Goal: Task Accomplishment & Management: Manage account settings

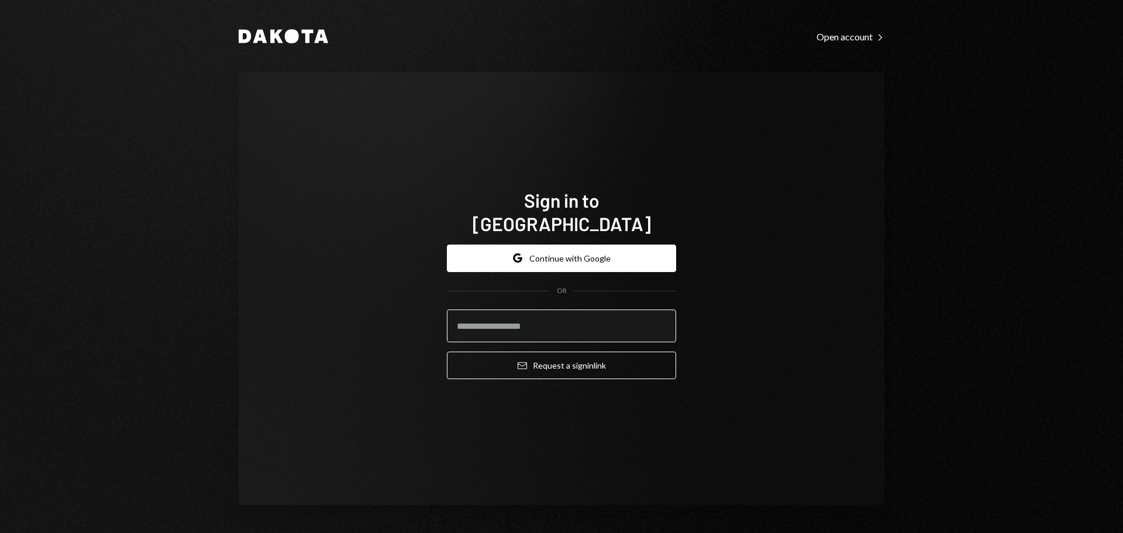
click at [496, 316] on input "email" at bounding box center [561, 325] width 229 height 33
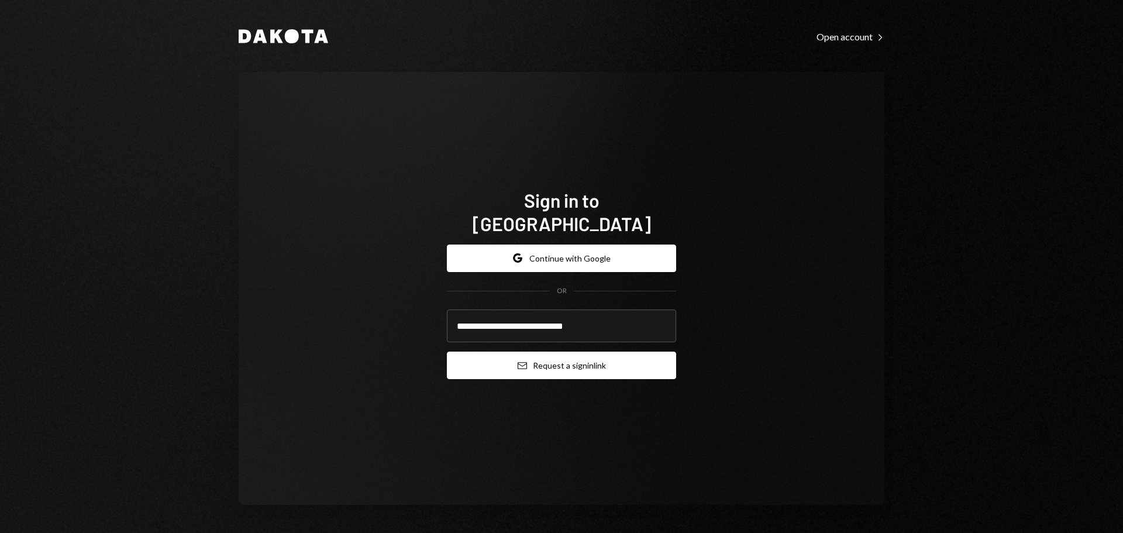
type input "**********"
click at [563, 358] on button "Email Request a sign in link" at bounding box center [561, 365] width 229 height 27
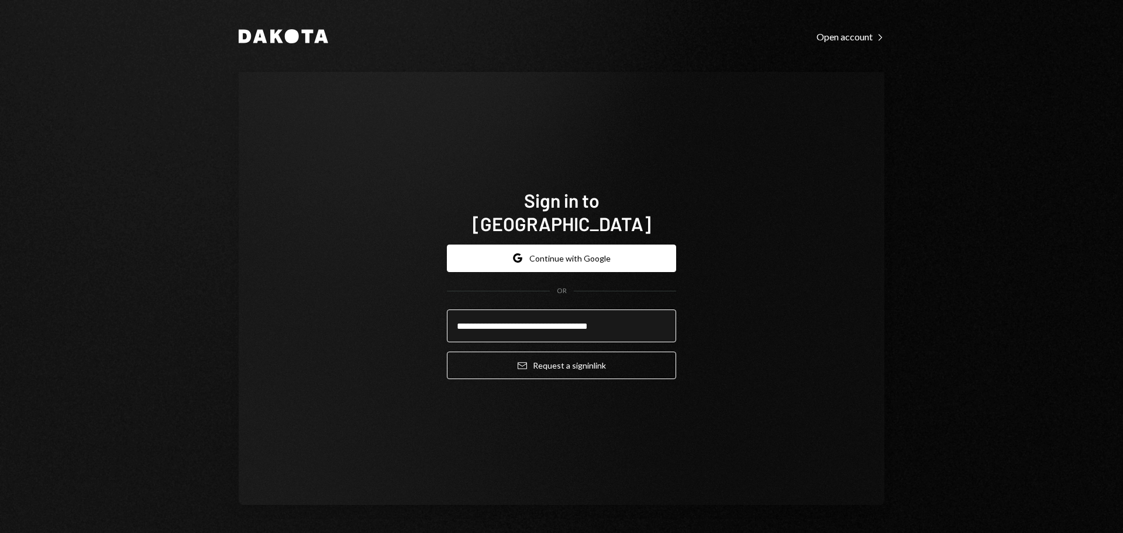
click at [522, 314] on input "**********" at bounding box center [561, 325] width 229 height 33
type input "**********"
click at [447, 352] on button "Email Request a sign in link" at bounding box center [561, 365] width 229 height 27
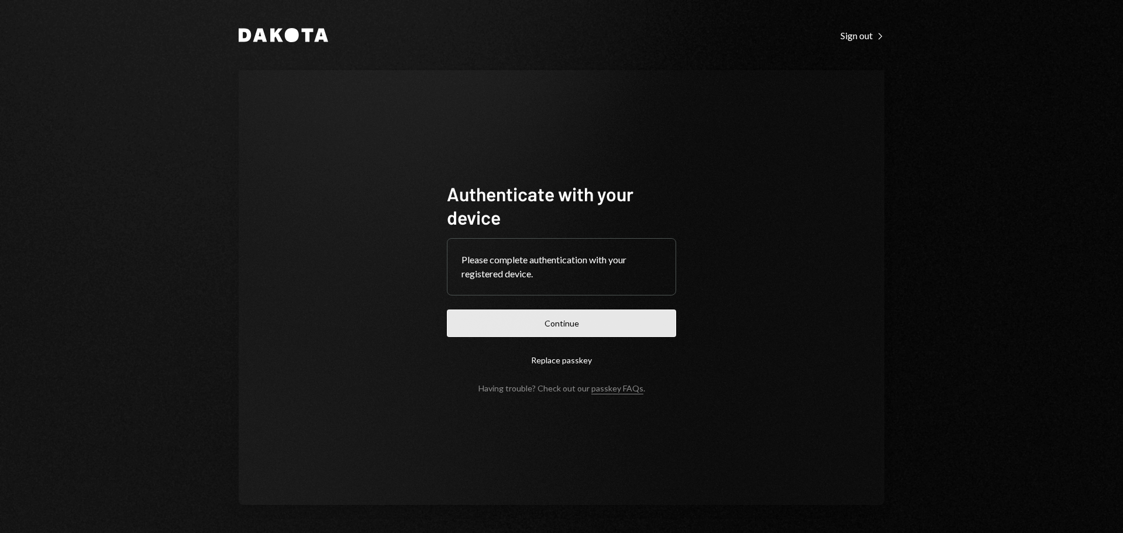
click at [510, 329] on button "Continue" at bounding box center [561, 322] width 229 height 27
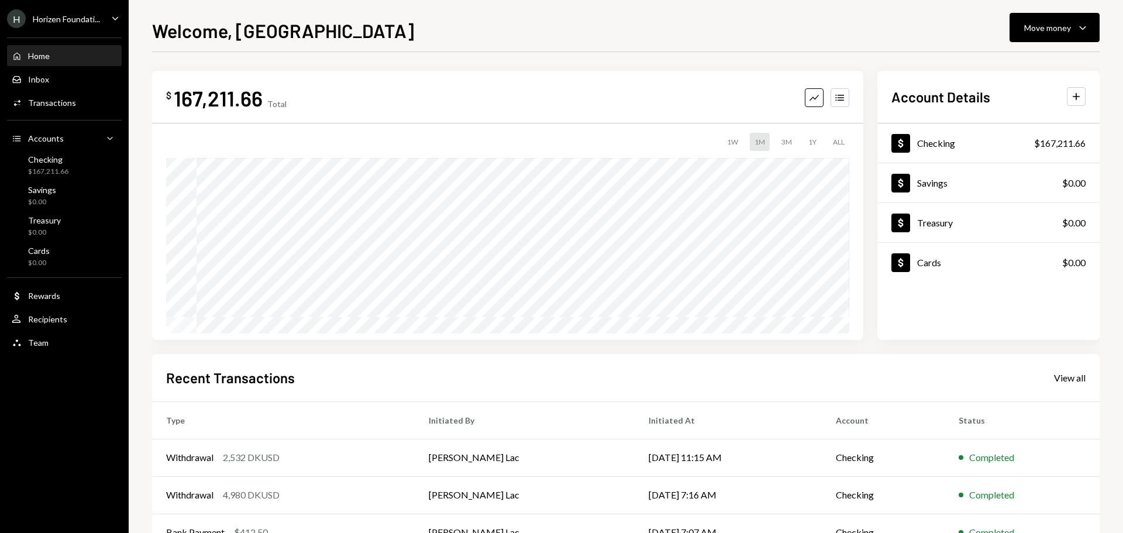
click at [73, 18] on div "Horizen Foundati..." at bounding box center [66, 19] width 67 height 10
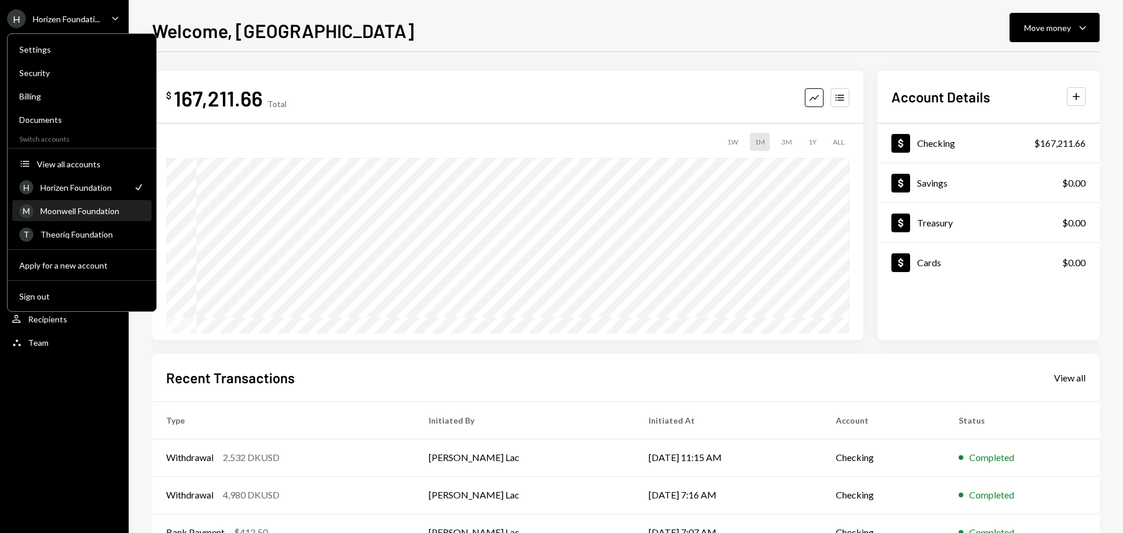
click at [75, 207] on div "Moonwell Foundation" at bounding box center [92, 211] width 104 height 10
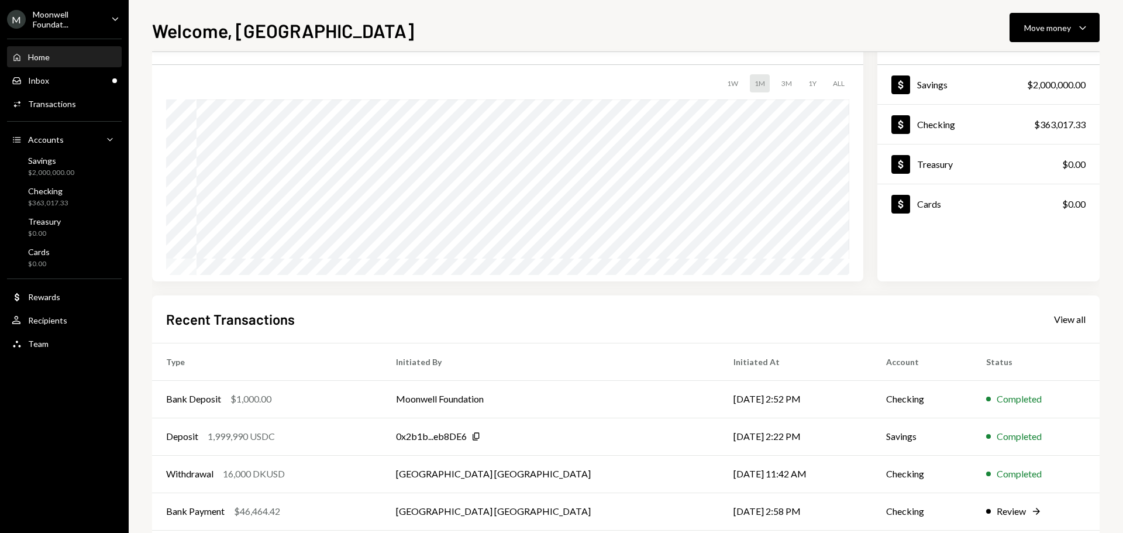
scroll to position [116, 0]
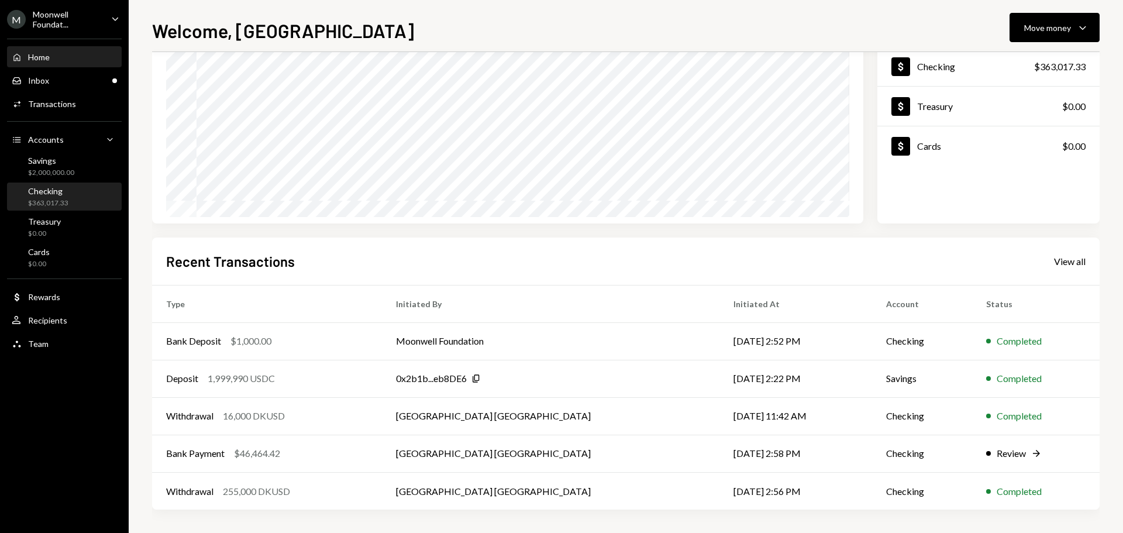
click at [67, 199] on div "$363,017.33" at bounding box center [48, 203] width 40 height 10
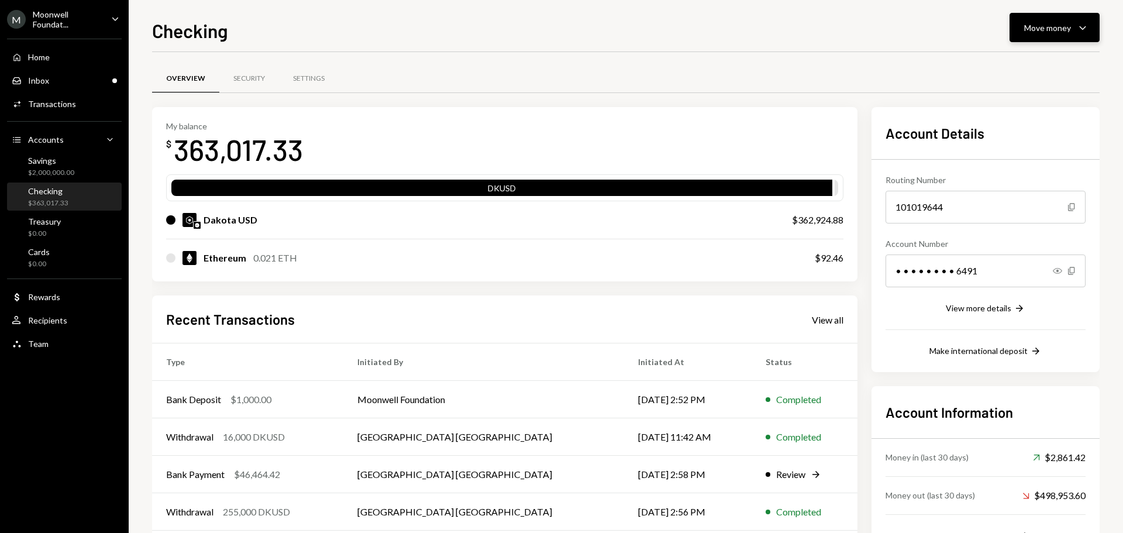
click at [1035, 30] on div "Move money" at bounding box center [1047, 28] width 47 height 12
click at [1031, 59] on div "Send" at bounding box center [1045, 63] width 85 height 12
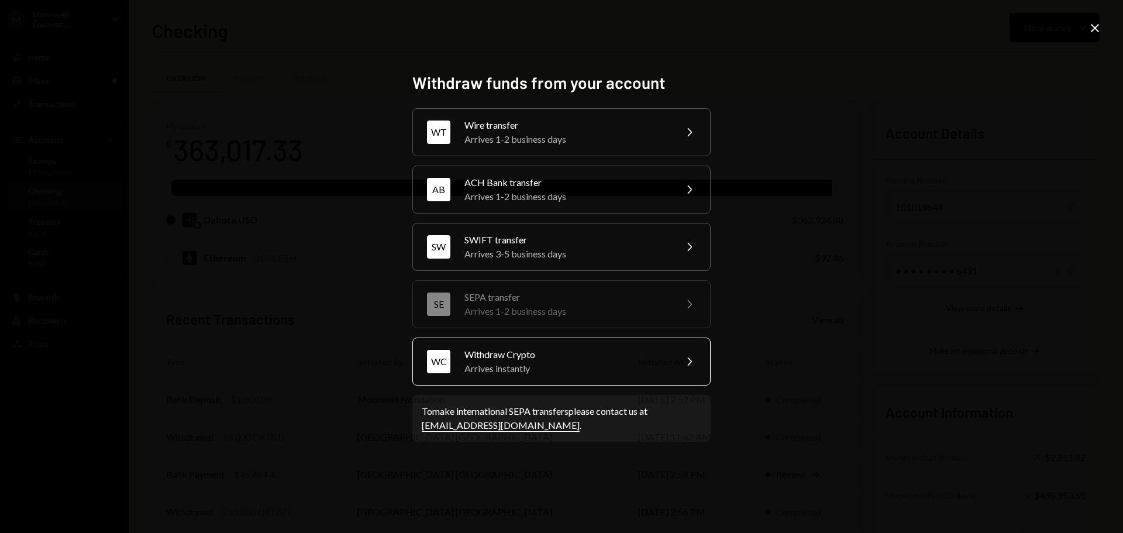
click at [481, 378] on div "WC Withdraw Crypto Arrives instantly Chevron Right" at bounding box center [561, 362] width 298 height 48
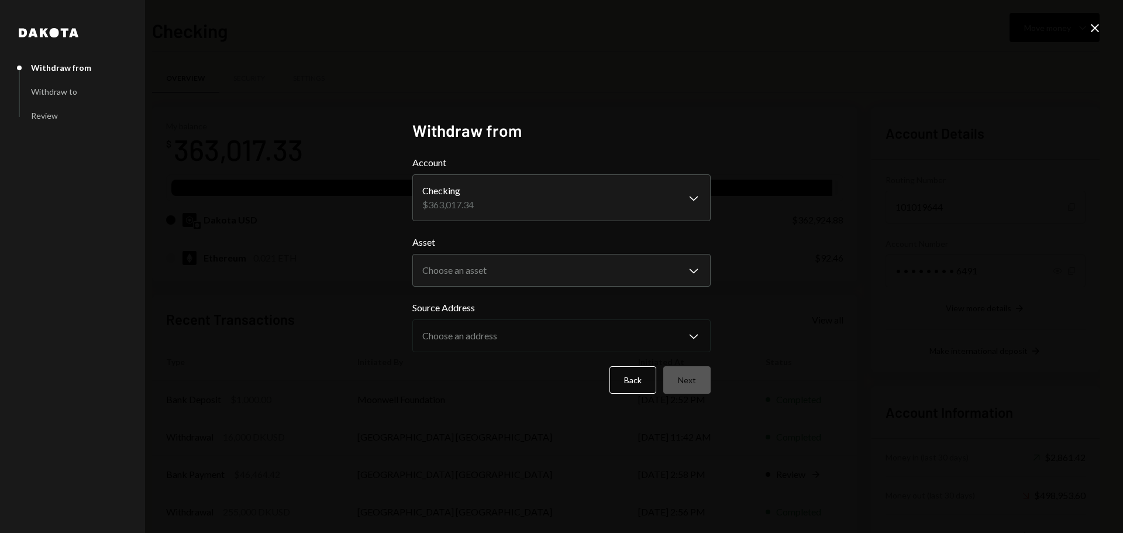
click at [1099, 24] on icon "Close" at bounding box center [1095, 28] width 14 height 14
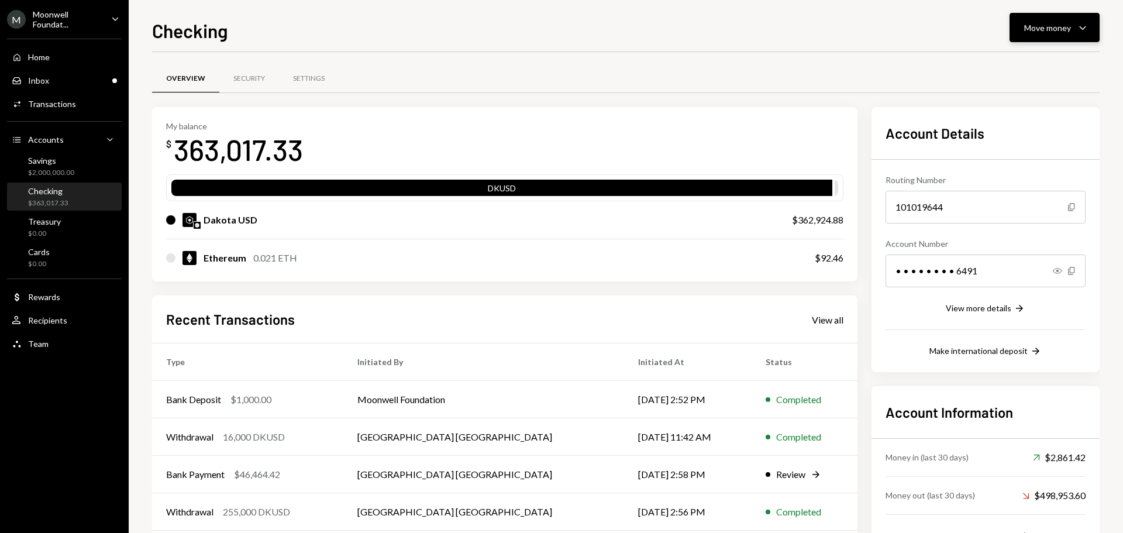
click at [1033, 35] on button "Move money Caret Down" at bounding box center [1055, 27] width 90 height 29
click at [1026, 65] on div "Send" at bounding box center [1045, 63] width 85 height 12
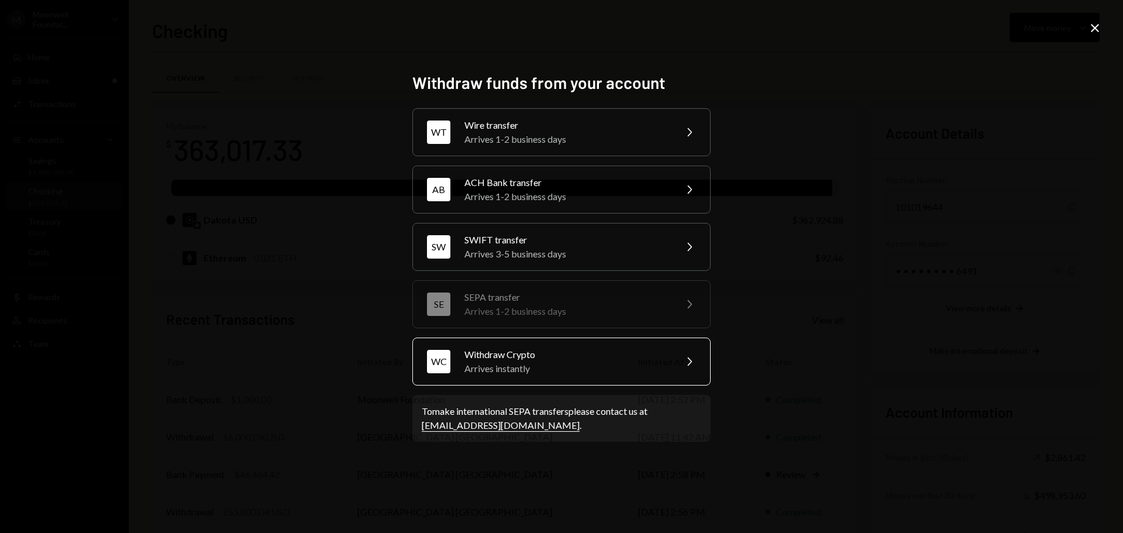
click at [459, 351] on div "WC Withdraw Crypto Arrives instantly Chevron Right" at bounding box center [561, 362] width 298 height 48
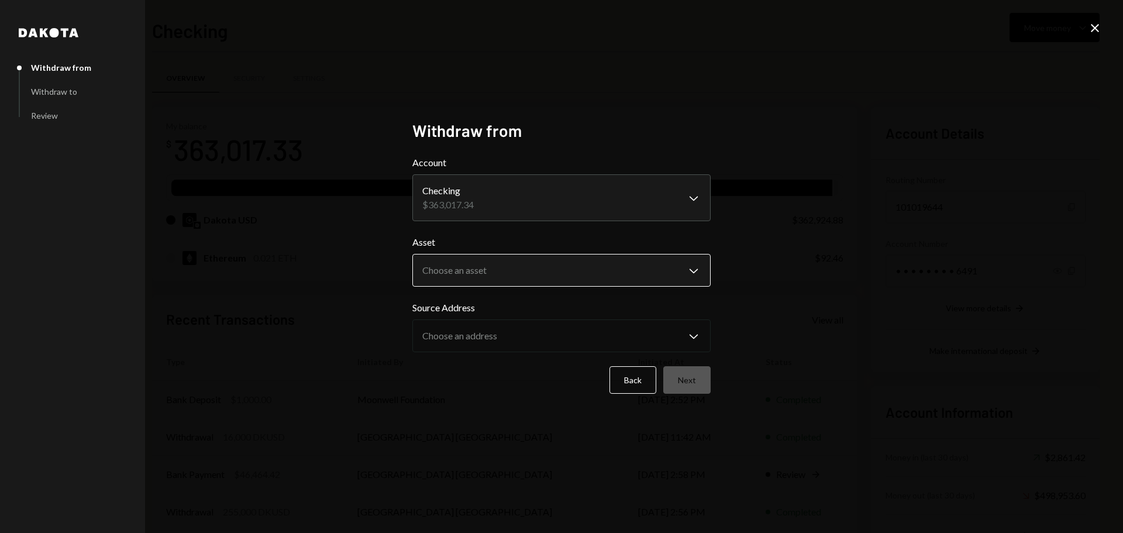
click at [476, 260] on body "M Moonwell Foundat... Caret Down Home Home Inbox Inbox Activities Transactions …" at bounding box center [561, 266] width 1123 height 533
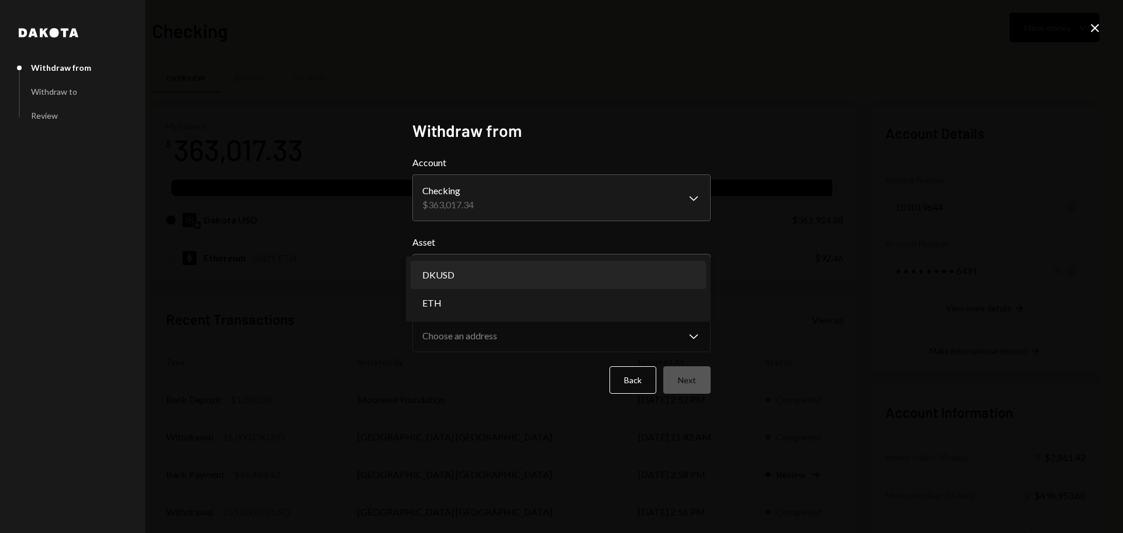
select select "*****"
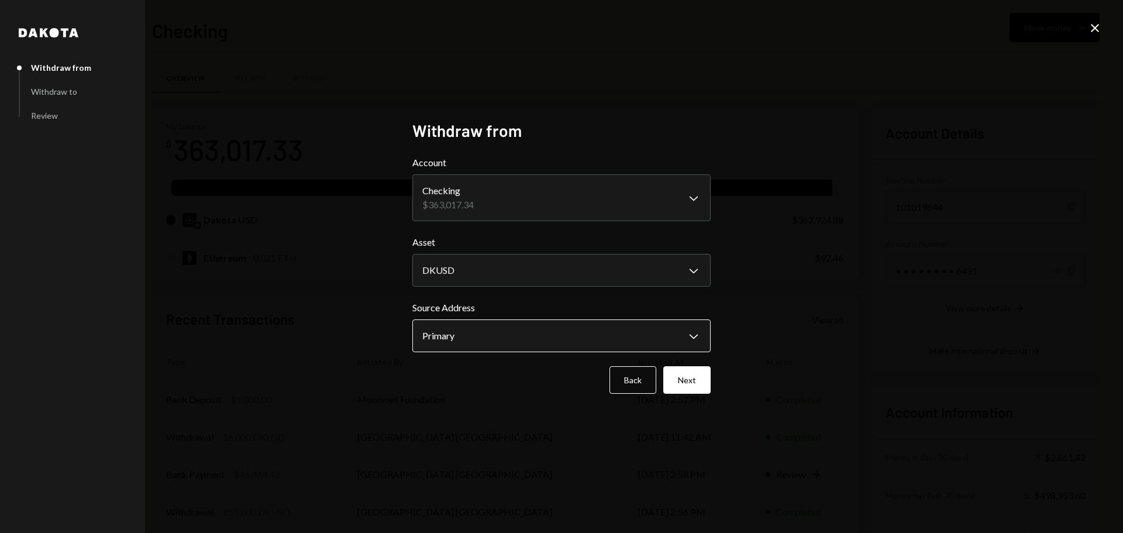
click at [456, 335] on body "M Moonwell Foundat... Caret Down Home Home Inbox Inbox Activities Transactions …" at bounding box center [561, 266] width 1123 height 533
click at [697, 377] on button "Next" at bounding box center [686, 379] width 47 height 27
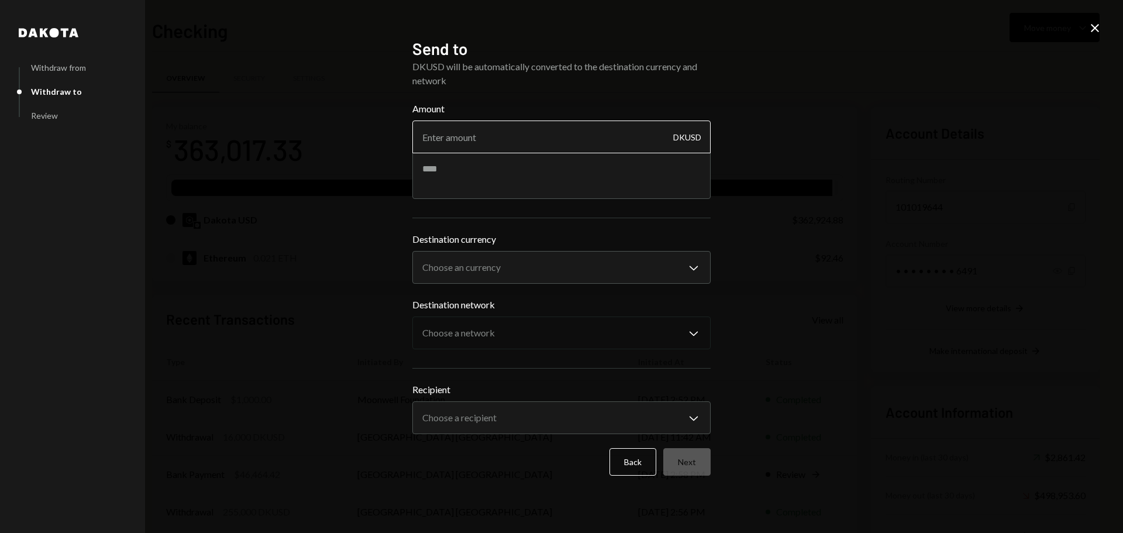
click at [514, 139] on input "Amount" at bounding box center [561, 137] width 298 height 33
type input "20000"
click at [495, 179] on textarea at bounding box center [561, 175] width 298 height 47
type textarea "**********"
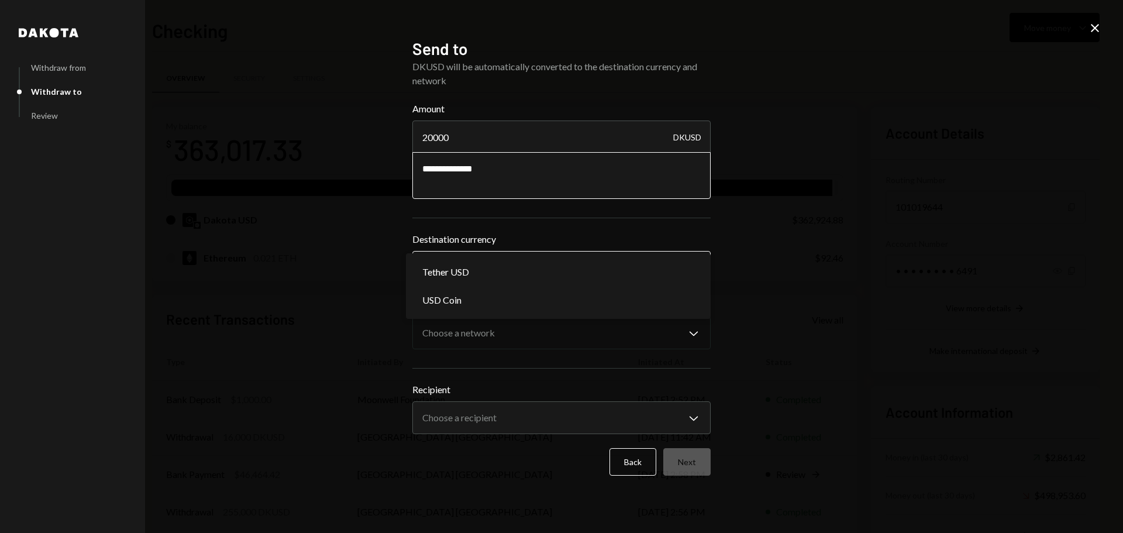
click at [506, 263] on body "M Moonwell Foundat... Caret Down Home Home Inbox Inbox Activities Transactions …" at bounding box center [561, 266] width 1123 height 533
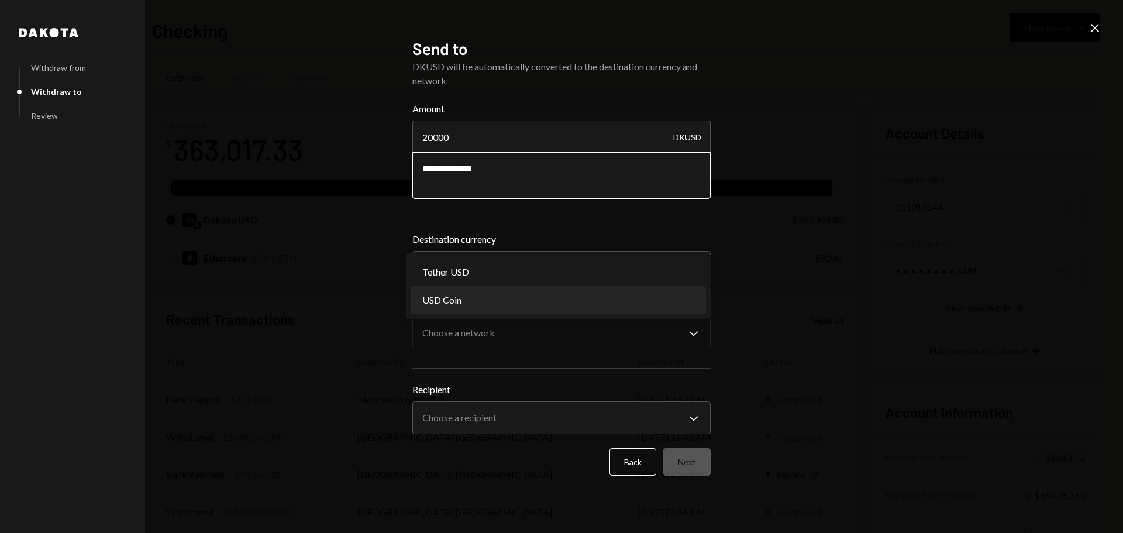
select select "****"
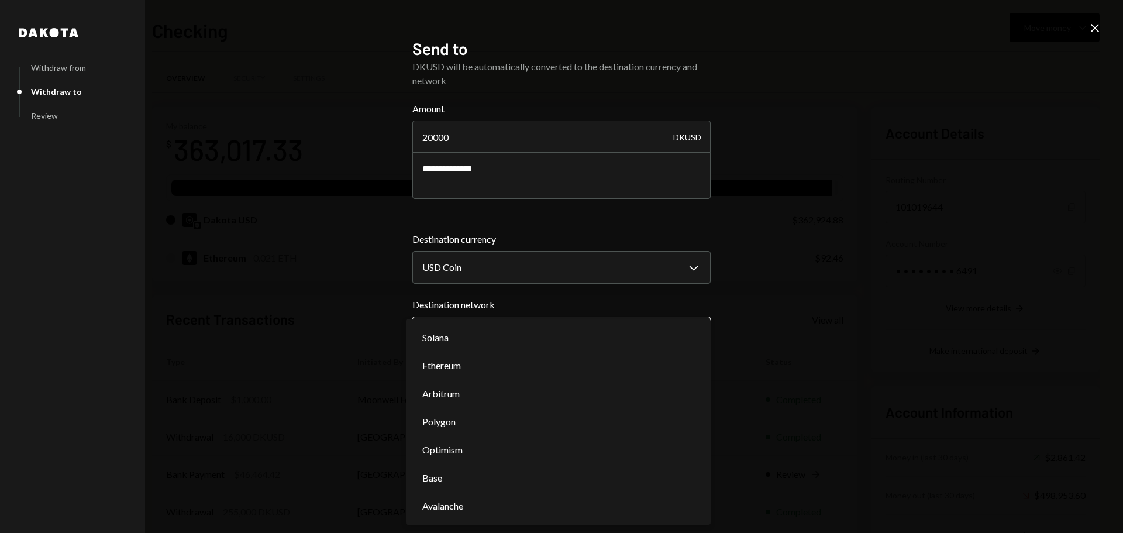
click at [480, 338] on body "M Moonwell Foundat... Caret Down Home Home Inbox Inbox Activities Transactions …" at bounding box center [561, 266] width 1123 height 533
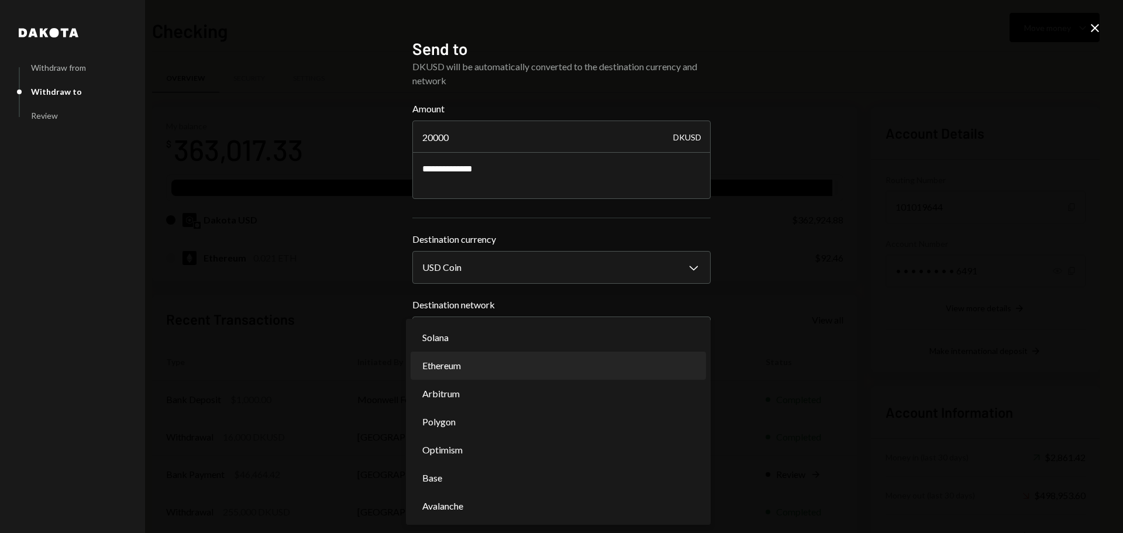
select select "**********"
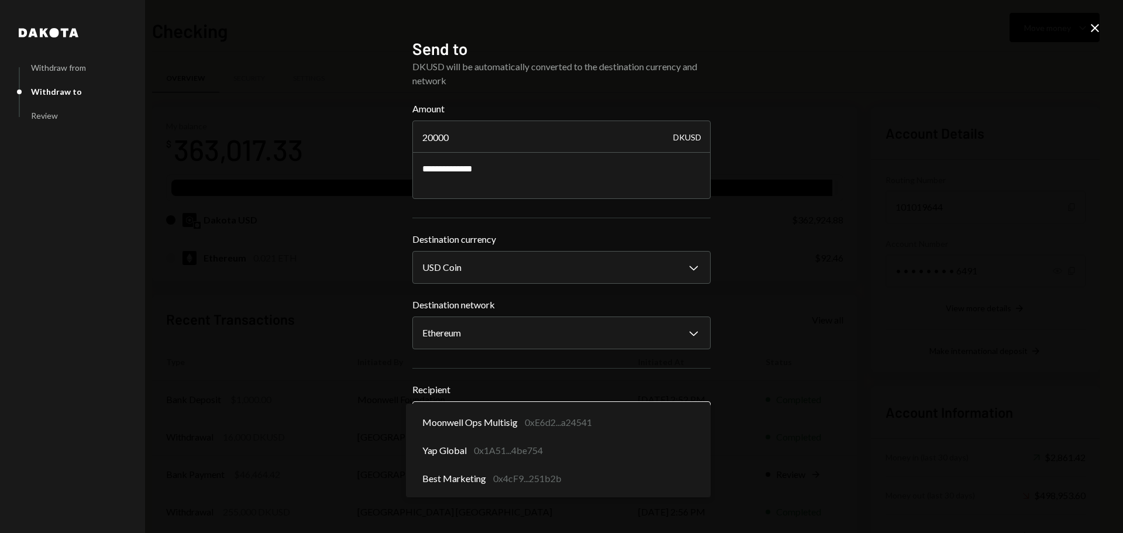
click at [467, 415] on body "M Moonwell Foundat... Caret Down Home Home Inbox Inbox Activities Transactions …" at bounding box center [561, 266] width 1123 height 533
drag, startPoint x: 355, startPoint y: 428, endPoint x: 374, endPoint y: 426, distance: 20.0
click at [357, 426] on div "**********" at bounding box center [561, 266] width 1123 height 533
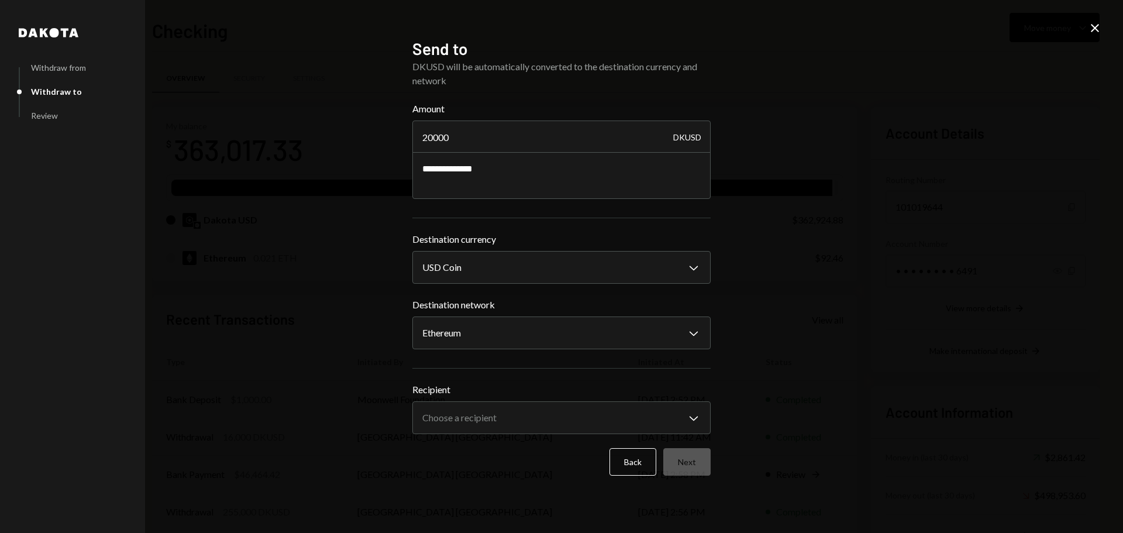
click at [1098, 28] on icon "Close" at bounding box center [1095, 28] width 14 height 14
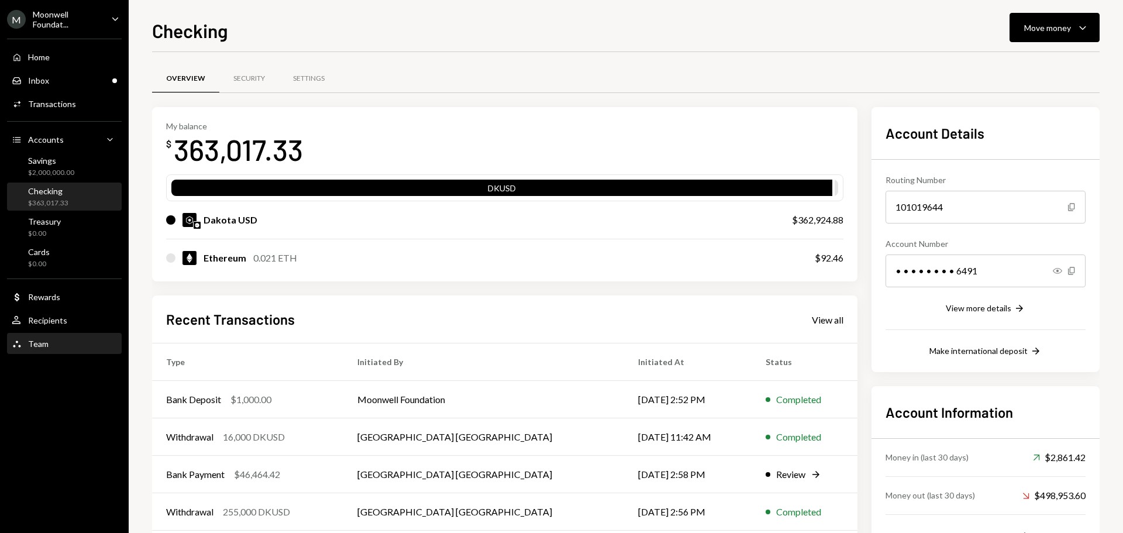
click at [54, 339] on div "Team Team" at bounding box center [64, 344] width 105 height 11
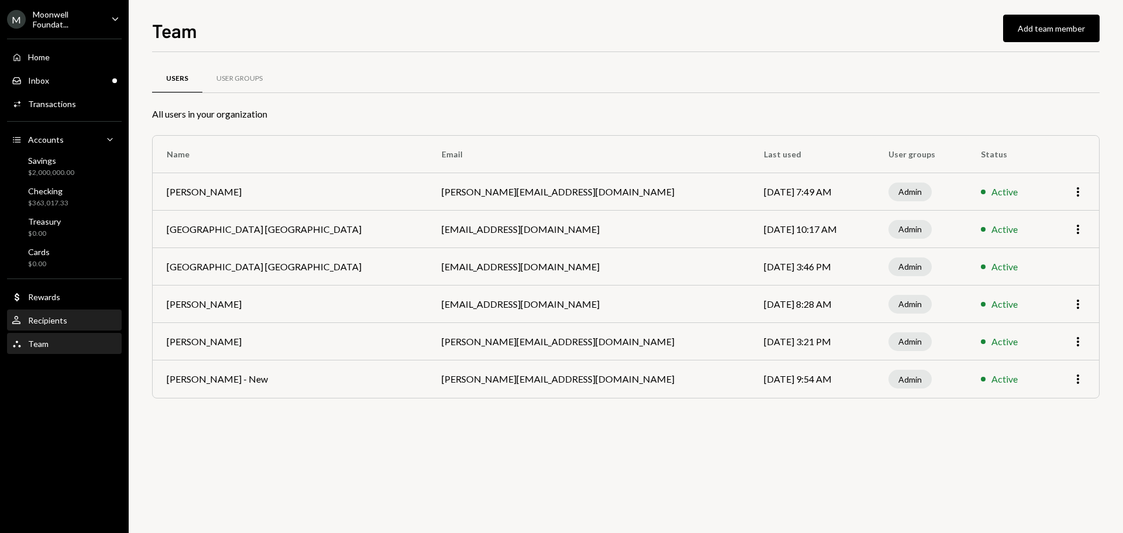
click at [51, 323] on div "Recipients" at bounding box center [47, 320] width 39 height 10
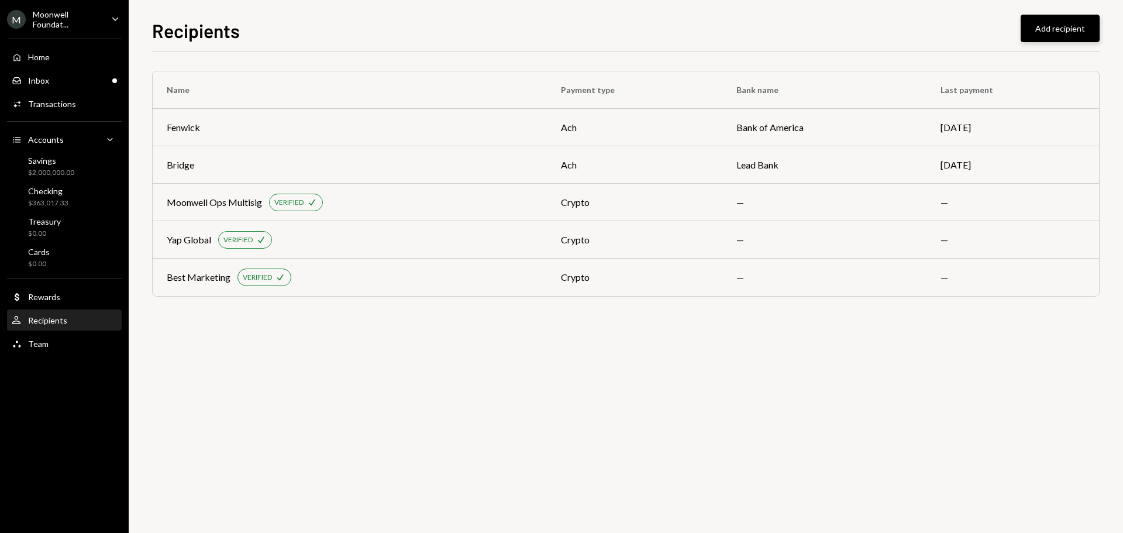
click at [1054, 30] on button "Add recipient" at bounding box center [1060, 28] width 79 height 27
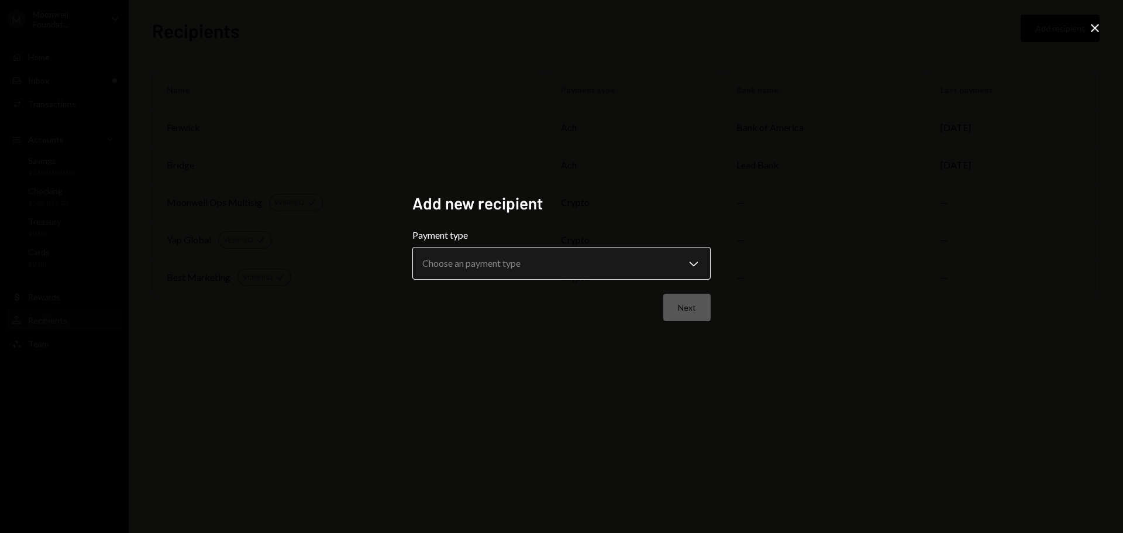
click at [435, 265] on body "**********" at bounding box center [561, 266] width 1123 height 533
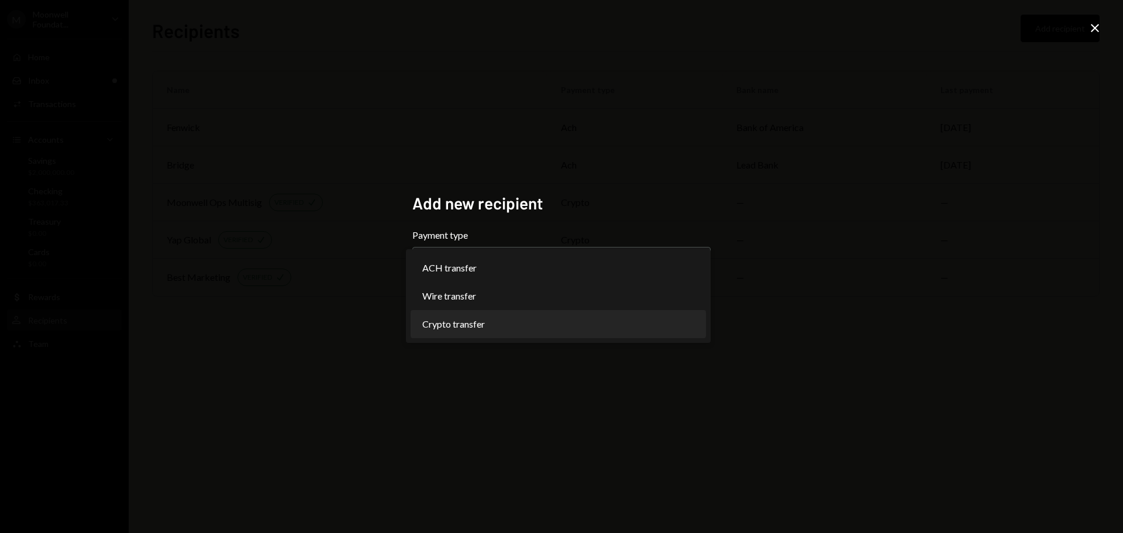
select select "******"
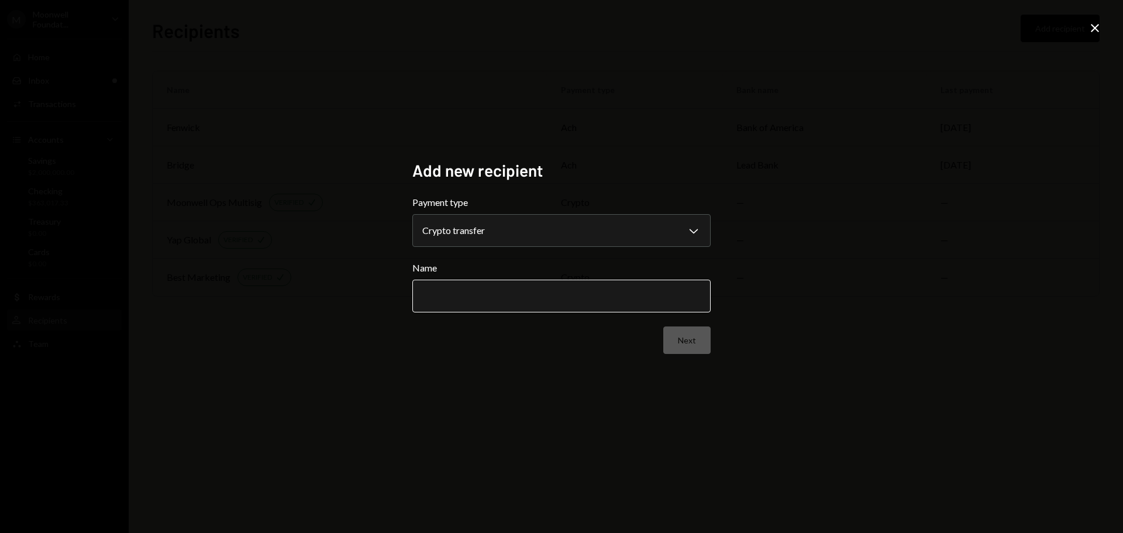
click at [464, 297] on input "Name" at bounding box center [561, 296] width 298 height 33
type input "**********"
click at [527, 349] on div "Next" at bounding box center [561, 339] width 298 height 27
click at [682, 343] on button "Next" at bounding box center [686, 339] width 47 height 27
click at [480, 193] on div "Add crypto details Network Choose a network Chevron Down ******** ****** Addres…" at bounding box center [561, 266] width 298 height 213
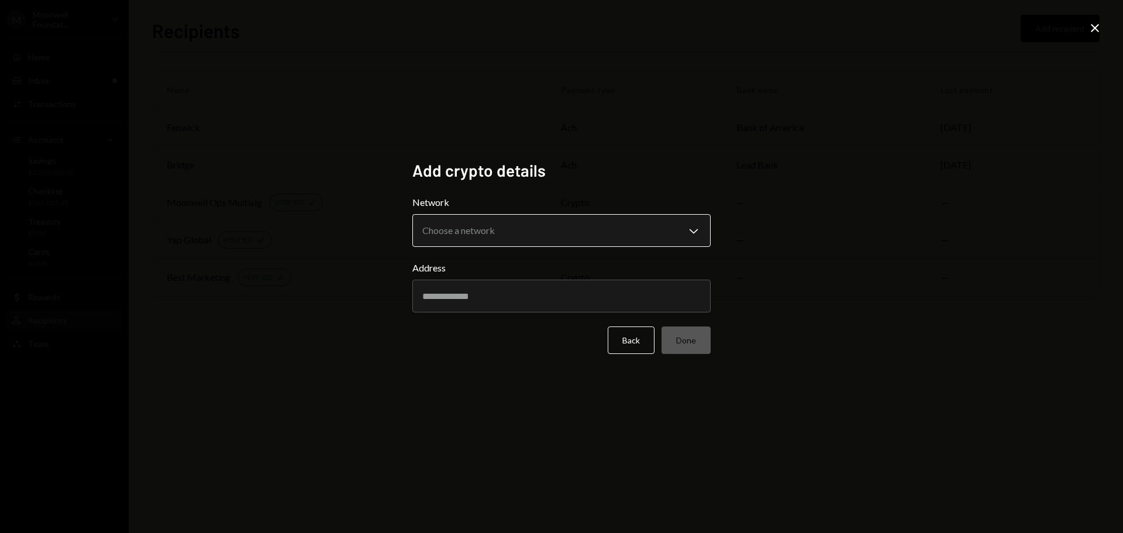
click at [479, 223] on body "M Moonwell Foundat... Caret Down Home Home Inbox Inbox Activities Transactions …" at bounding box center [561, 266] width 1123 height 533
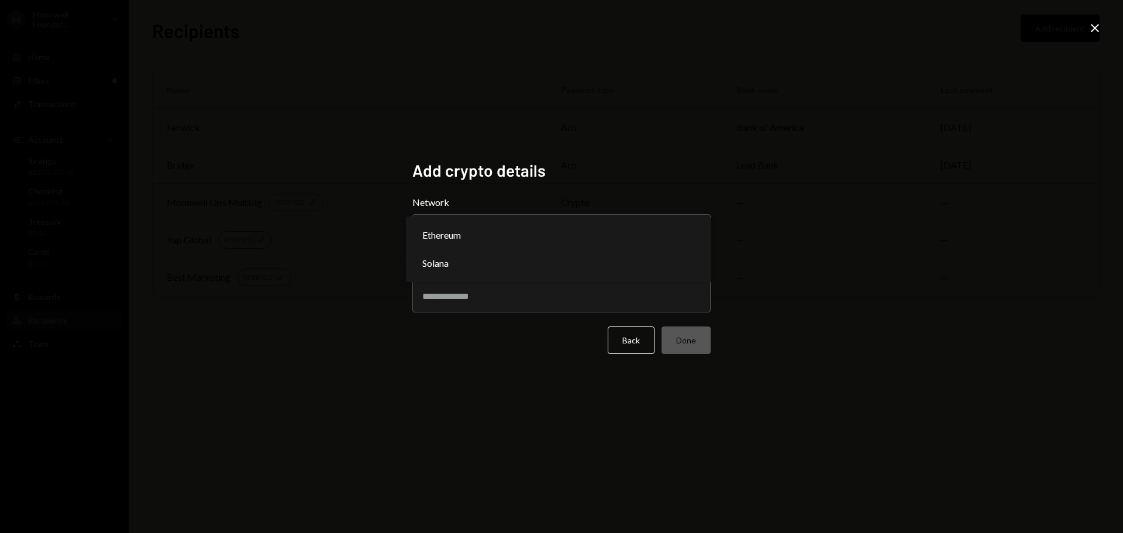
click at [462, 219] on div "Ethereum Solana" at bounding box center [558, 249] width 305 height 66
select select "**********"
click at [500, 299] on input "Address" at bounding box center [561, 296] width 298 height 33
paste input "**********"
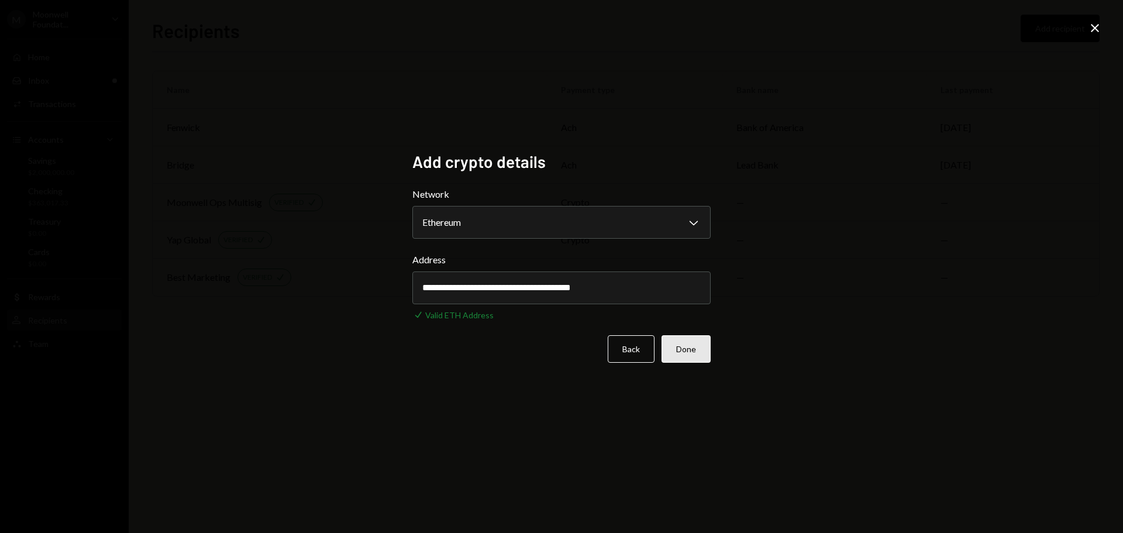
type input "**********"
click at [691, 347] on button "Done" at bounding box center [686, 348] width 49 height 27
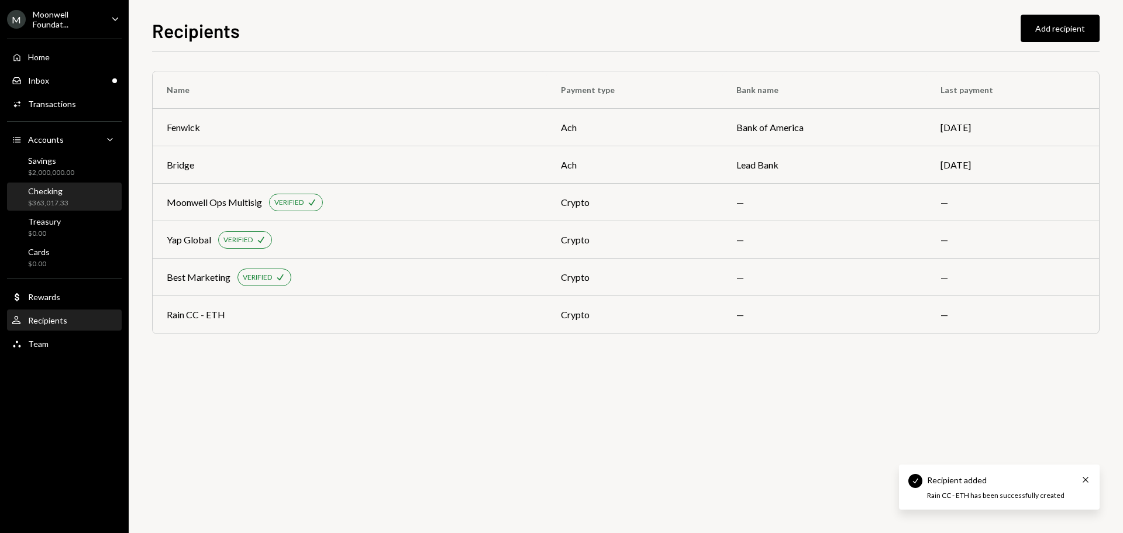
click at [57, 203] on div "$363,017.33" at bounding box center [48, 203] width 40 height 10
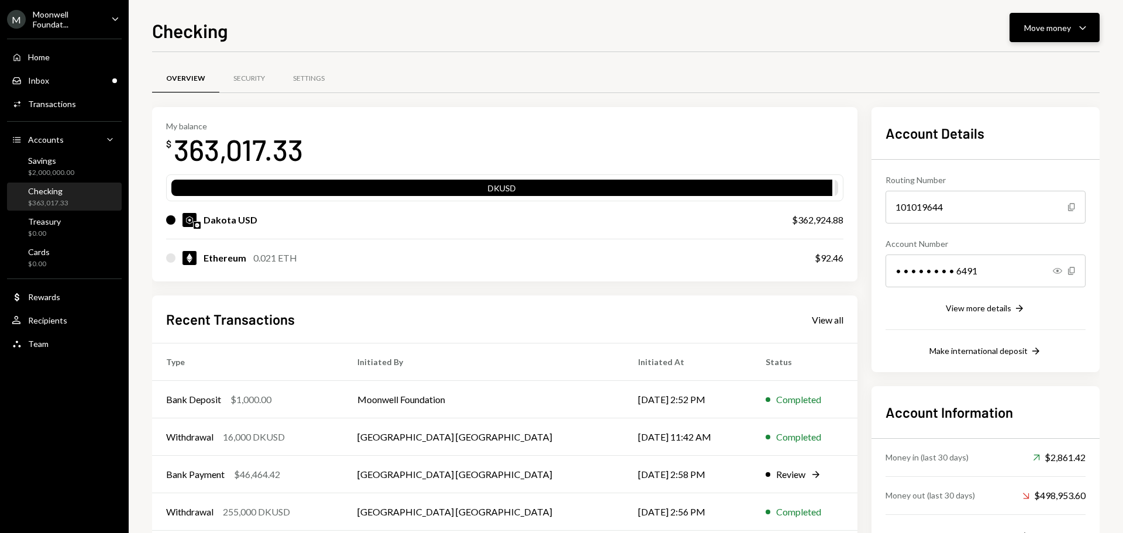
click at [1031, 37] on button "Move money Caret Down" at bounding box center [1055, 27] width 90 height 29
click at [1010, 63] on div "Send" at bounding box center [1045, 63] width 85 height 12
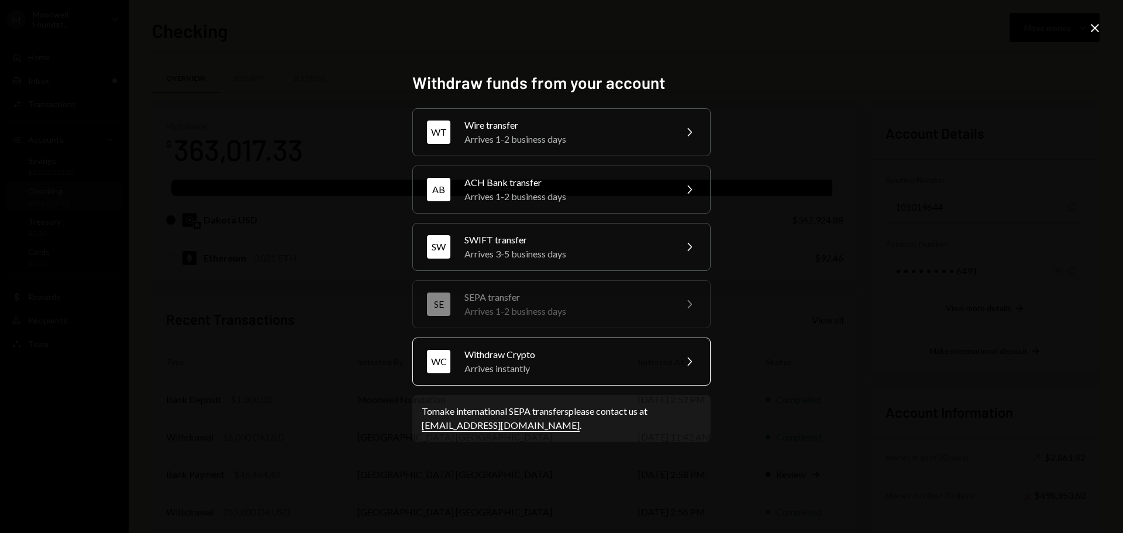
click at [499, 371] on div "Arrives instantly" at bounding box center [566, 369] width 204 height 14
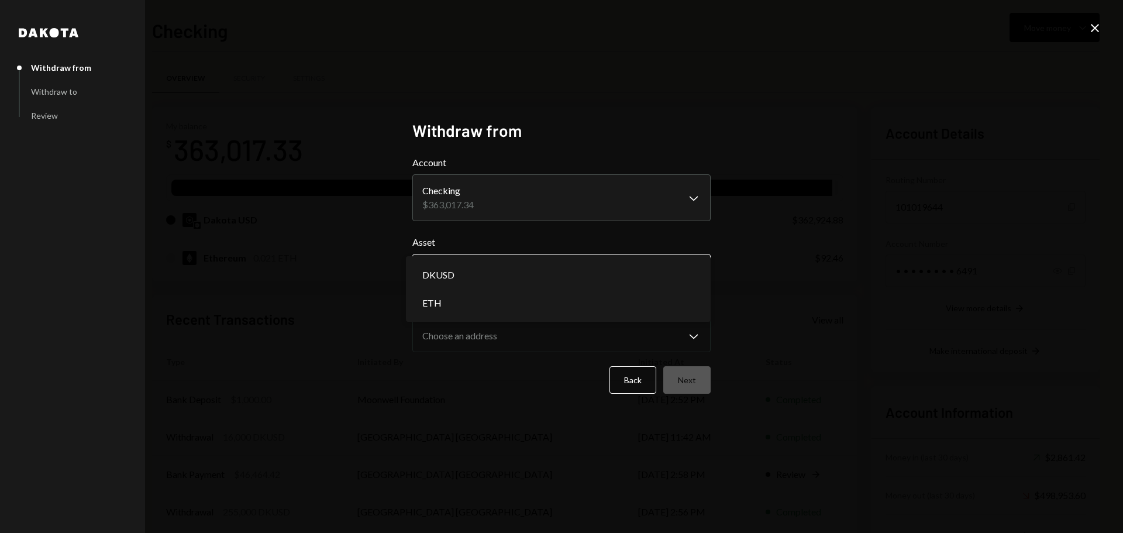
click at [490, 270] on body "M Moonwell Foundat... Caret Down Home Home Inbox Inbox Activities Transactions …" at bounding box center [561, 266] width 1123 height 533
select select "*****"
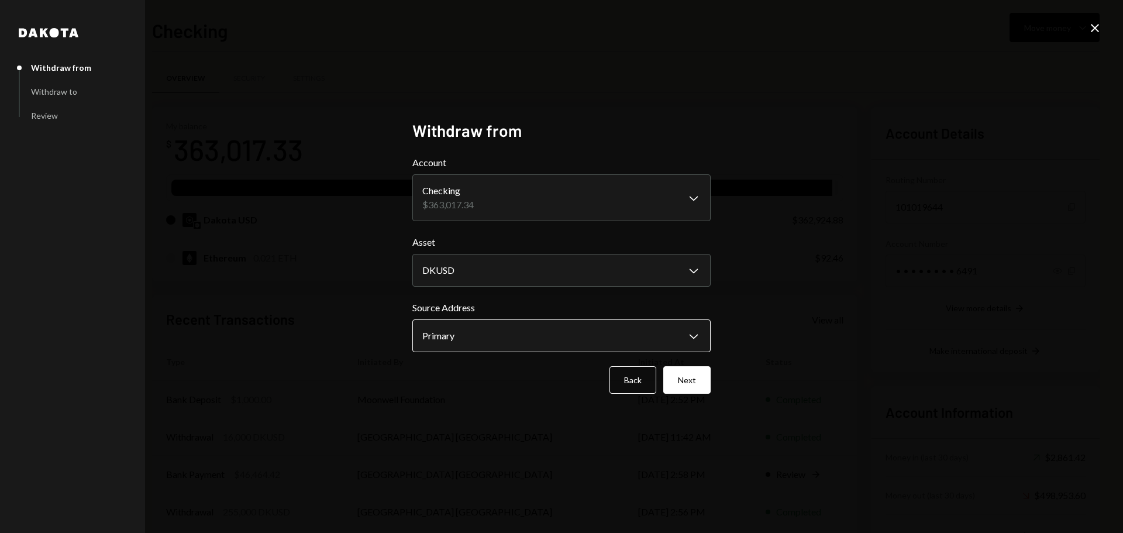
click at [487, 336] on body "M Moonwell Foundat... Caret Down Home Home Inbox Inbox Activities Transactions …" at bounding box center [561, 266] width 1123 height 533
click at [641, 377] on button "Back" at bounding box center [633, 379] width 47 height 27
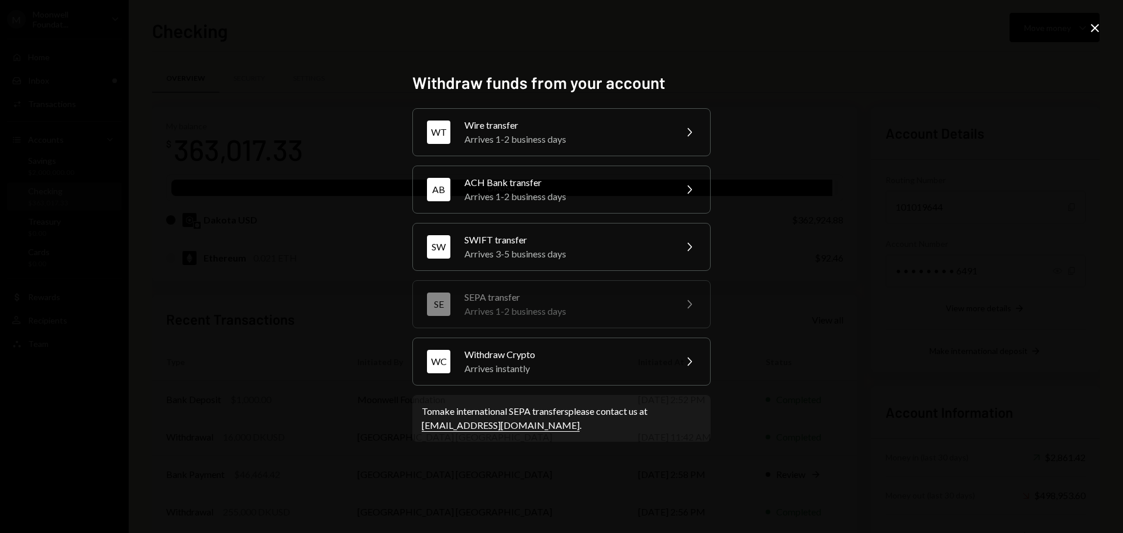
click at [641, 377] on div "WC Withdraw Crypto Arrives instantly Chevron Right" at bounding box center [561, 362] width 298 height 48
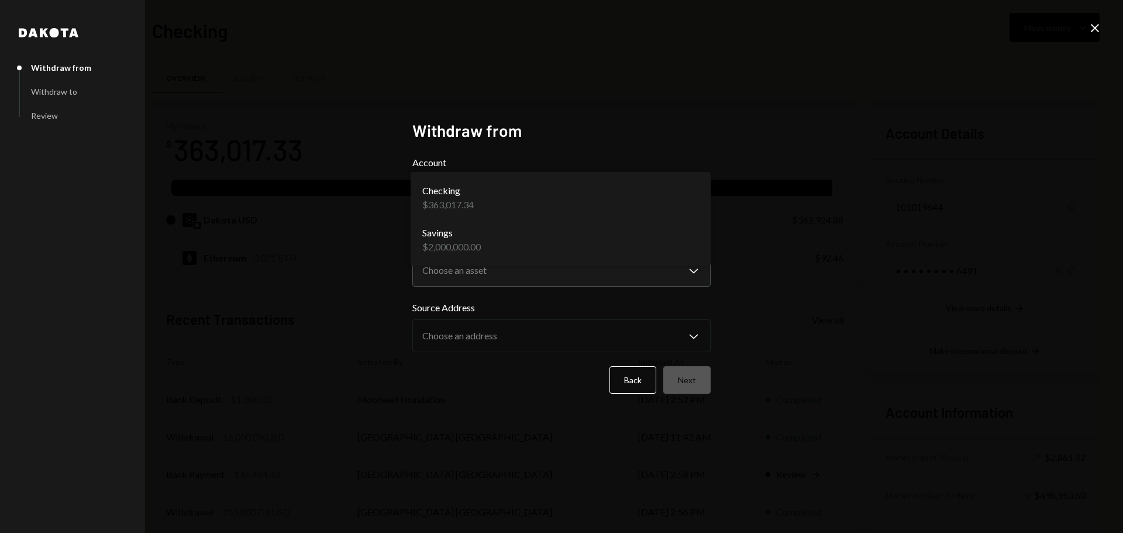
click at [622, 214] on body "M Moonwell Foundat... Caret Down Home Home Inbox Inbox Activities Transactions …" at bounding box center [561, 266] width 1123 height 533
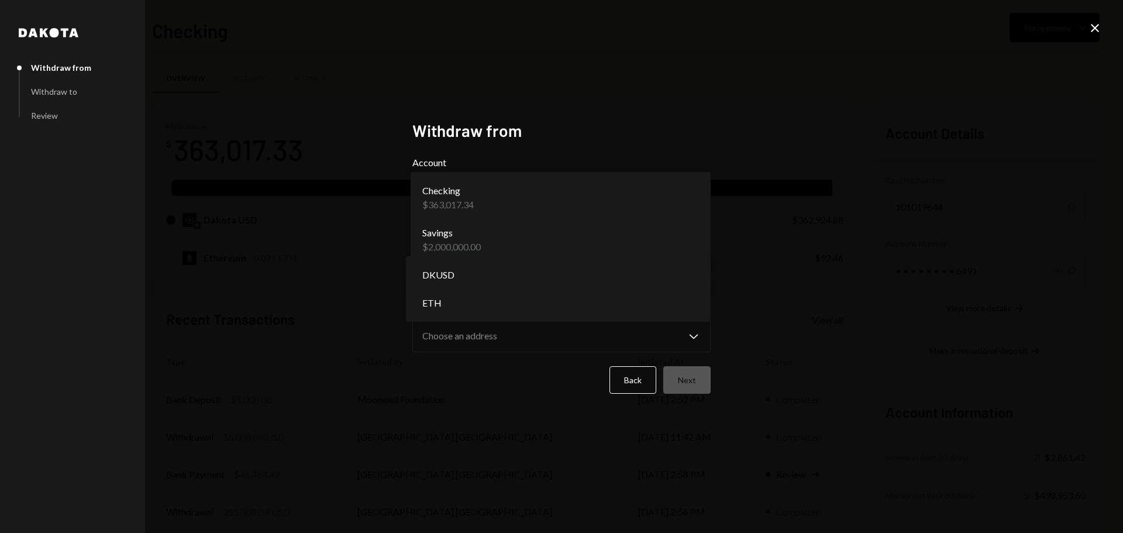
click at [617, 274] on body "M Moonwell Foundat... Caret Down Home Home Inbox Inbox Activities Transactions …" at bounding box center [561, 266] width 1123 height 533
click at [947, 269] on div "**********" at bounding box center [561, 266] width 1123 height 533
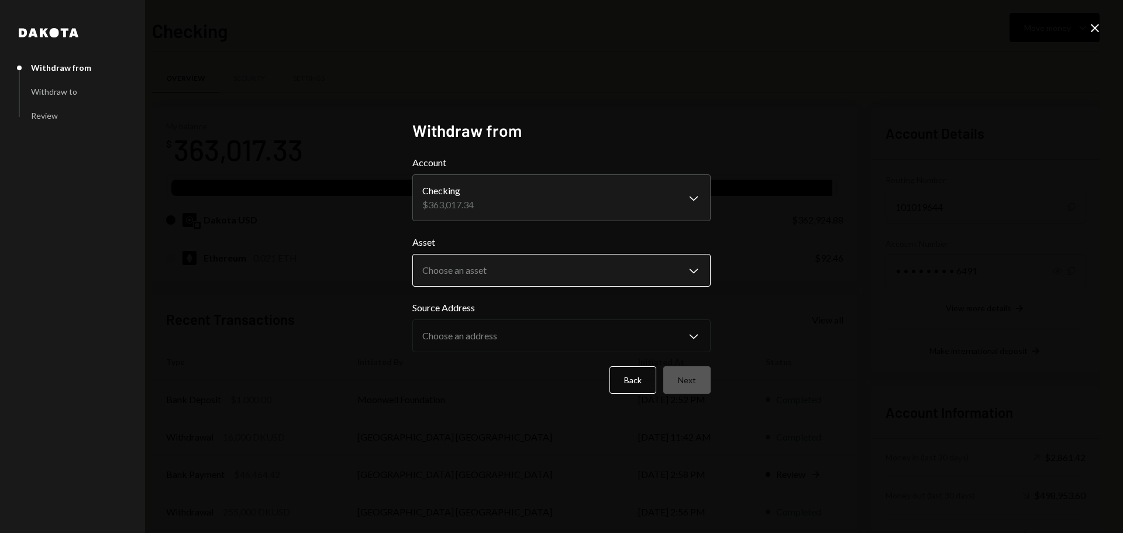
click at [473, 270] on body "M Moonwell Foundat... Caret Down Home Home Inbox Inbox Activities Transactions …" at bounding box center [561, 266] width 1123 height 533
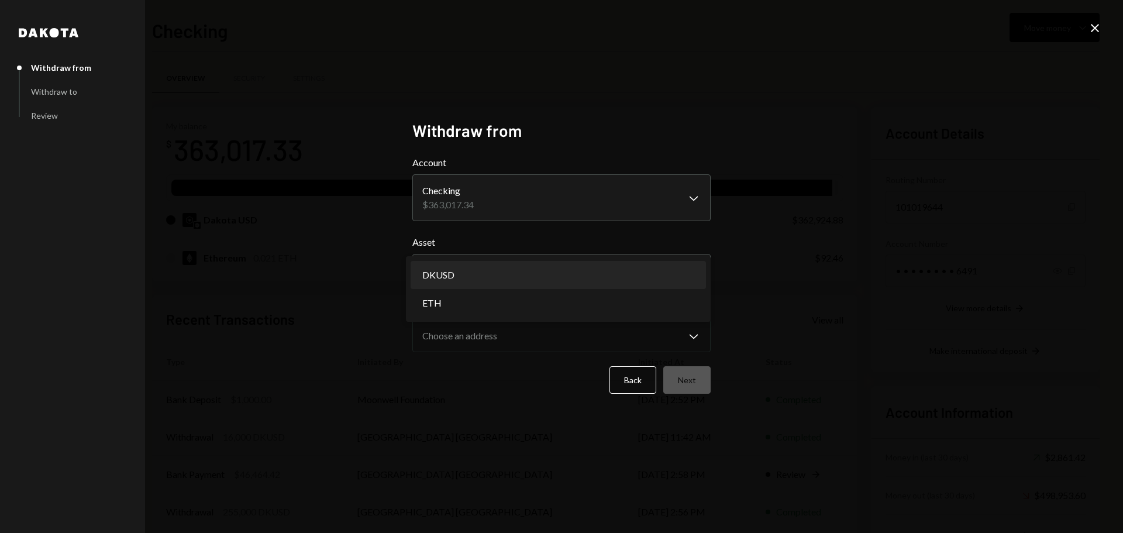
select select "*****"
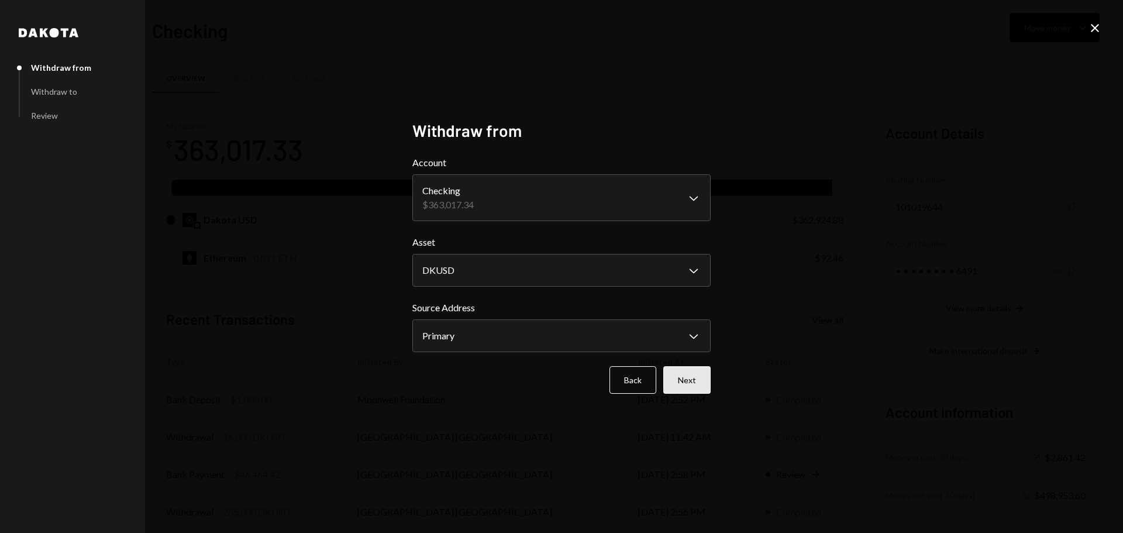
click at [692, 384] on button "Next" at bounding box center [686, 379] width 47 height 27
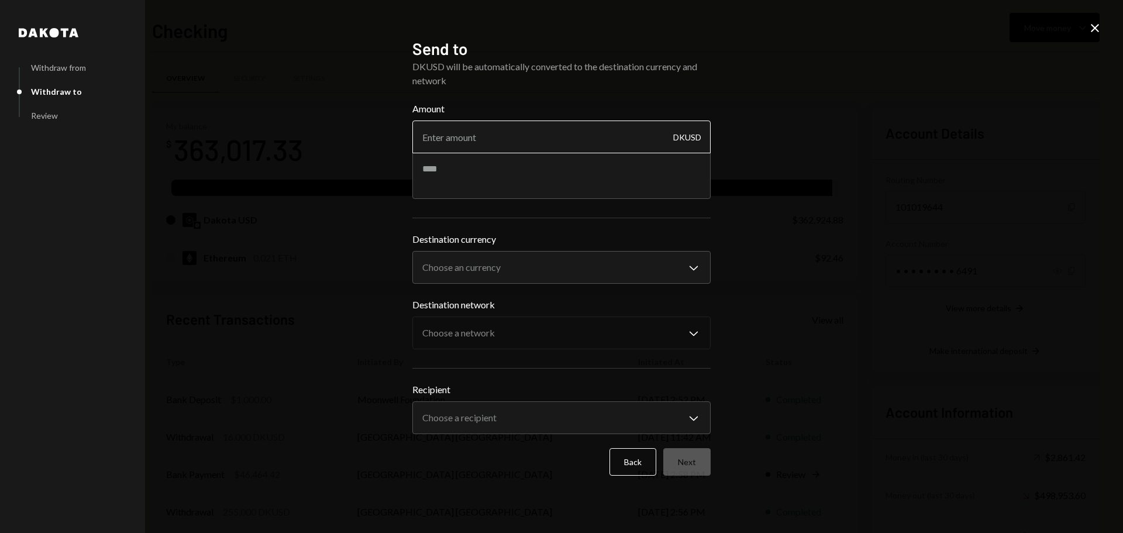
click at [473, 144] on input "Amount" at bounding box center [561, 137] width 298 height 33
type input "20"
click at [475, 175] on textarea at bounding box center [561, 175] width 298 height 47
click at [503, 276] on body "M Moonwell Foundat... Caret Down Home Home Inbox Inbox Activities Transactions …" at bounding box center [561, 266] width 1123 height 533
click at [484, 257] on div "Tether USD USD Coin" at bounding box center [558, 286] width 305 height 66
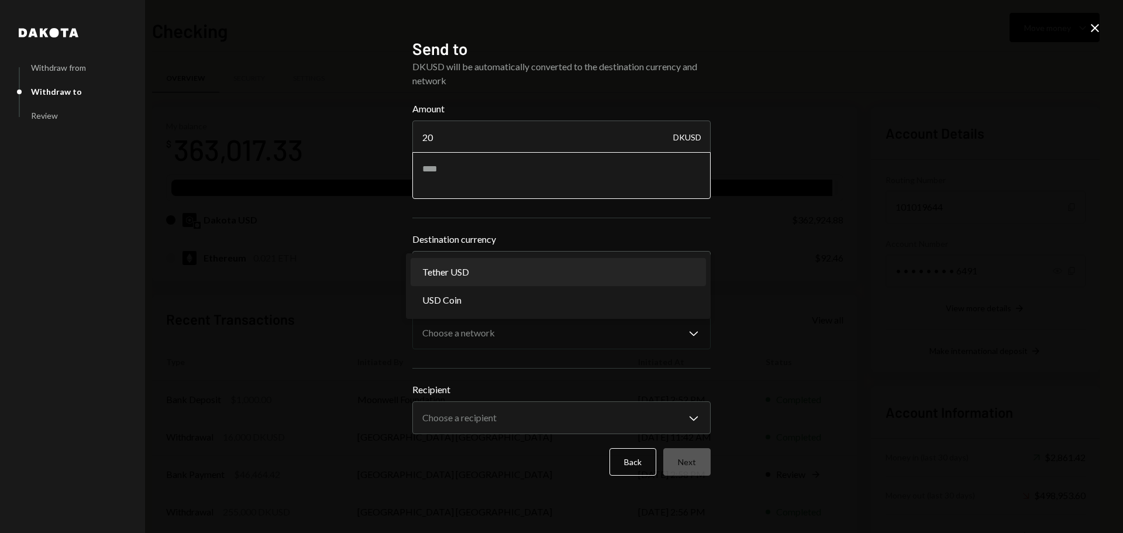
select select "****"
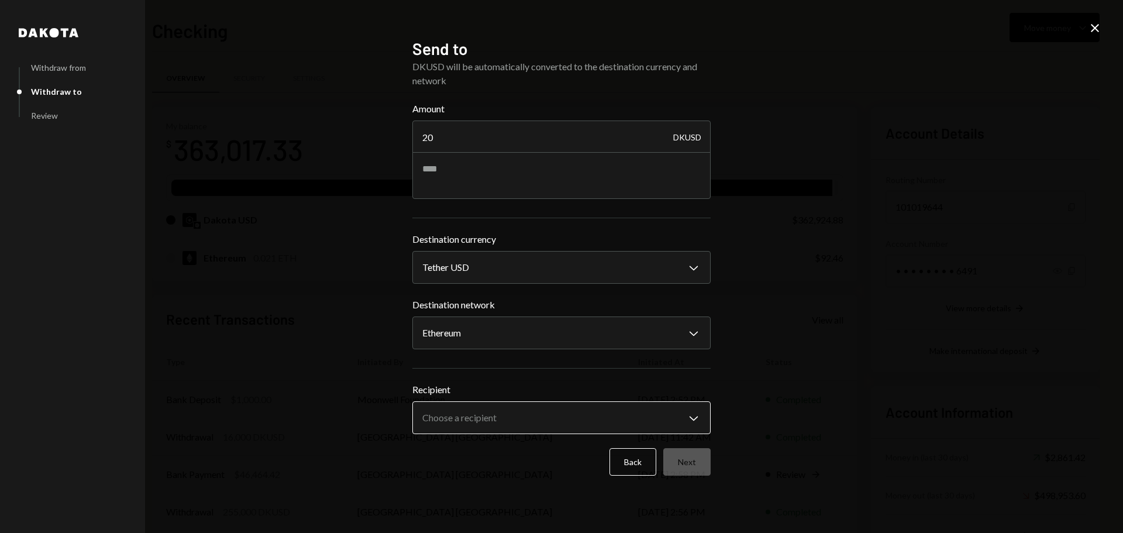
click at [453, 420] on body "M Moonwell Foundat... Caret Down Home Home Inbox Inbox Activities Transactions …" at bounding box center [561, 266] width 1123 height 533
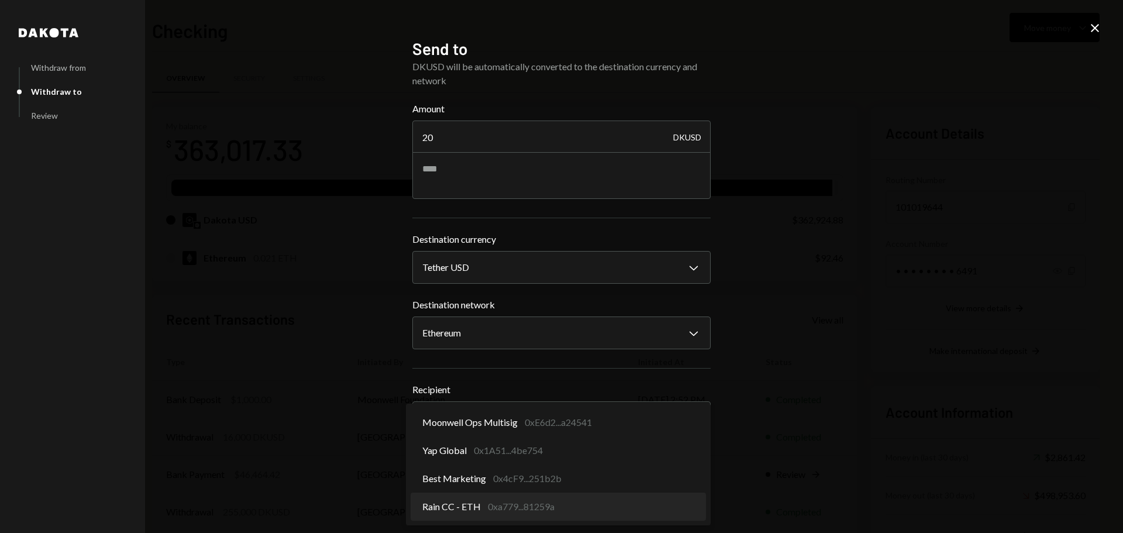
select select "**********"
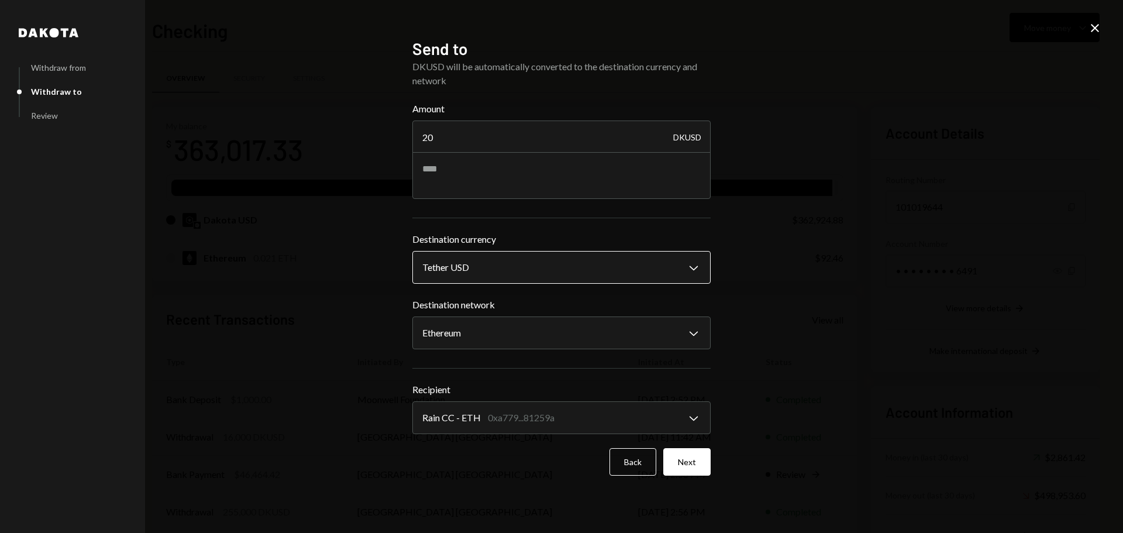
click at [548, 266] on body "M Moonwell Foundat... Caret Down Home Home Inbox Inbox Activities Transactions …" at bounding box center [561, 266] width 1123 height 533
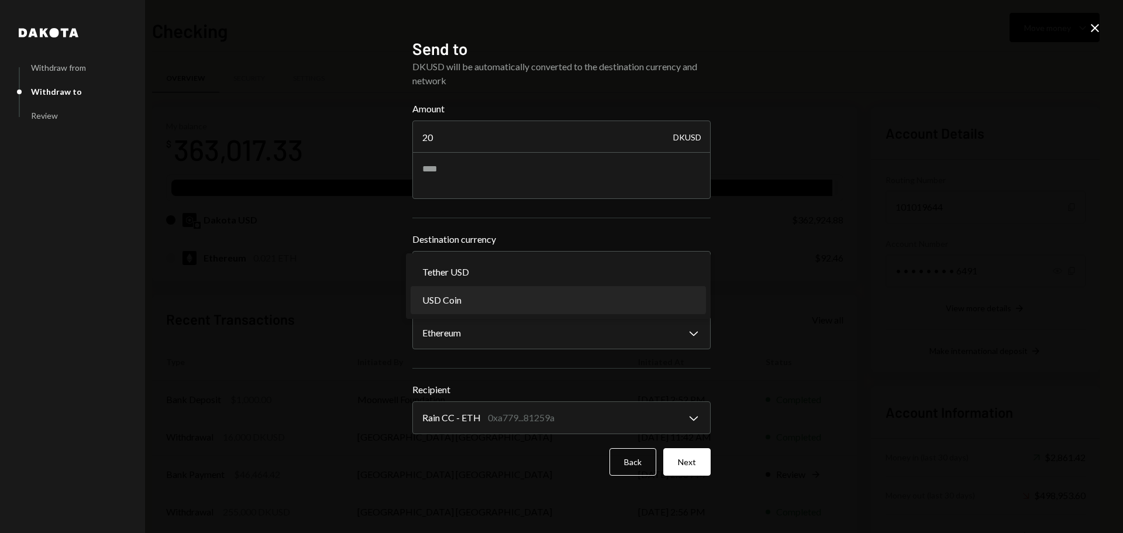
select select "****"
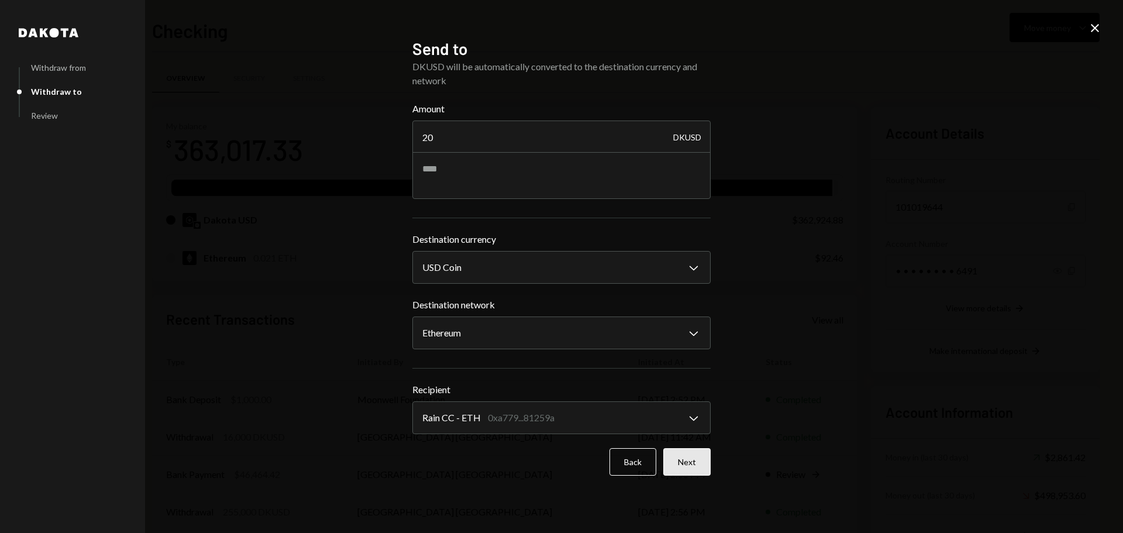
click at [694, 471] on button "Next" at bounding box center [686, 461] width 47 height 27
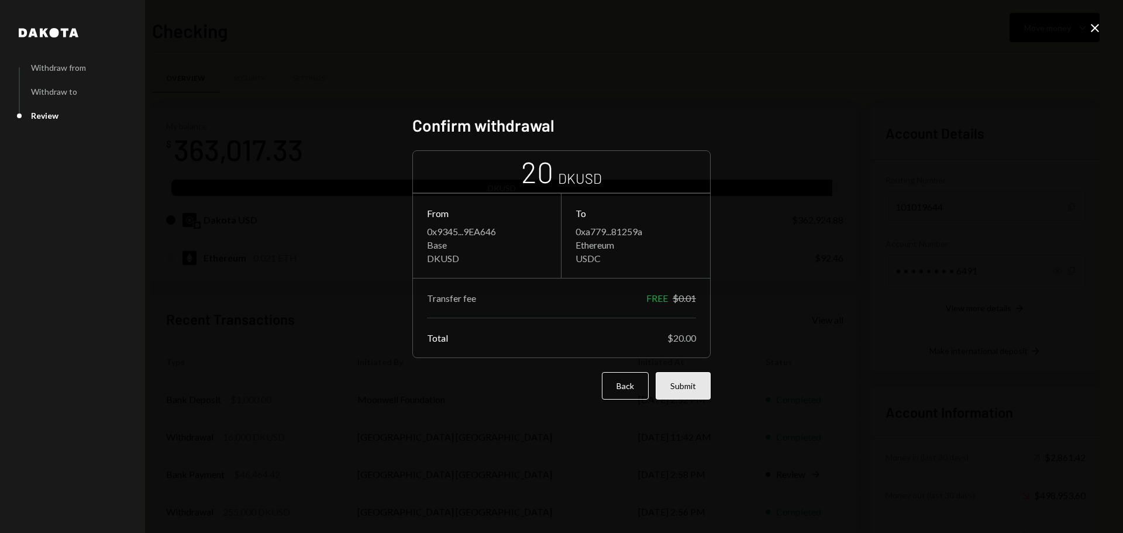
click at [687, 386] on button "Submit" at bounding box center [683, 385] width 55 height 27
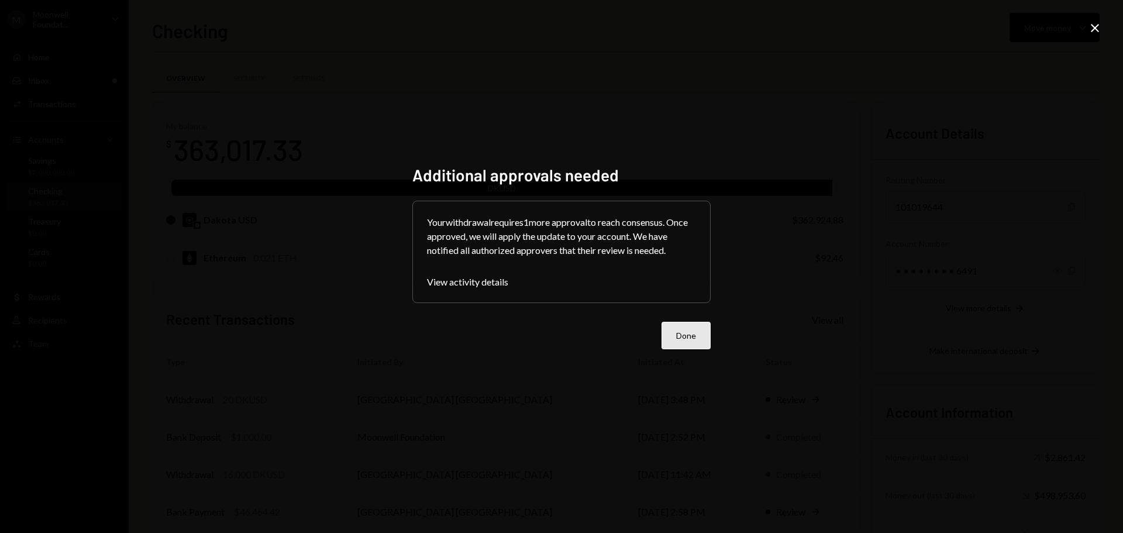
click at [689, 336] on button "Done" at bounding box center [686, 335] width 49 height 27
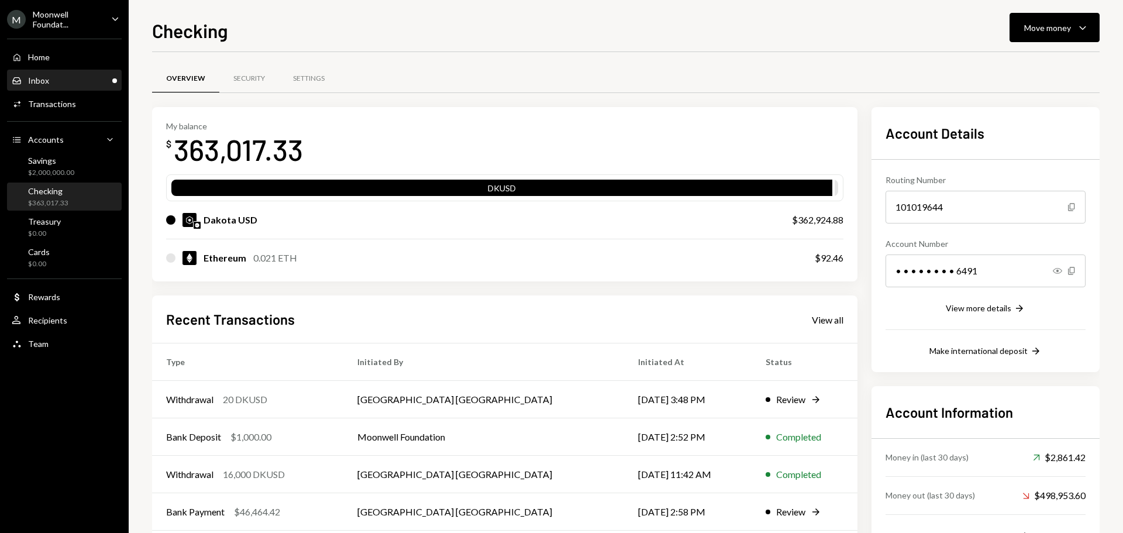
click at [97, 78] on div "Inbox Inbox" at bounding box center [64, 80] width 105 height 11
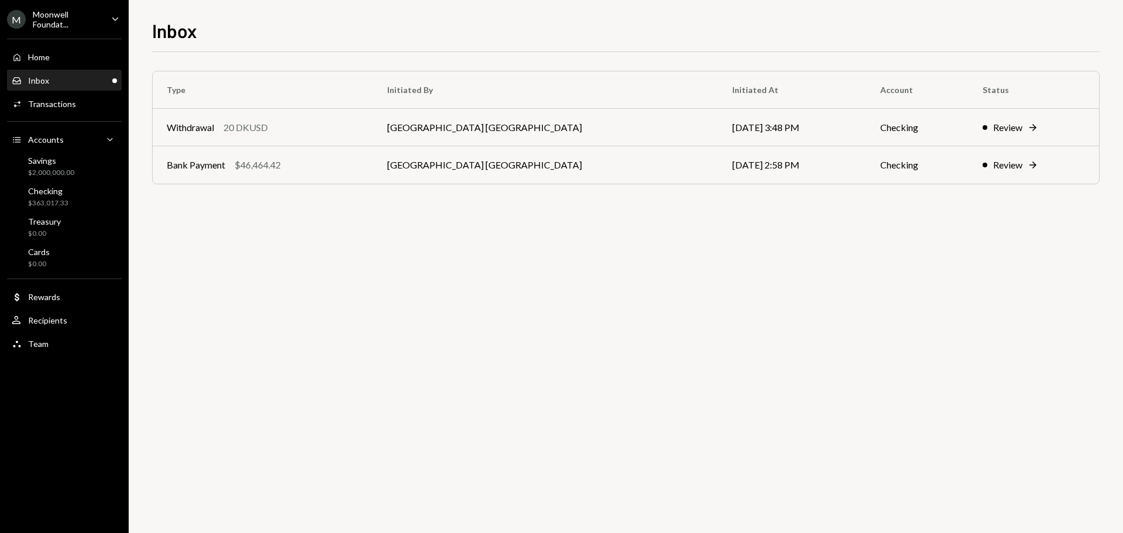
click at [49, 80] on div "Inbox Inbox" at bounding box center [64, 80] width 105 height 11
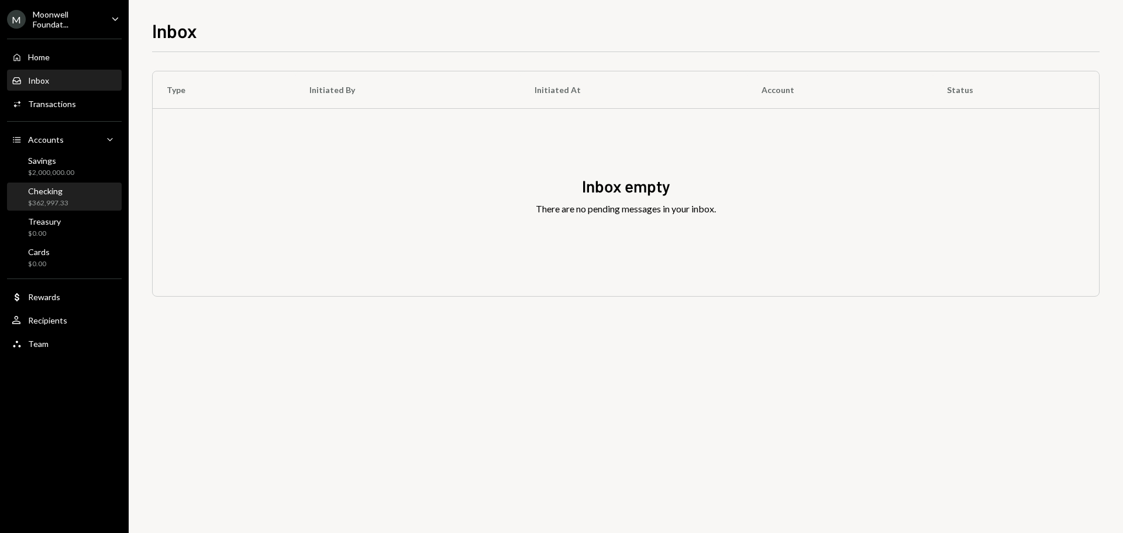
click at [51, 208] on div "Checking $362,997.33" at bounding box center [64, 197] width 105 height 27
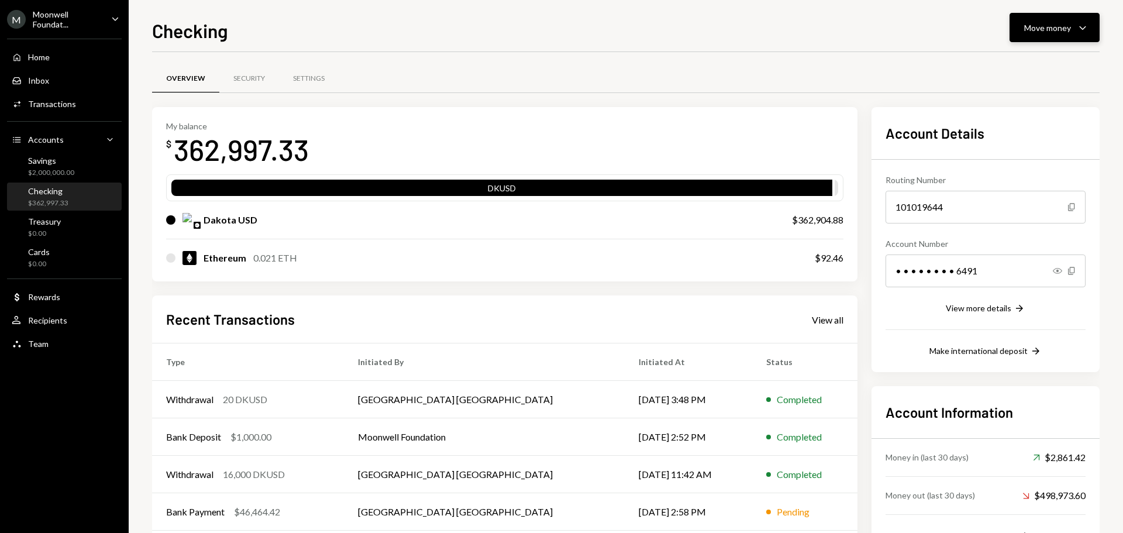
click at [1037, 25] on div "Move money" at bounding box center [1047, 28] width 47 height 12
click at [1021, 58] on div "Send" at bounding box center [1045, 63] width 85 height 12
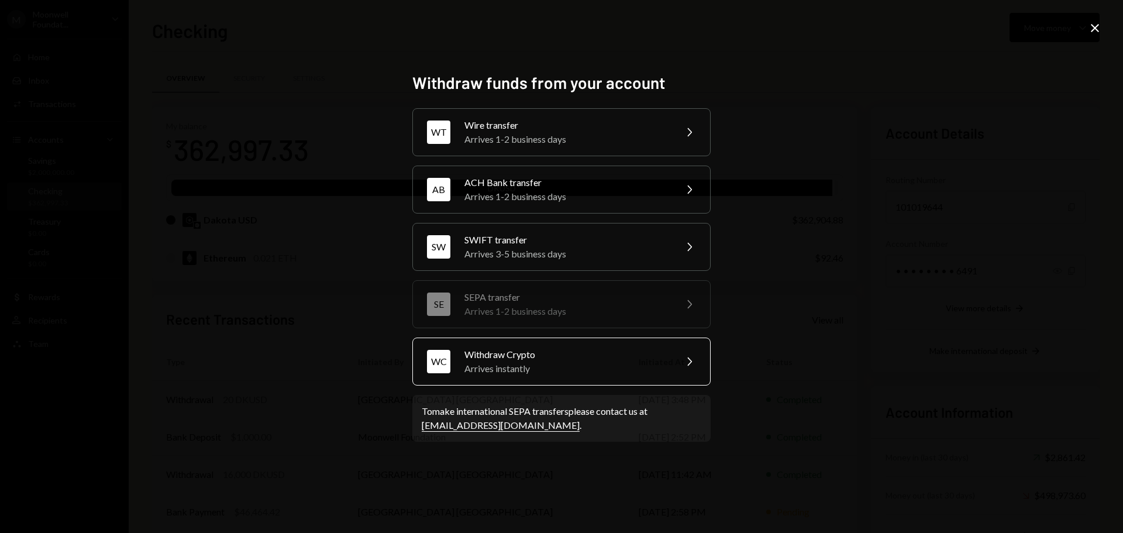
click at [478, 356] on div "Withdraw Crypto" at bounding box center [566, 354] width 204 height 14
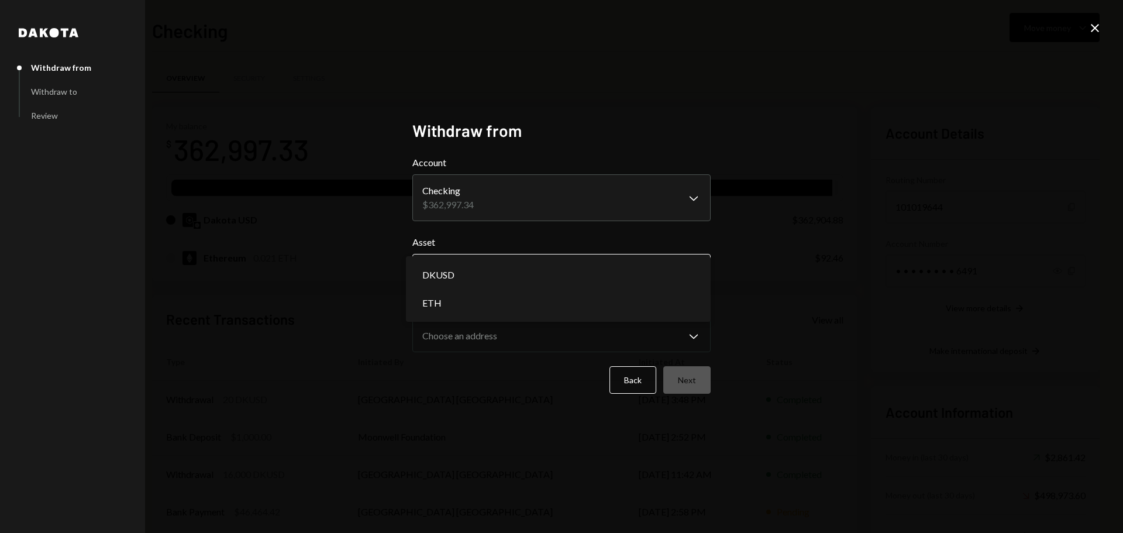
click at [440, 272] on body "M Moonwell Foundat... Caret Down Home Home Inbox Inbox Activities Transactions …" at bounding box center [561, 266] width 1123 height 533
select select "*****"
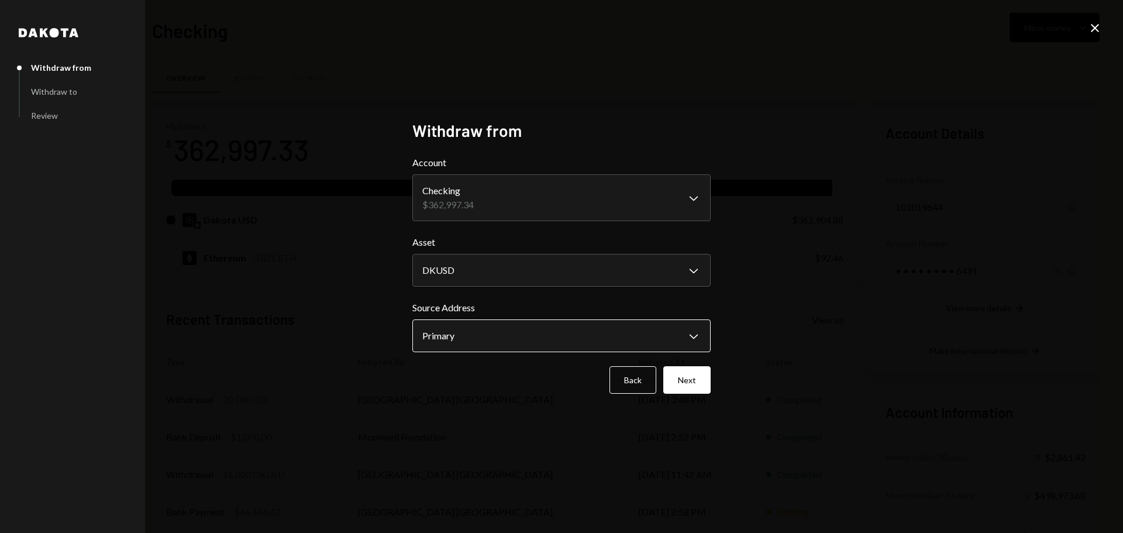
click at [437, 331] on body "M Moonwell Foundat... Caret Down Home Home Inbox Inbox Activities Transactions …" at bounding box center [561, 266] width 1123 height 533
click at [693, 384] on button "Next" at bounding box center [686, 379] width 47 height 27
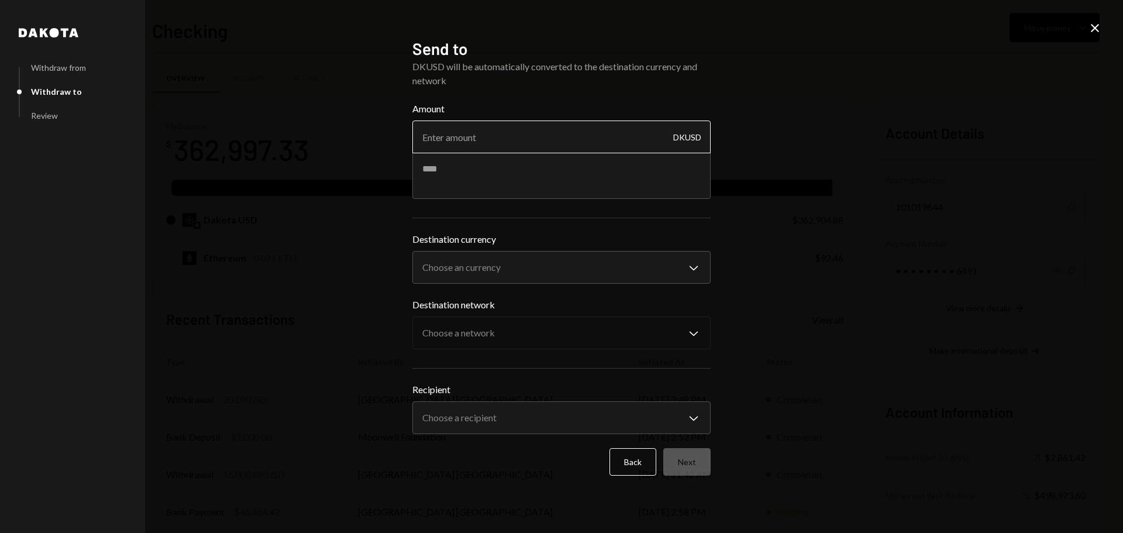
click at [514, 148] on input "Amount" at bounding box center [561, 137] width 298 height 33
type input "20000"
click at [512, 170] on textarea at bounding box center [561, 175] width 298 height 47
type textarea "**********"
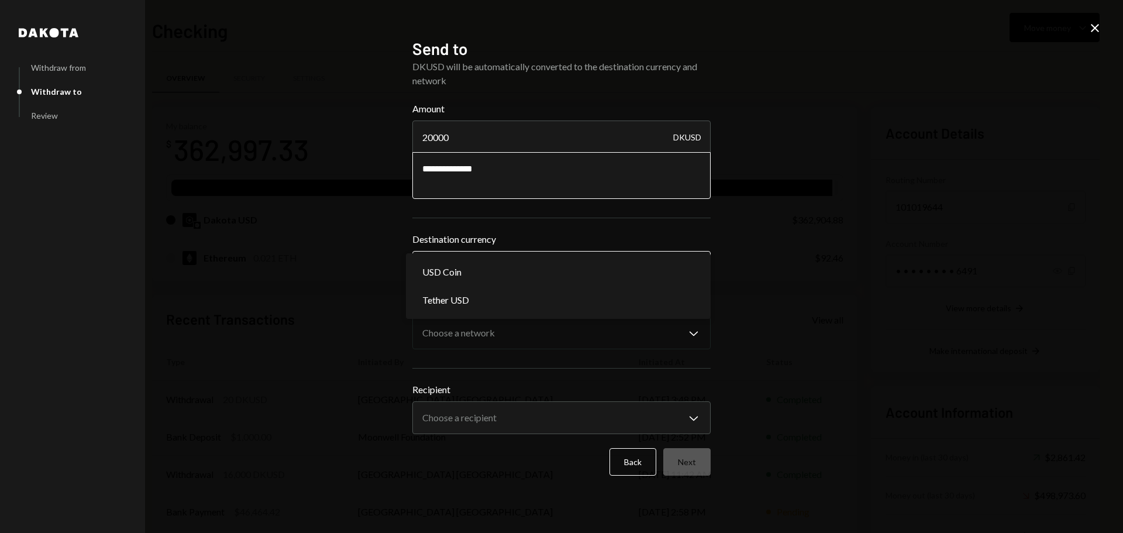
click at [526, 269] on body "M Moonwell Foundat... Caret Down Home Home Inbox Inbox Activities Transactions …" at bounding box center [561, 266] width 1123 height 533
select select "****"
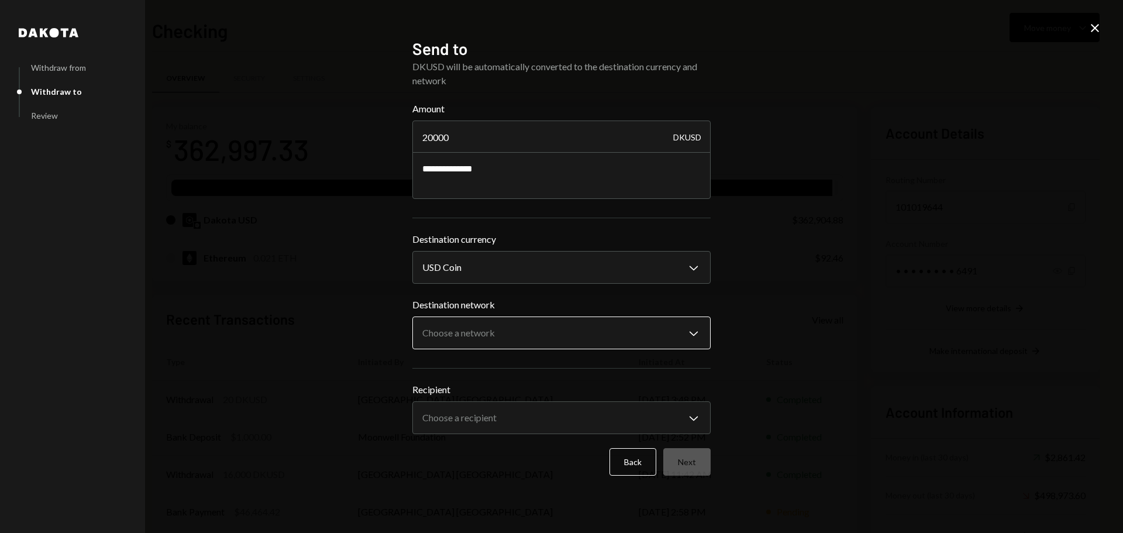
click at [461, 328] on body "M Moonwell Foundat... Caret Down Home Home Inbox Inbox Activities Transactions …" at bounding box center [561, 266] width 1123 height 533
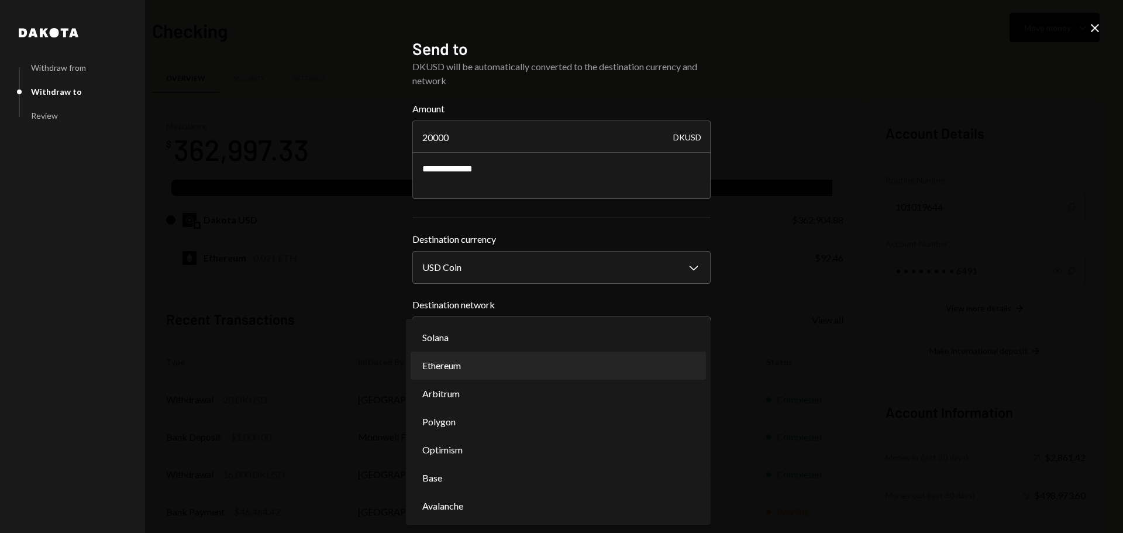
select select "**********"
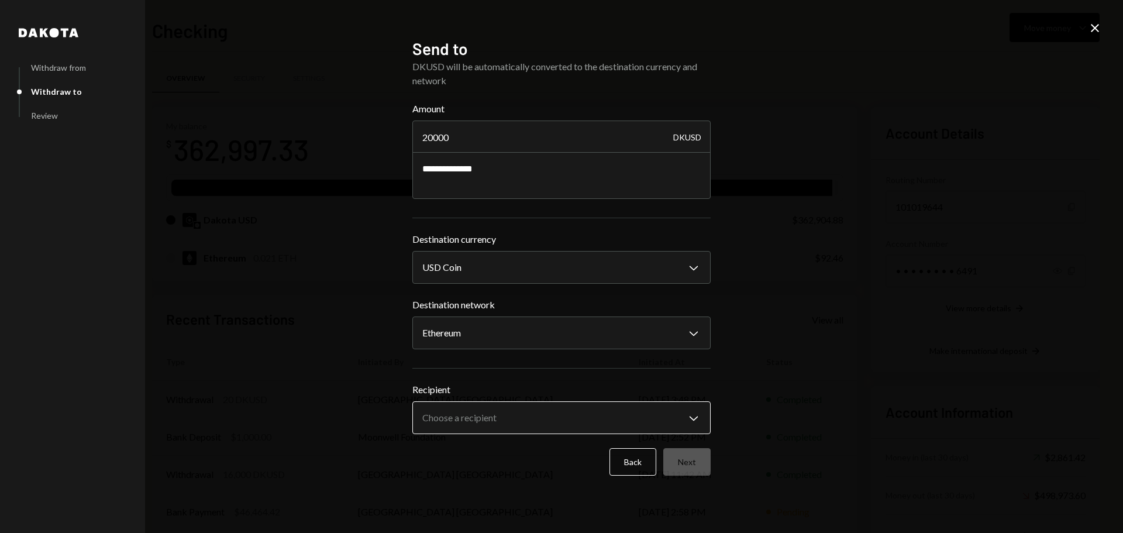
click at [455, 422] on body "M Moonwell Foundat... Caret Down Home Home Inbox Inbox Activities Transactions …" at bounding box center [561, 266] width 1123 height 533
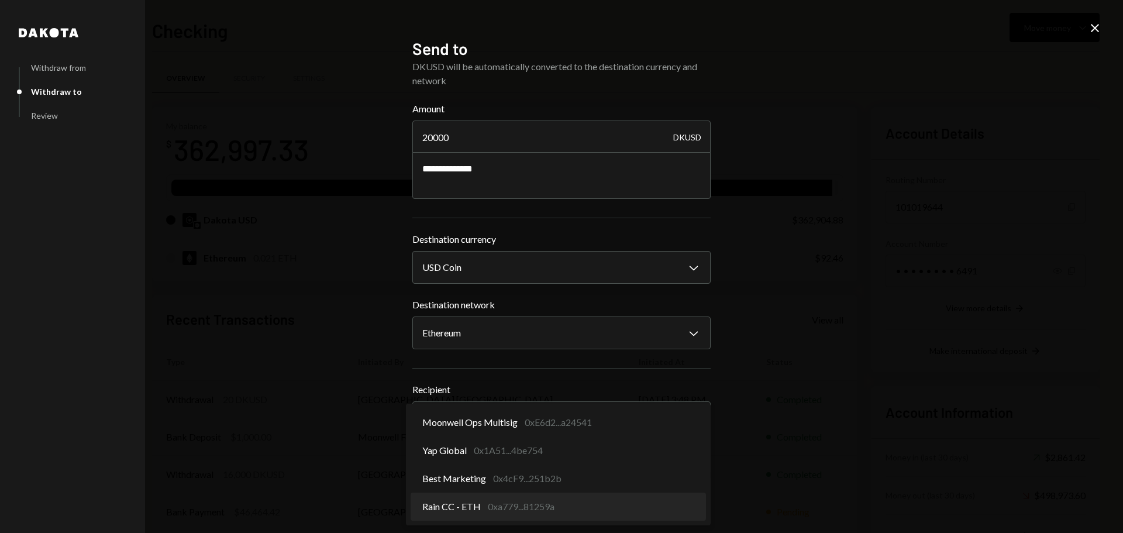
select select "**********"
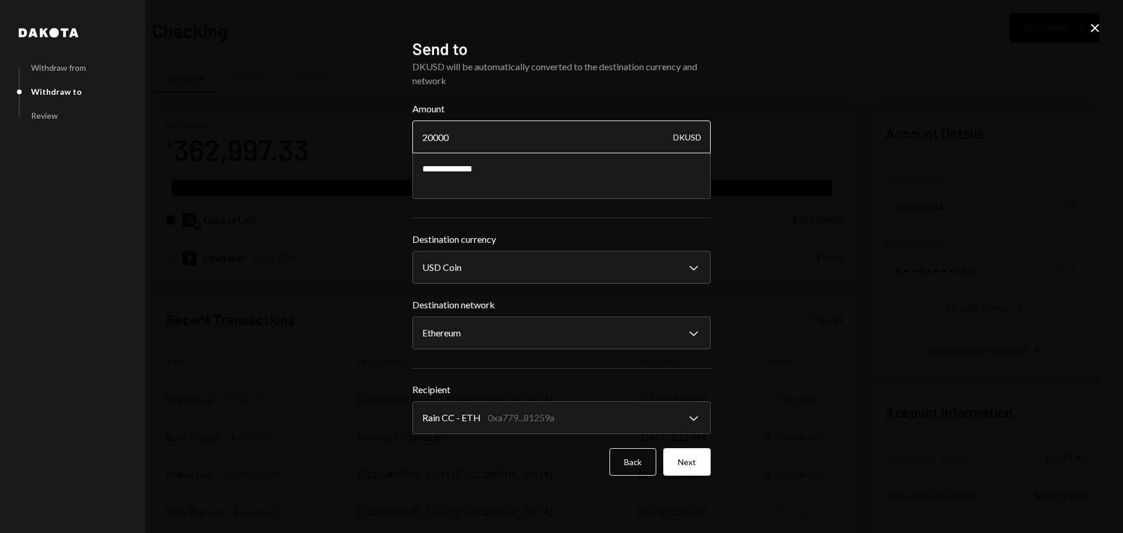
drag, startPoint x: 433, startPoint y: 138, endPoint x: 453, endPoint y: 139, distance: 19.3
click at [453, 139] on input "20000" at bounding box center [561, 137] width 298 height 33
click at [447, 174] on textarea "**********" at bounding box center [561, 175] width 298 height 47
drag, startPoint x: 448, startPoint y: 306, endPoint x: 414, endPoint y: 303, distance: 33.5
click at [414, 303] on label "Destination network" at bounding box center [561, 305] width 298 height 14
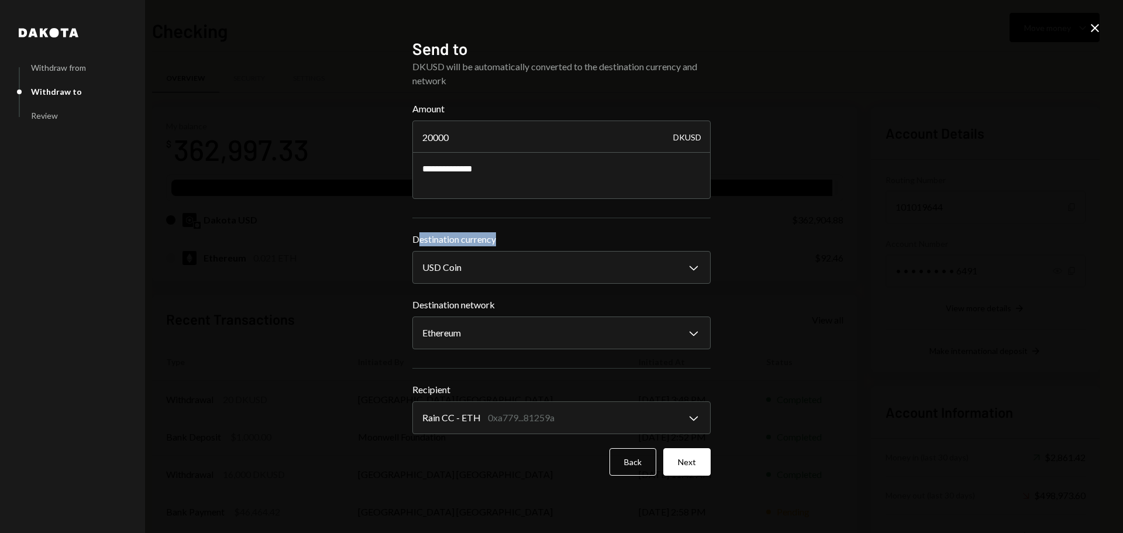
drag, startPoint x: 422, startPoint y: 240, endPoint x: 500, endPoint y: 240, distance: 77.8
click at [500, 240] on label "Destination currency" at bounding box center [561, 239] width 298 height 14
drag, startPoint x: 431, startPoint y: 301, endPoint x: 457, endPoint y: 304, distance: 27.1
click at [457, 304] on label "Destination network" at bounding box center [561, 305] width 298 height 14
click at [687, 461] on button "Next" at bounding box center [686, 461] width 47 height 27
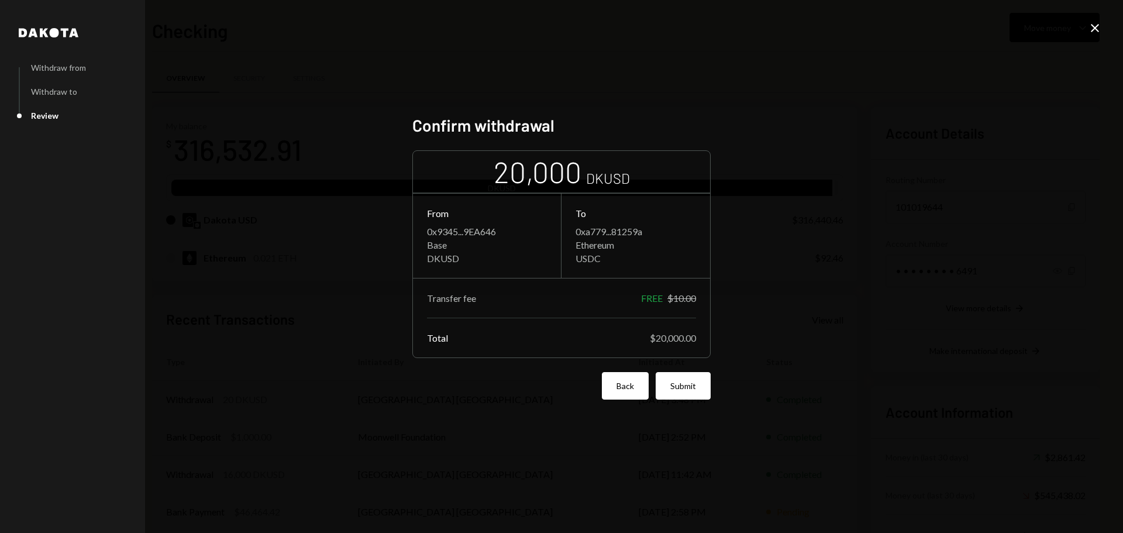
click at [623, 390] on button "Back" at bounding box center [625, 385] width 47 height 27
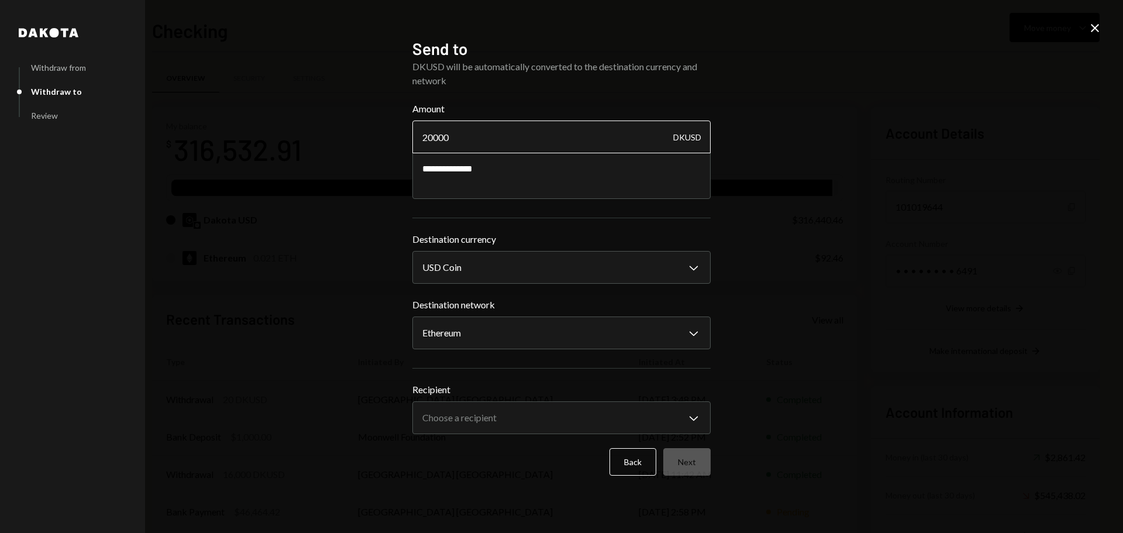
click at [428, 143] on input "20000" at bounding box center [561, 137] width 298 height 33
type input "30000"
click at [494, 420] on body "M Moonwell Foundat... Caret Down Home Home Inbox Inbox Activities Transactions …" at bounding box center [561, 266] width 1123 height 533
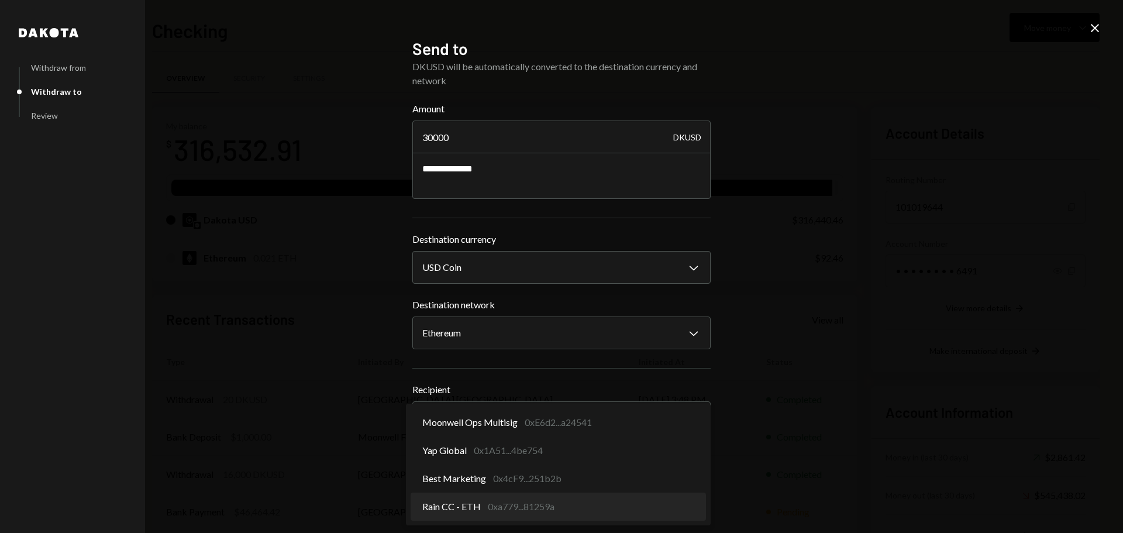
select select "**********"
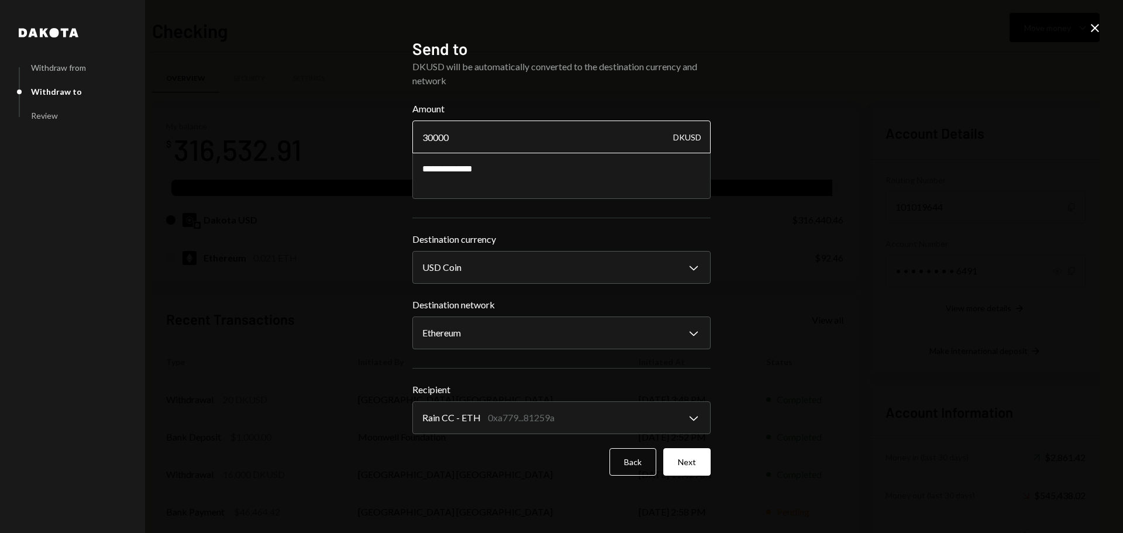
click at [432, 139] on input "30000" at bounding box center [561, 137] width 298 height 33
drag, startPoint x: 433, startPoint y: 139, endPoint x: 449, endPoint y: 139, distance: 15.2
click at [449, 139] on input "29980" at bounding box center [561, 137] width 298 height 33
type input "29980"
click at [691, 467] on button "Next" at bounding box center [686, 461] width 47 height 27
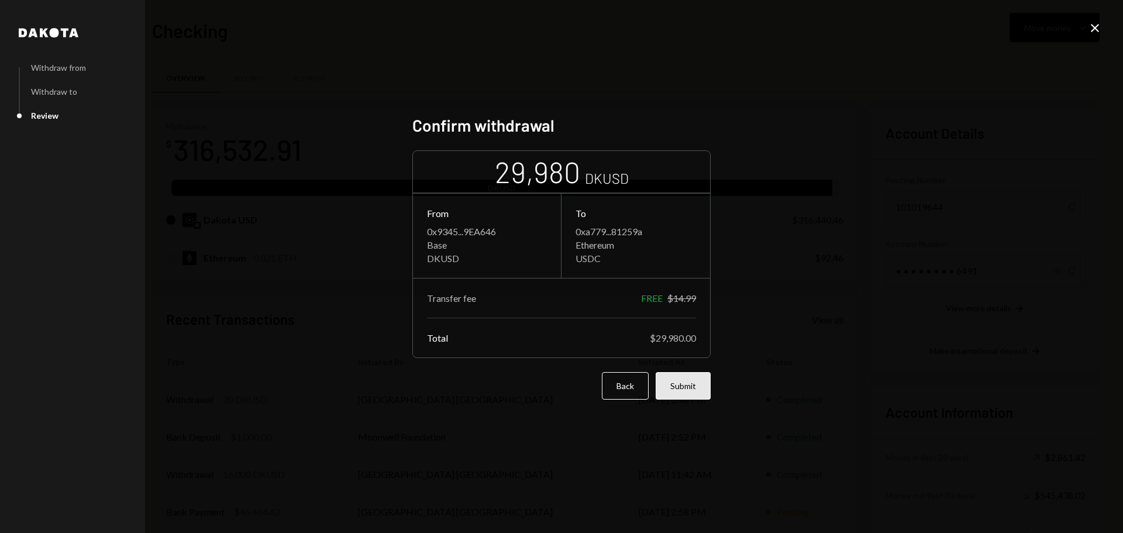
click at [676, 390] on button "Submit" at bounding box center [683, 385] width 55 height 27
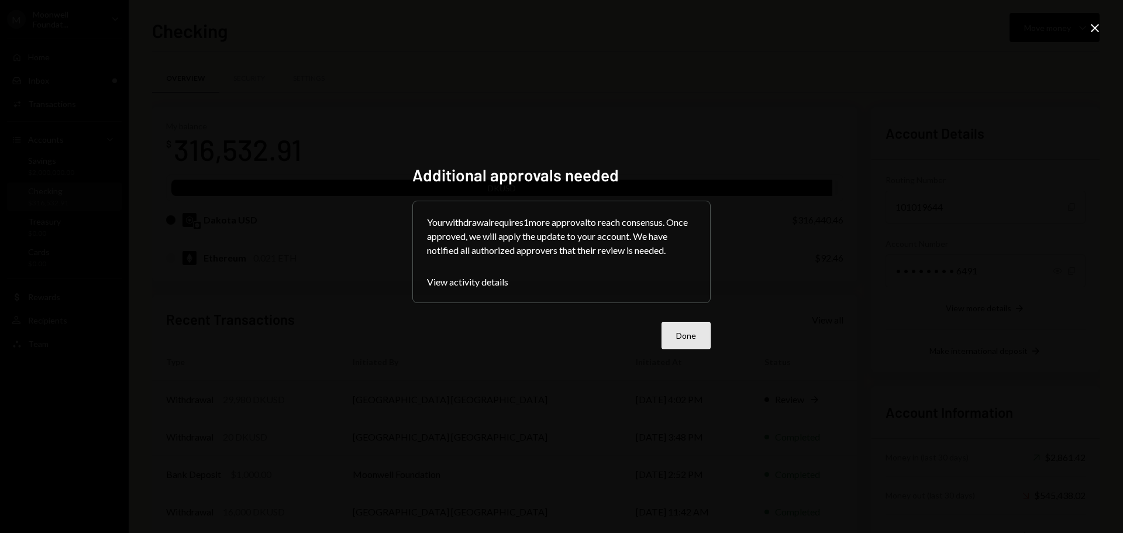
click at [667, 329] on button "Done" at bounding box center [686, 335] width 49 height 27
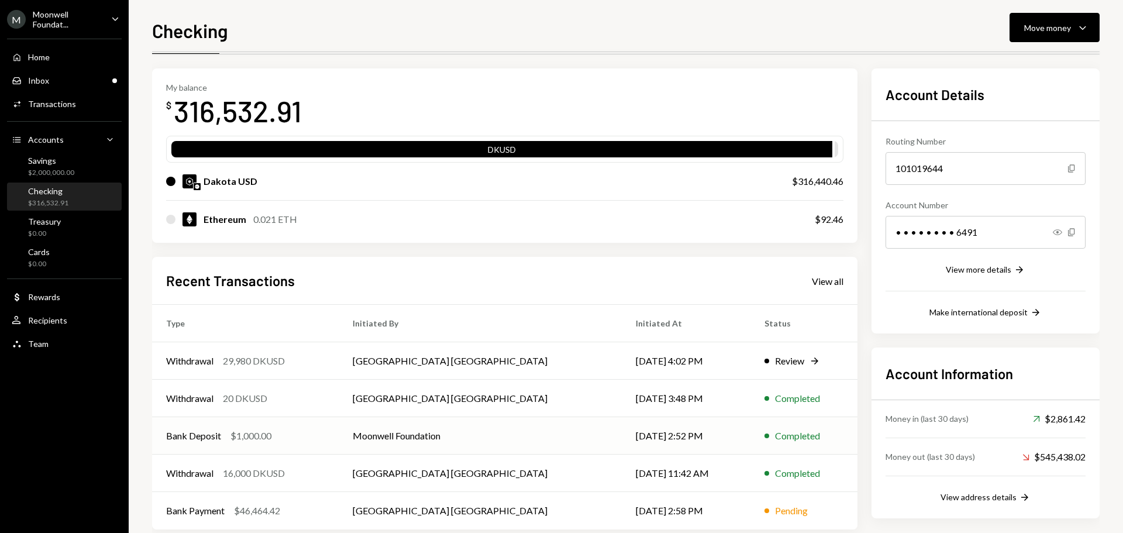
scroll to position [58, 0]
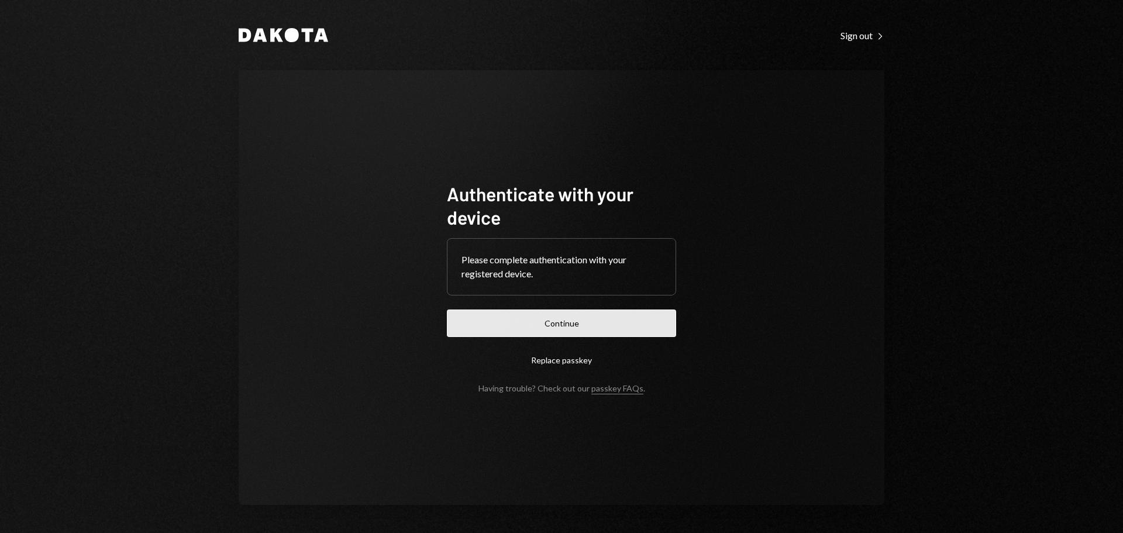
click at [488, 329] on button "Continue" at bounding box center [561, 322] width 229 height 27
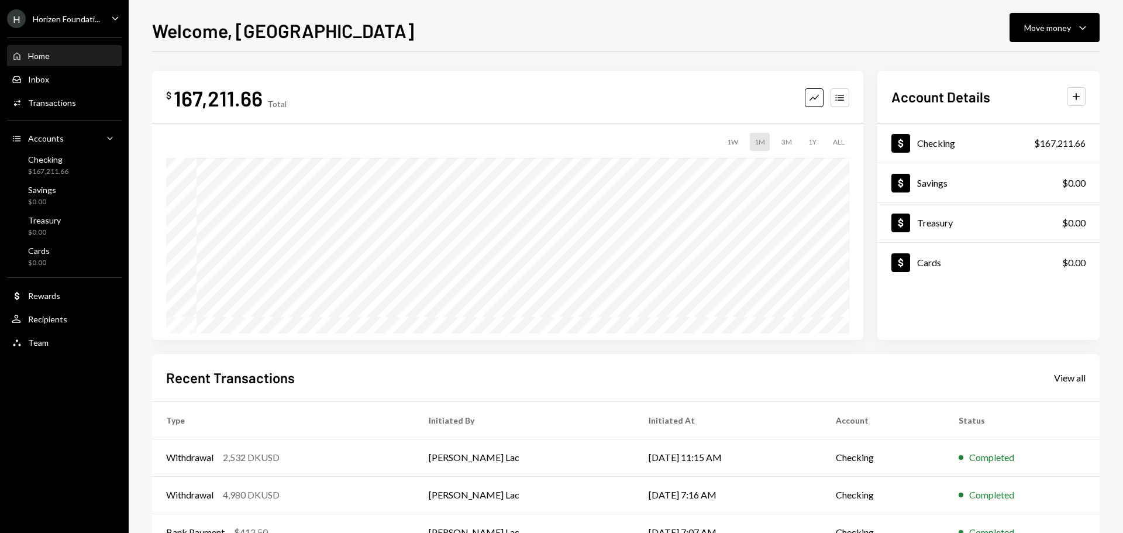
click at [82, 10] on div "[PERSON_NAME] Foundati..." at bounding box center [53, 18] width 93 height 19
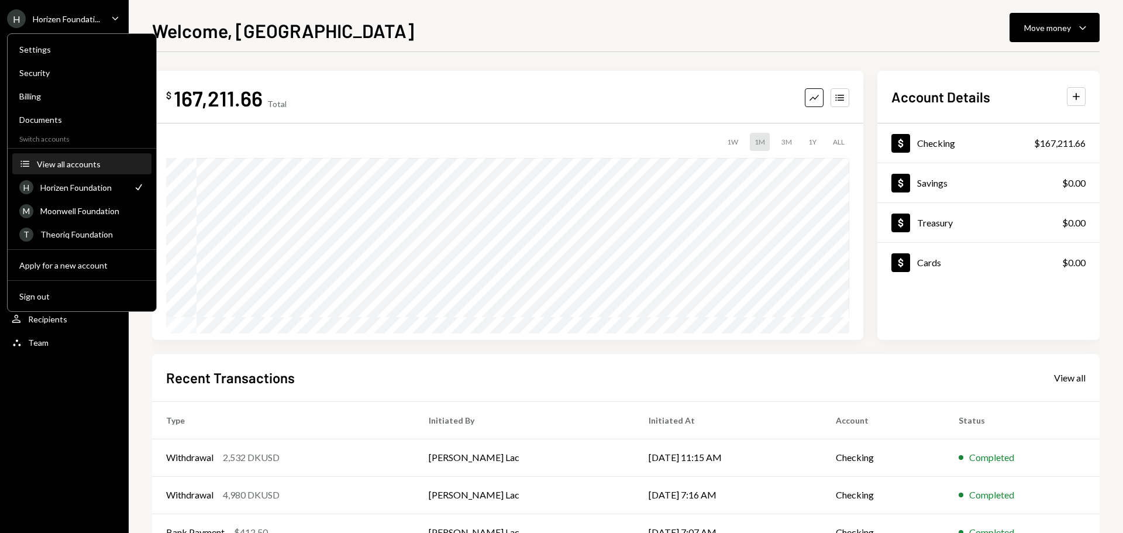
click at [77, 170] on button "Accounts View all accounts" at bounding box center [81, 164] width 139 height 21
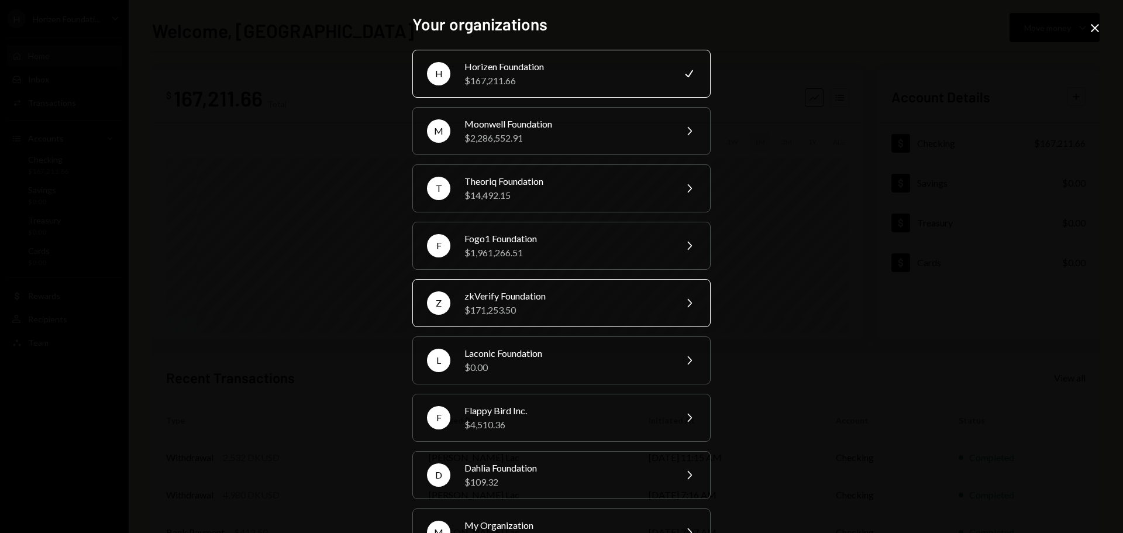
click at [517, 306] on div "$171,253.50" at bounding box center [566, 310] width 204 height 14
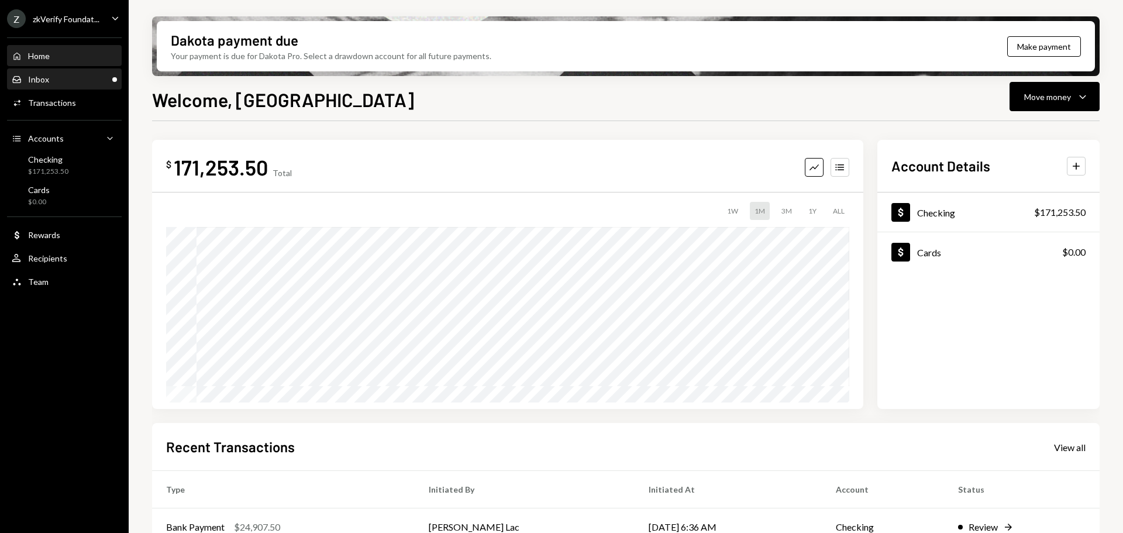
click at [111, 73] on div "Inbox Inbox" at bounding box center [64, 80] width 105 height 20
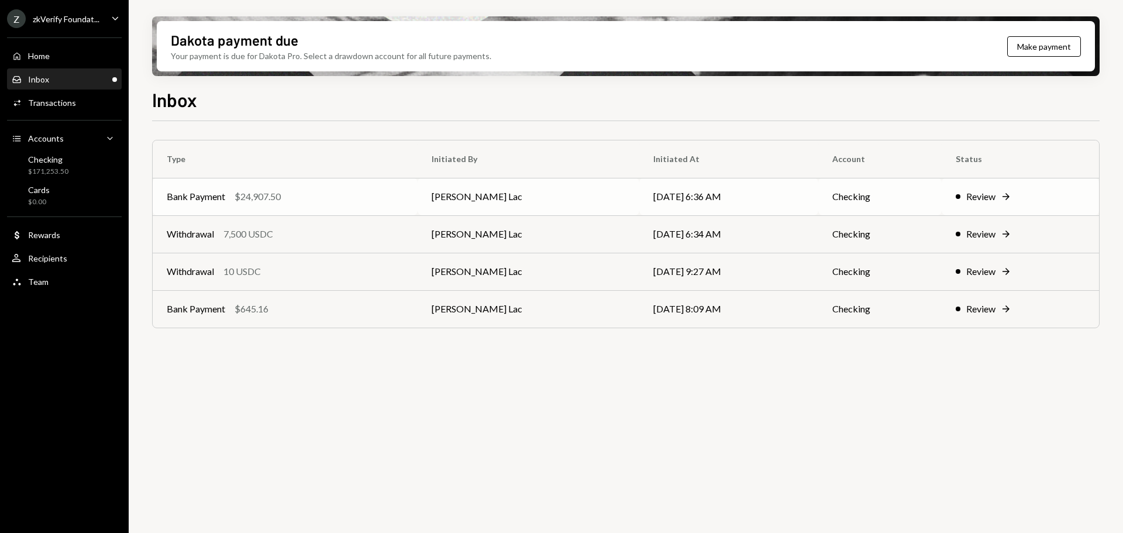
click at [298, 204] on td "Bank Payment $24,907.50" at bounding box center [285, 196] width 265 height 37
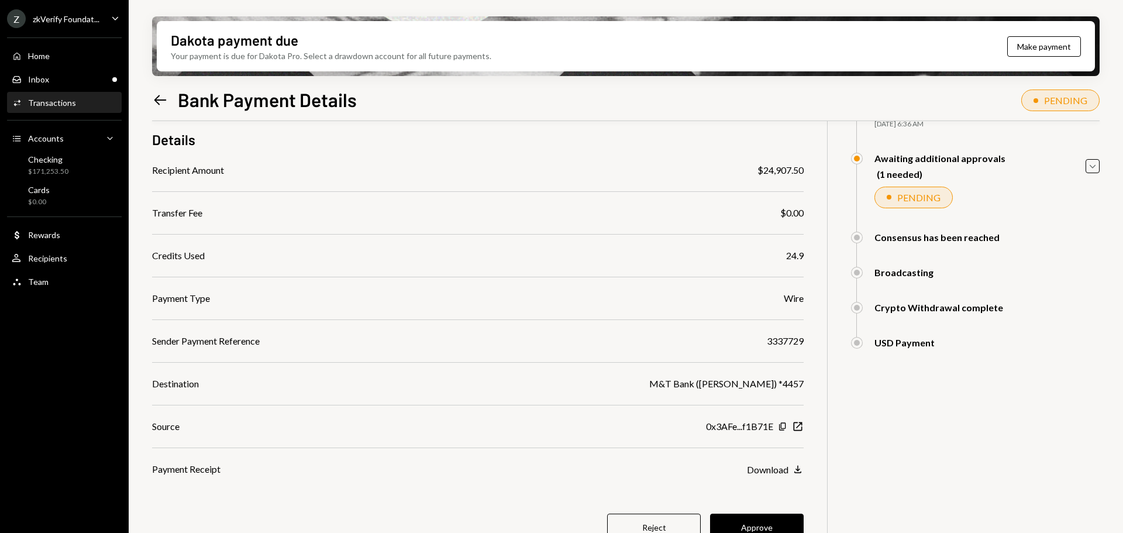
scroll to position [111, 0]
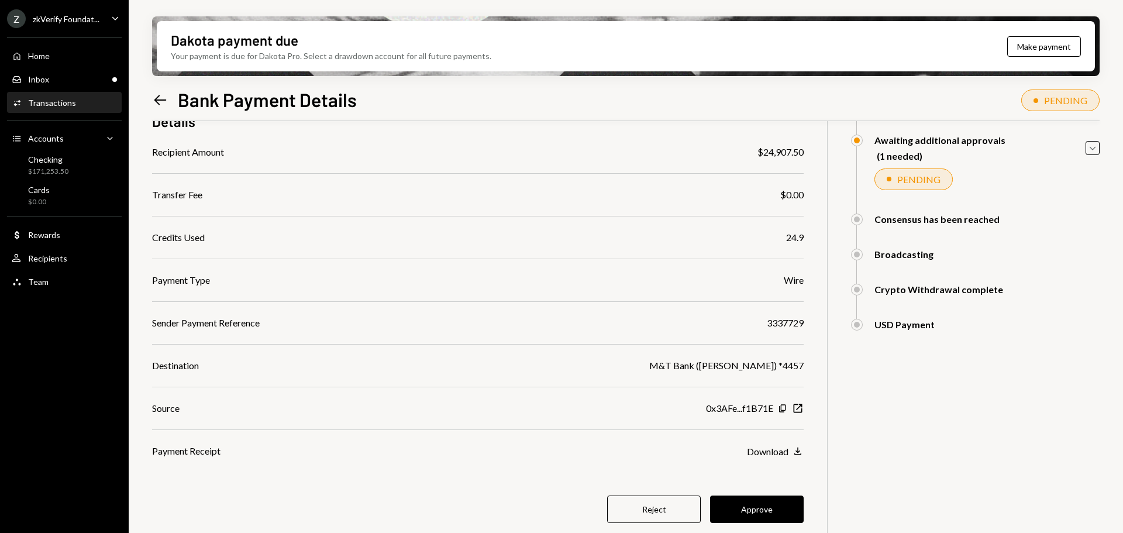
click at [777, 498] on button "Approve" at bounding box center [757, 508] width 94 height 27
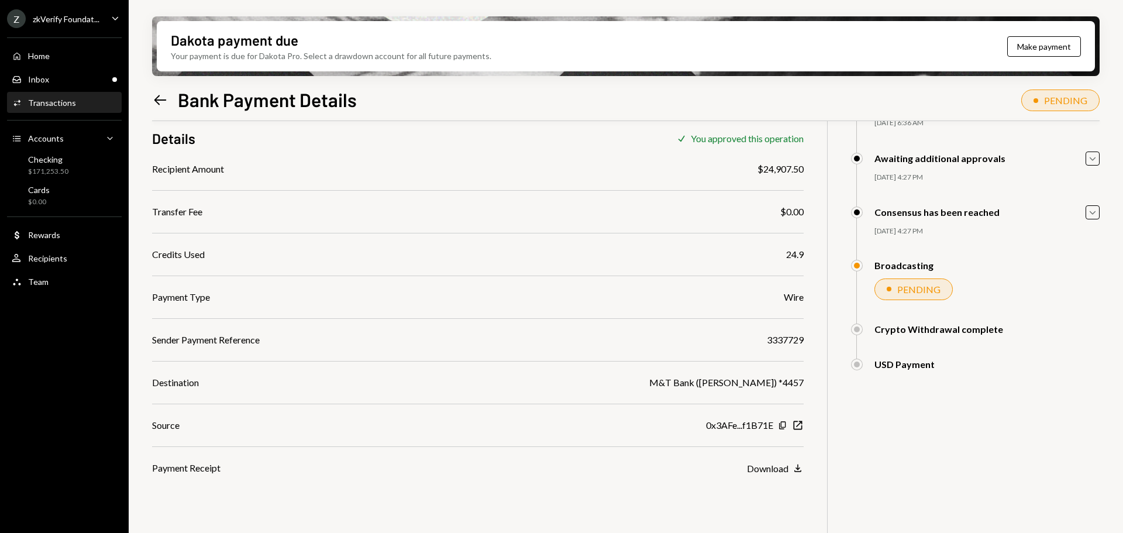
scroll to position [94, 0]
click at [77, 82] on div "Inbox Inbox" at bounding box center [64, 79] width 105 height 11
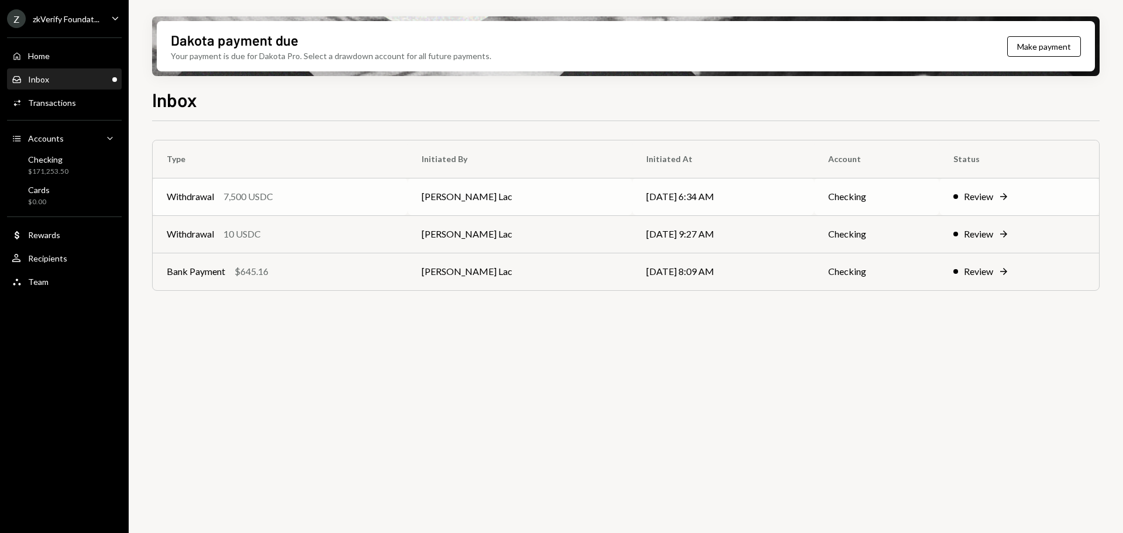
click at [275, 213] on td "Withdrawal 7,500 USDC" at bounding box center [280, 196] width 255 height 37
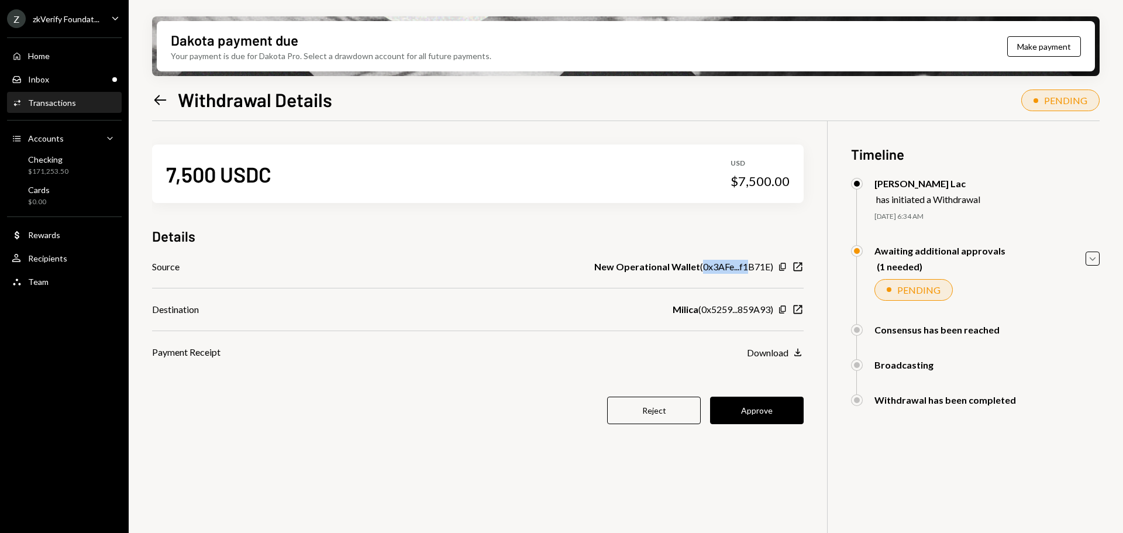
drag, startPoint x: 700, startPoint y: 266, endPoint x: 751, endPoint y: 266, distance: 50.3
click at [751, 266] on div "New Operational Wallet ( 0x3AFe...f1B71E )" at bounding box center [683, 267] width 179 height 14
drag, startPoint x: 699, startPoint y: 313, endPoint x: 745, endPoint y: 309, distance: 46.4
click at [744, 309] on div "Milica ( 0x5259...859A93 )" at bounding box center [723, 309] width 101 height 14
click at [708, 312] on div "Milica ( 0x5259...859A93 )" at bounding box center [723, 309] width 101 height 14
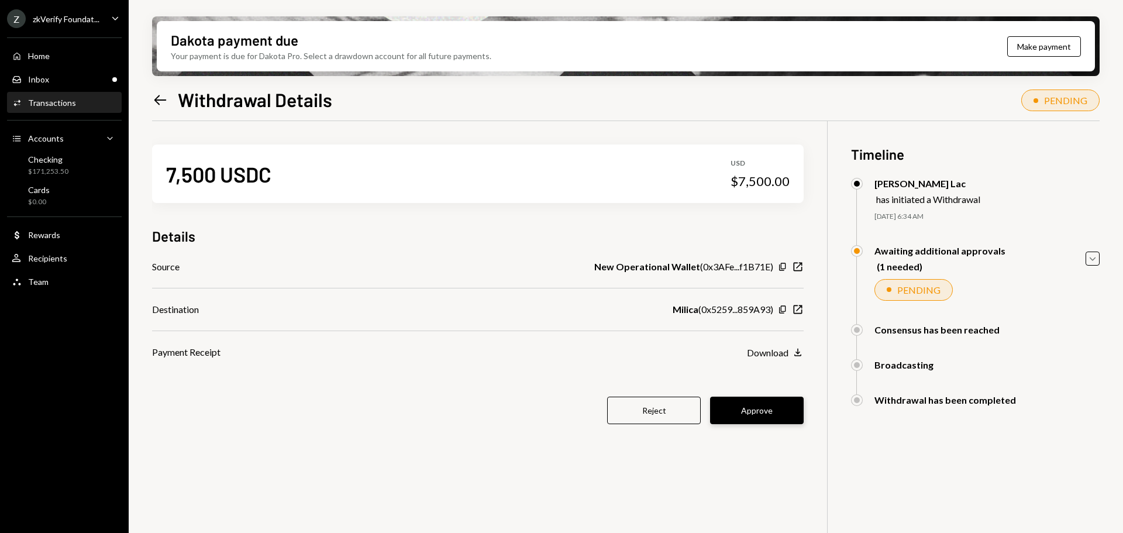
click at [746, 415] on button "Approve" at bounding box center [757, 410] width 94 height 27
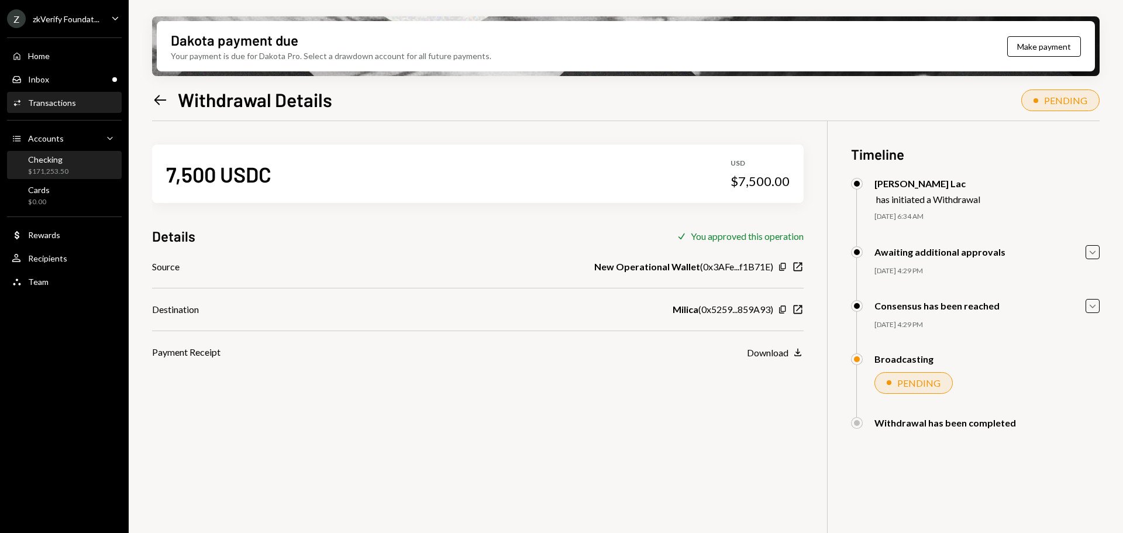
click at [64, 163] on div "Checking" at bounding box center [48, 159] width 40 height 10
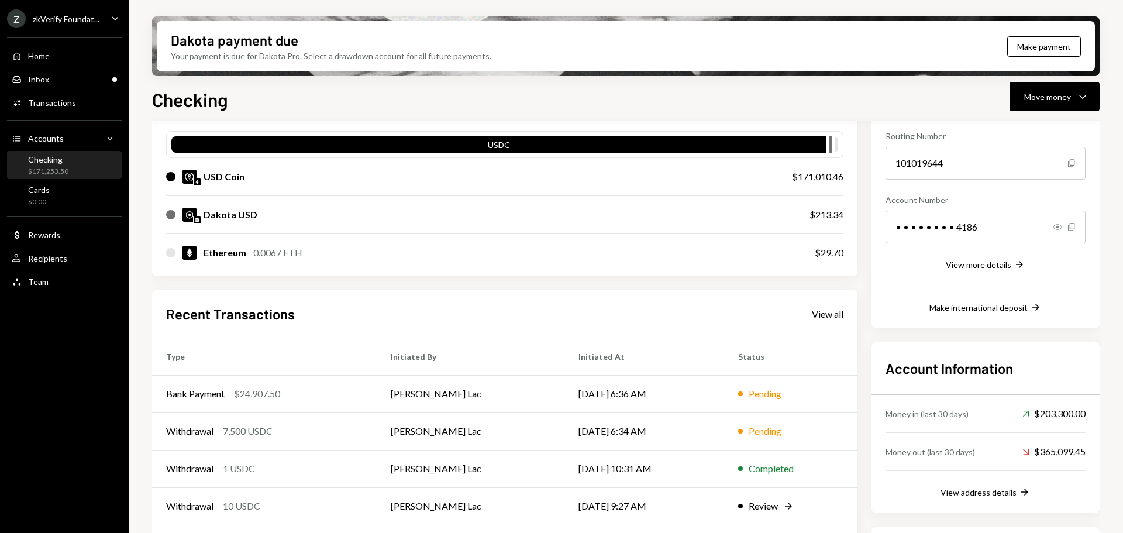
scroll to position [117, 0]
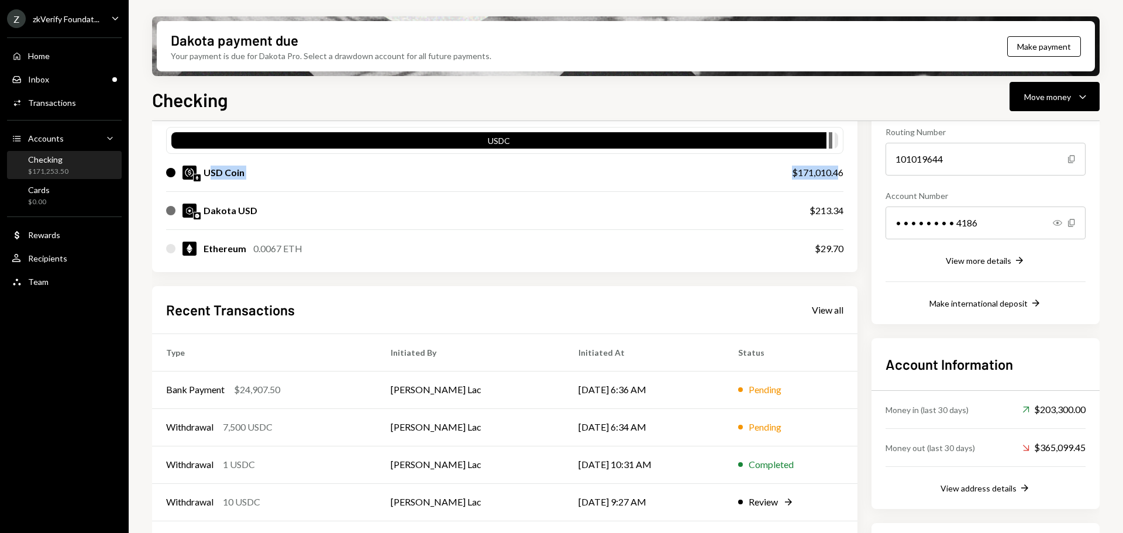
drag, startPoint x: 212, startPoint y: 174, endPoint x: 803, endPoint y: 180, distance: 590.3
click at [835, 175] on div "USD Coin $171,010.46" at bounding box center [504, 172] width 677 height 37
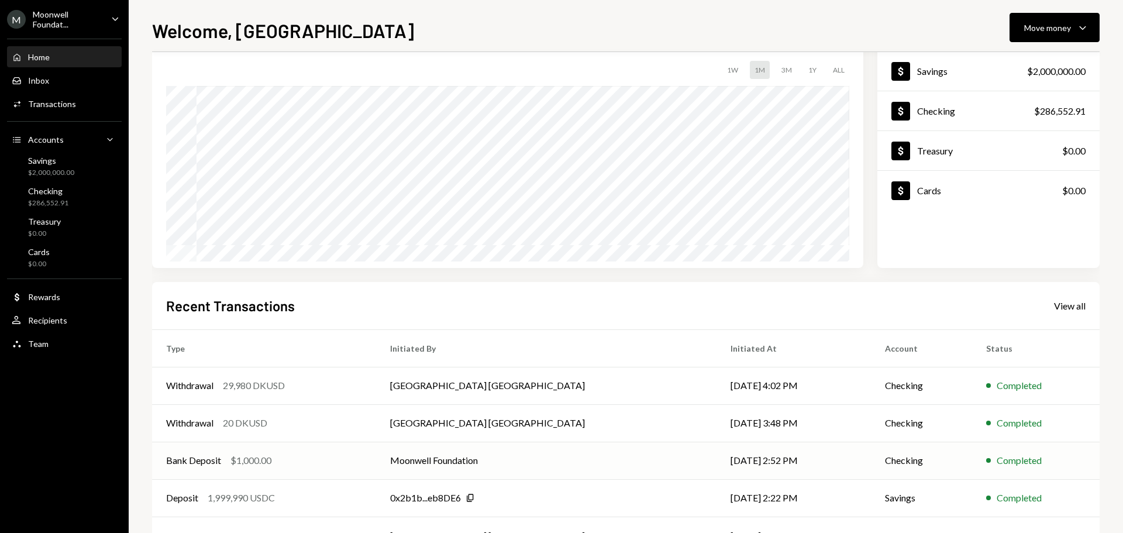
scroll to position [116, 0]
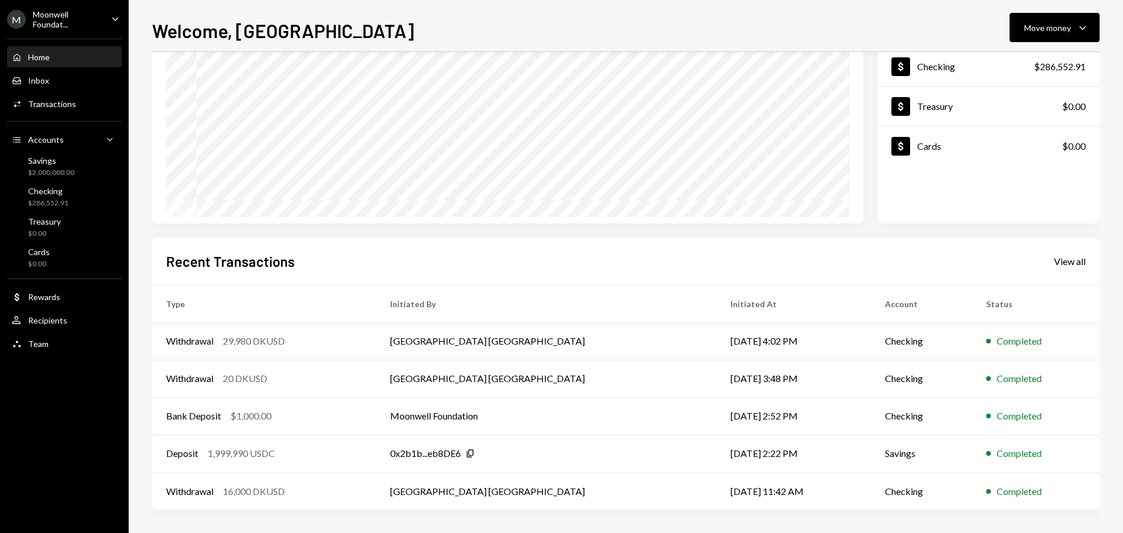
click at [315, 346] on div "Withdrawal 29,980 DKUSD" at bounding box center [264, 341] width 196 height 14
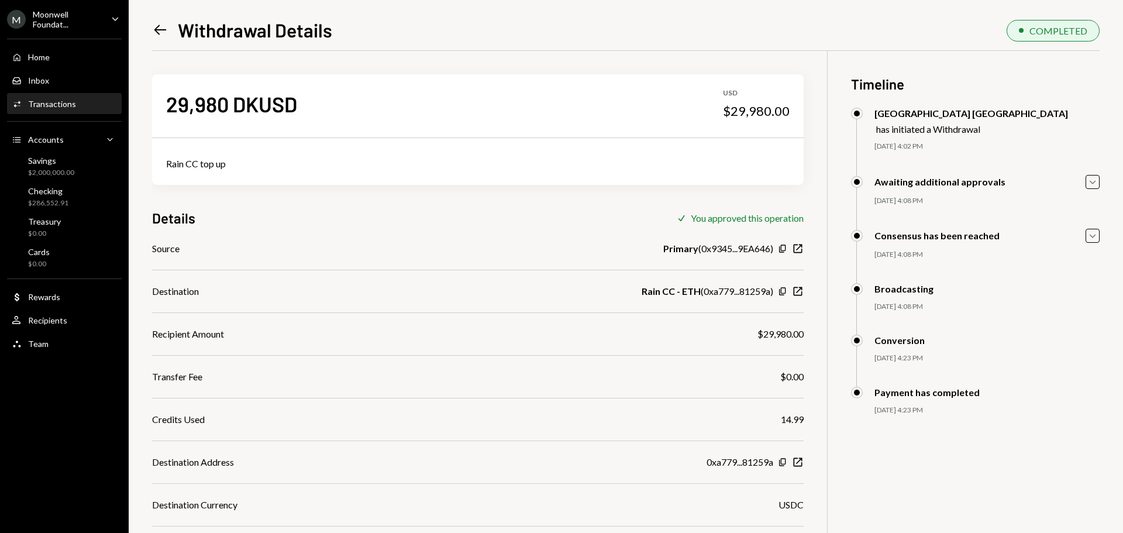
click at [161, 27] on icon "Left Arrow" at bounding box center [160, 30] width 16 height 16
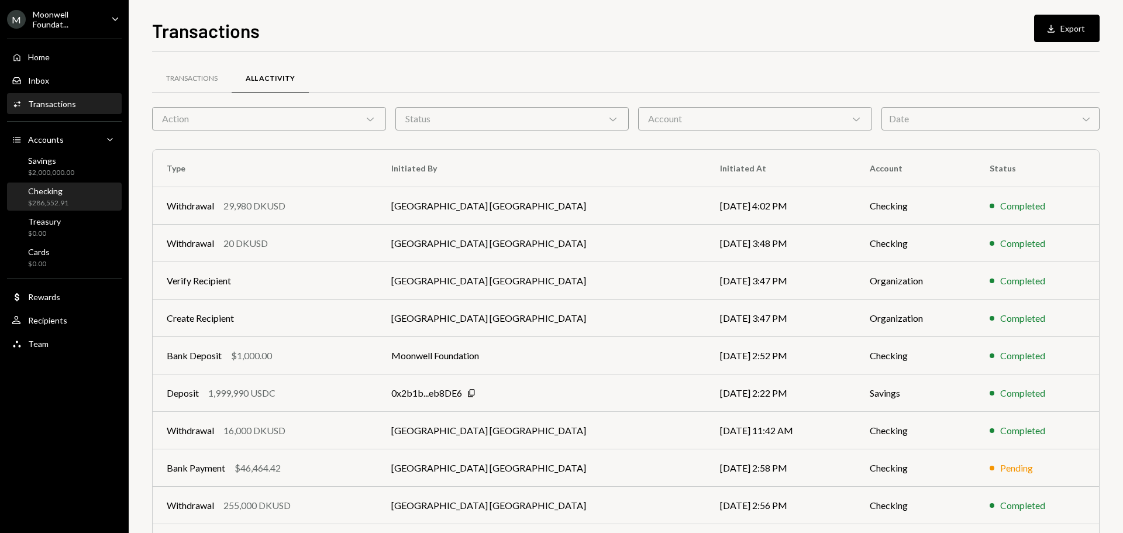
click at [56, 194] on div "Checking" at bounding box center [48, 191] width 40 height 10
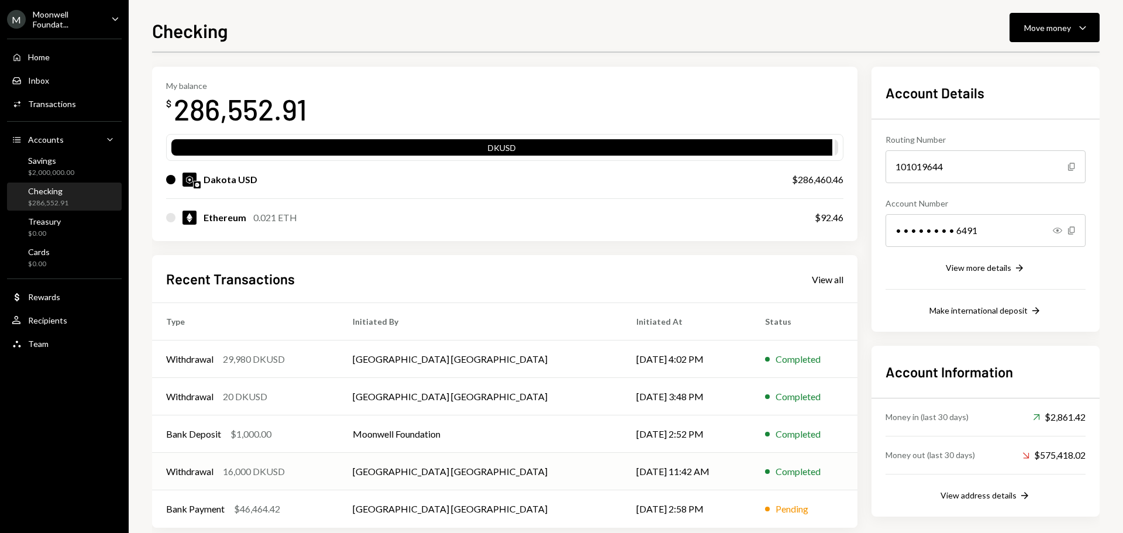
scroll to position [58, 0]
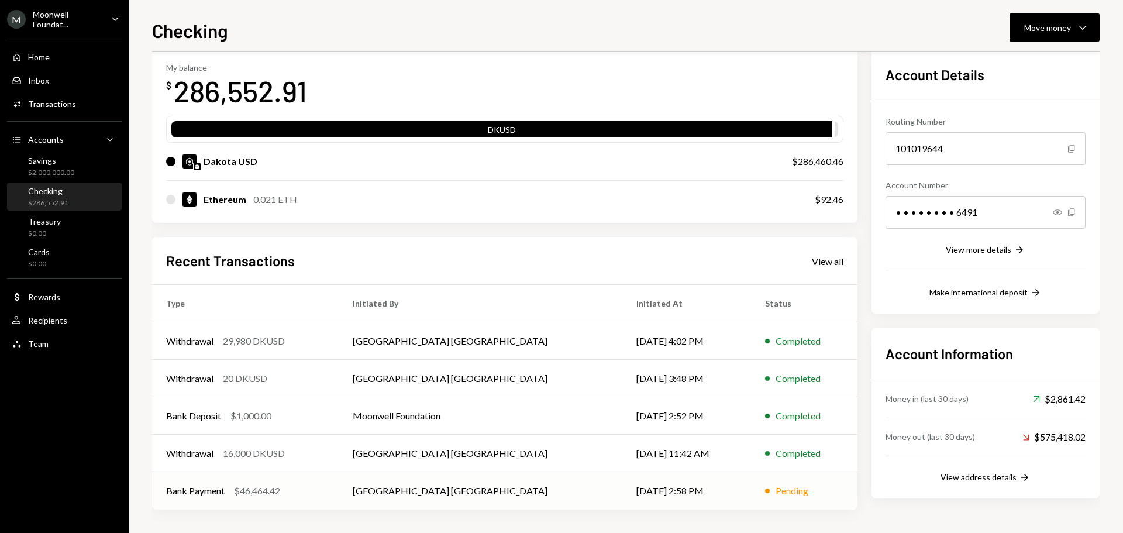
click at [261, 497] on div "$46,464.42" at bounding box center [257, 491] width 46 height 14
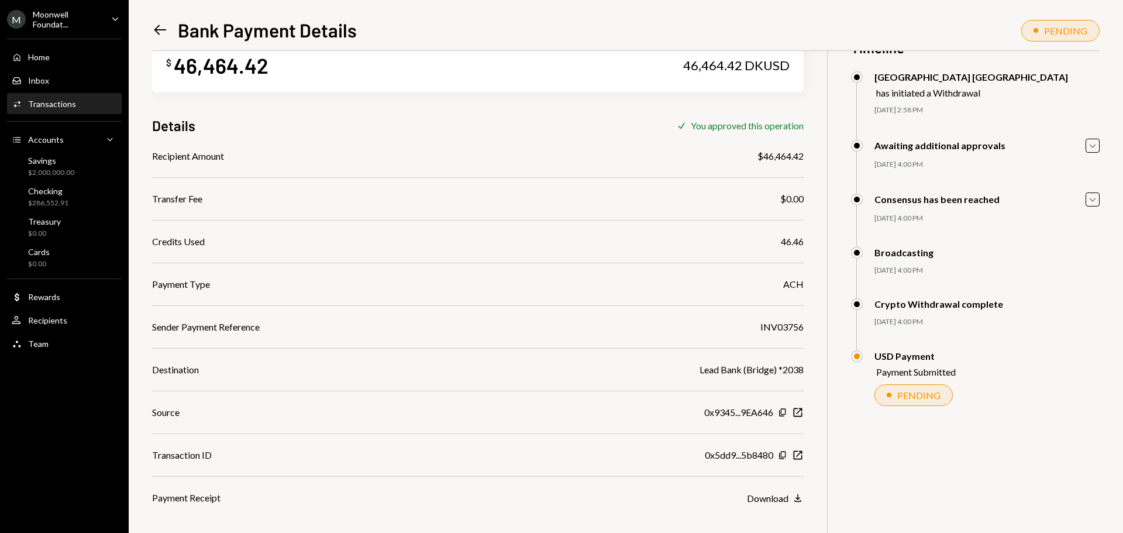
scroll to position [51, 0]
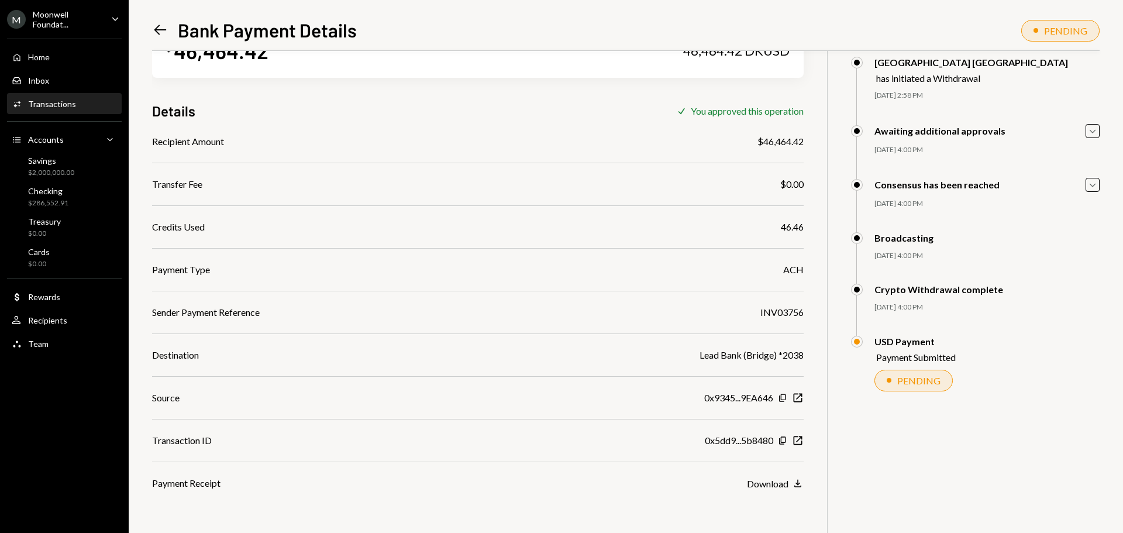
click at [167, 38] on icon "Left Arrow" at bounding box center [160, 30] width 16 height 16
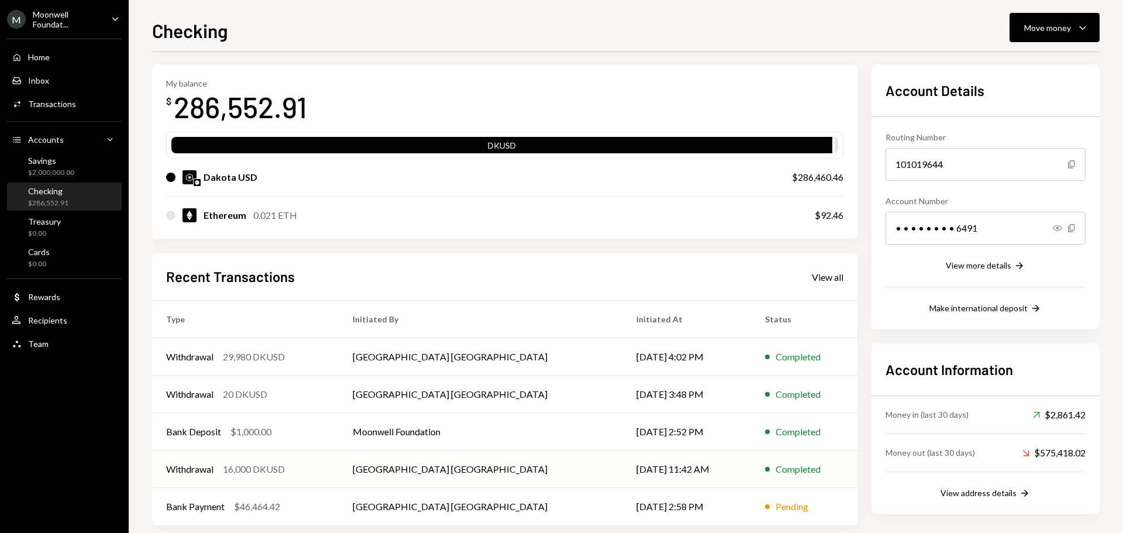
scroll to position [58, 0]
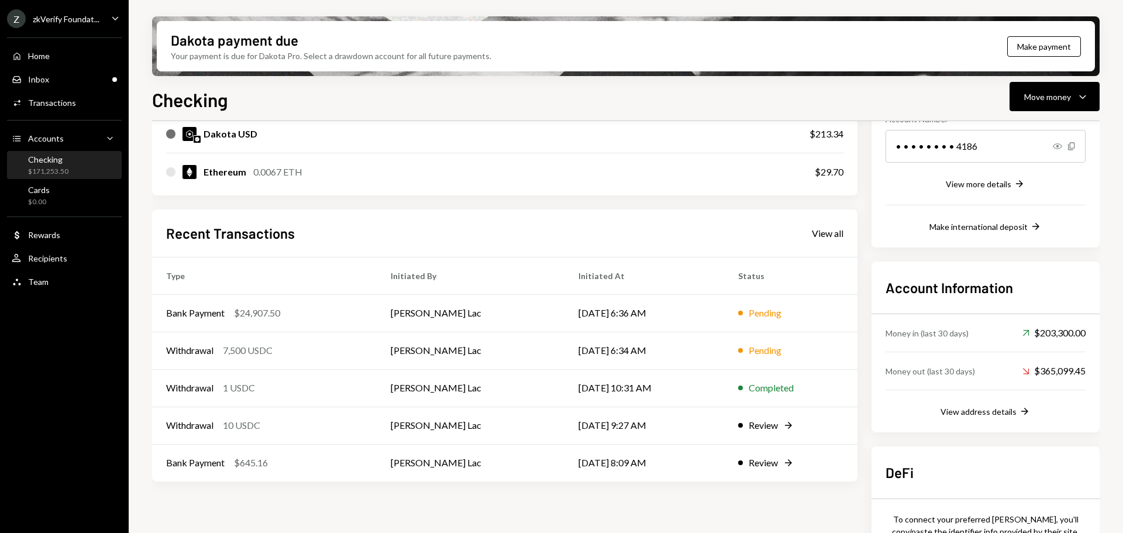
scroll to position [175, 0]
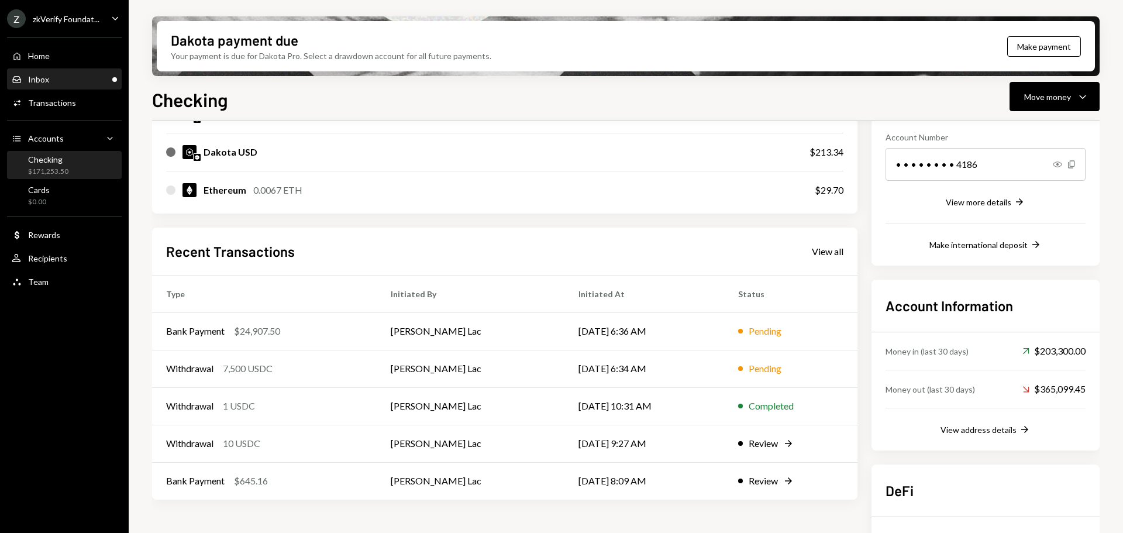
click at [87, 78] on div "Inbox Inbox" at bounding box center [64, 79] width 105 height 11
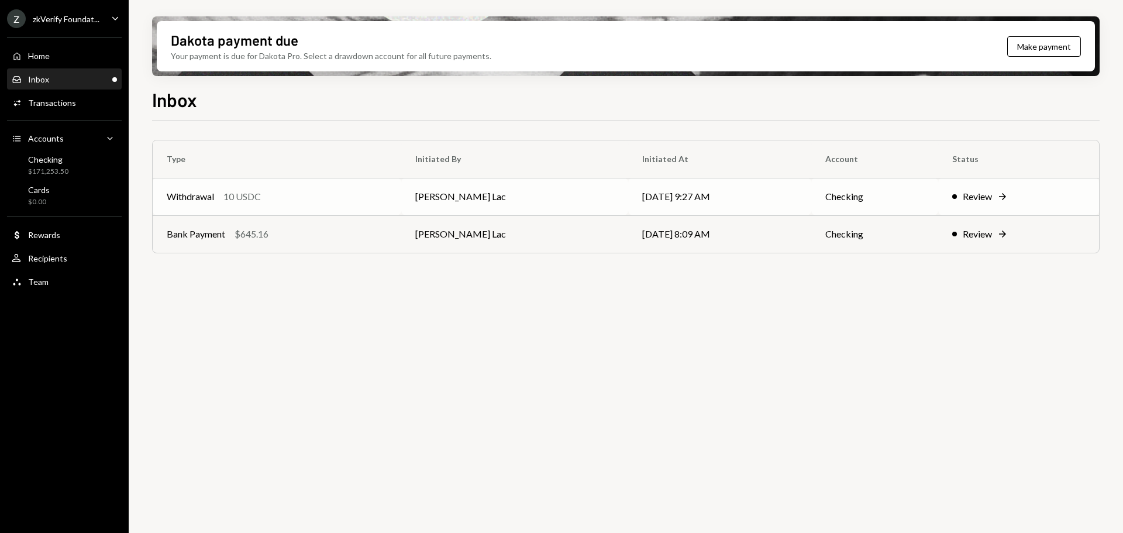
click at [295, 197] on div "Withdrawal 10 USDC" at bounding box center [277, 197] width 221 height 14
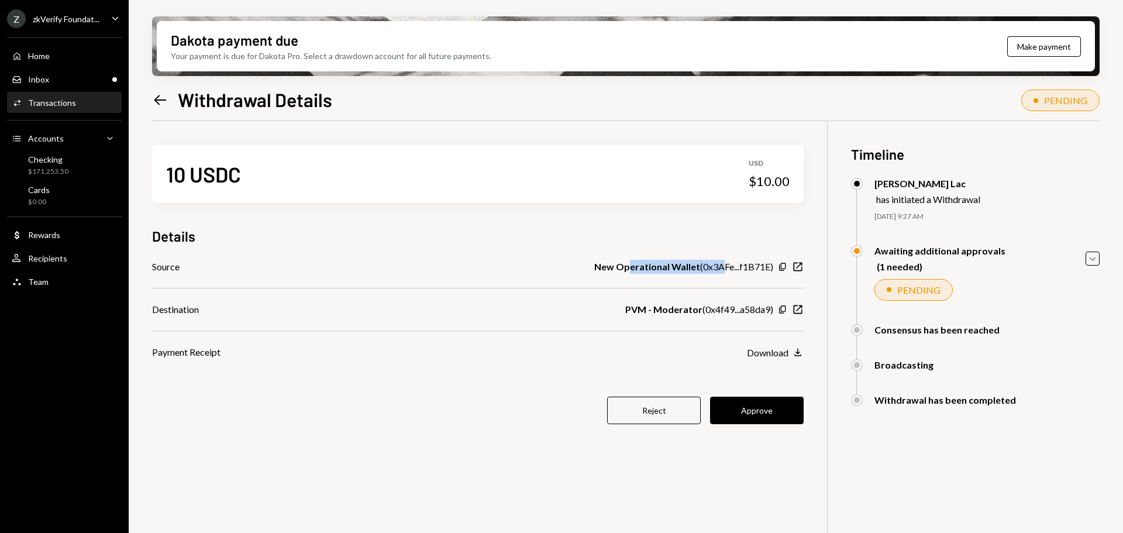
drag, startPoint x: 631, startPoint y: 268, endPoint x: 725, endPoint y: 269, distance: 94.2
click at [725, 269] on div "New Operational Wallet ( 0x3AFe...f1B71E )" at bounding box center [683, 267] width 179 height 14
click at [787, 411] on button "Approve" at bounding box center [757, 410] width 94 height 27
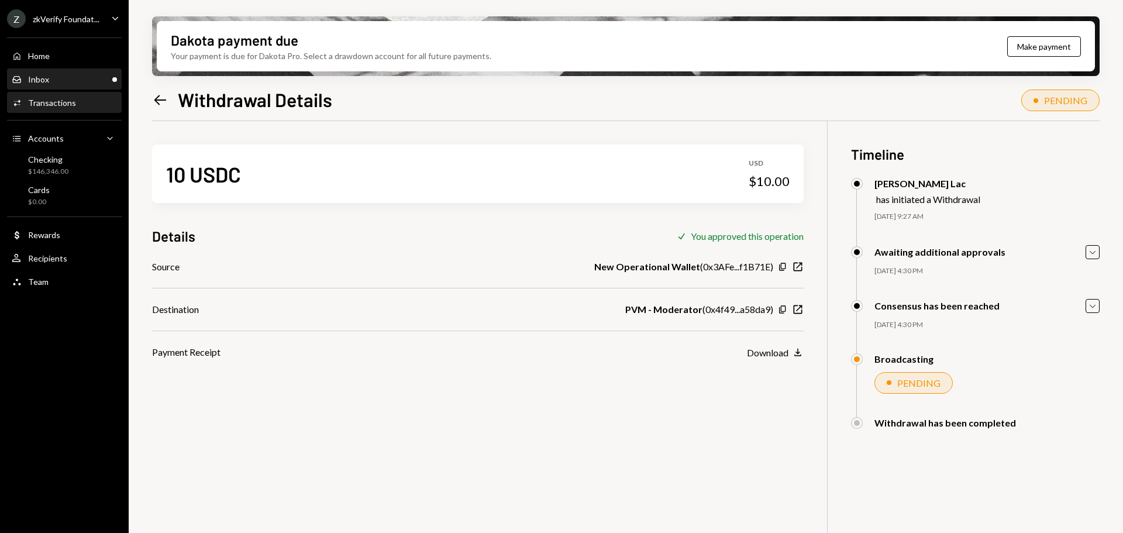
click at [70, 75] on div "Inbox Inbox" at bounding box center [64, 79] width 105 height 11
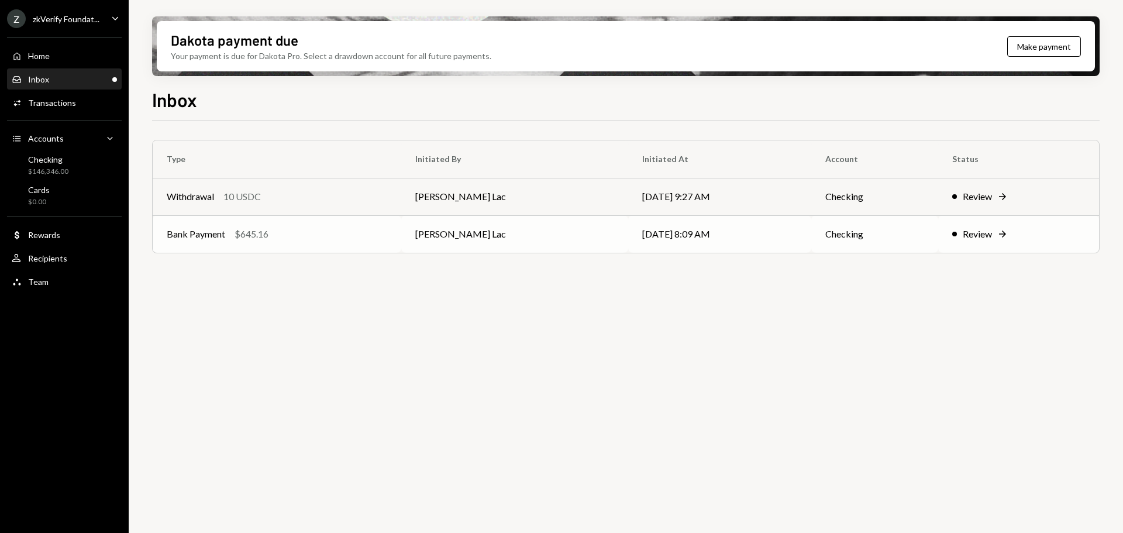
click at [328, 233] on div "Bank Payment $645.16" at bounding box center [277, 234] width 221 height 14
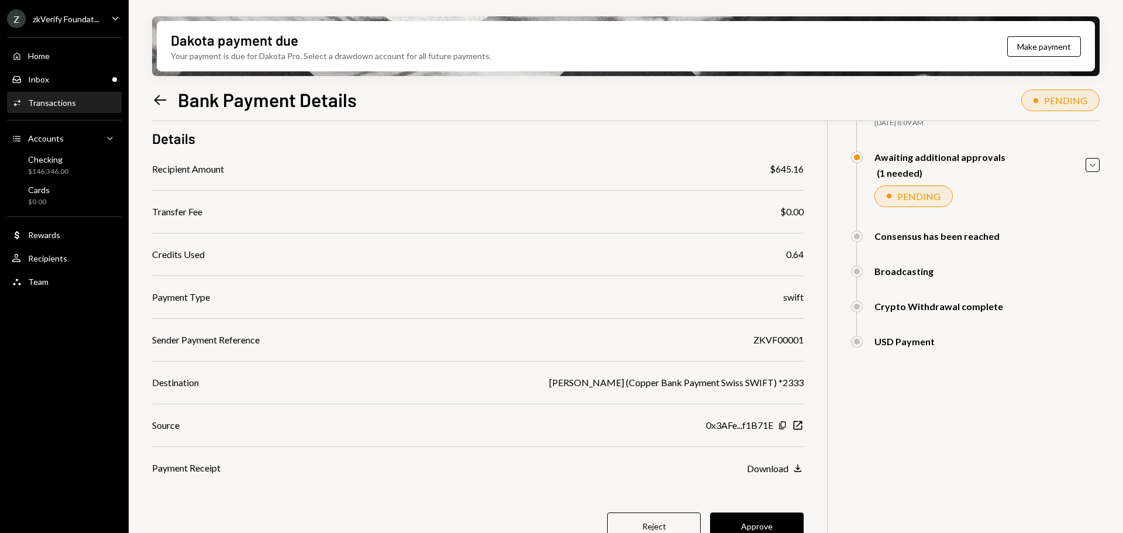
scroll to position [111, 0]
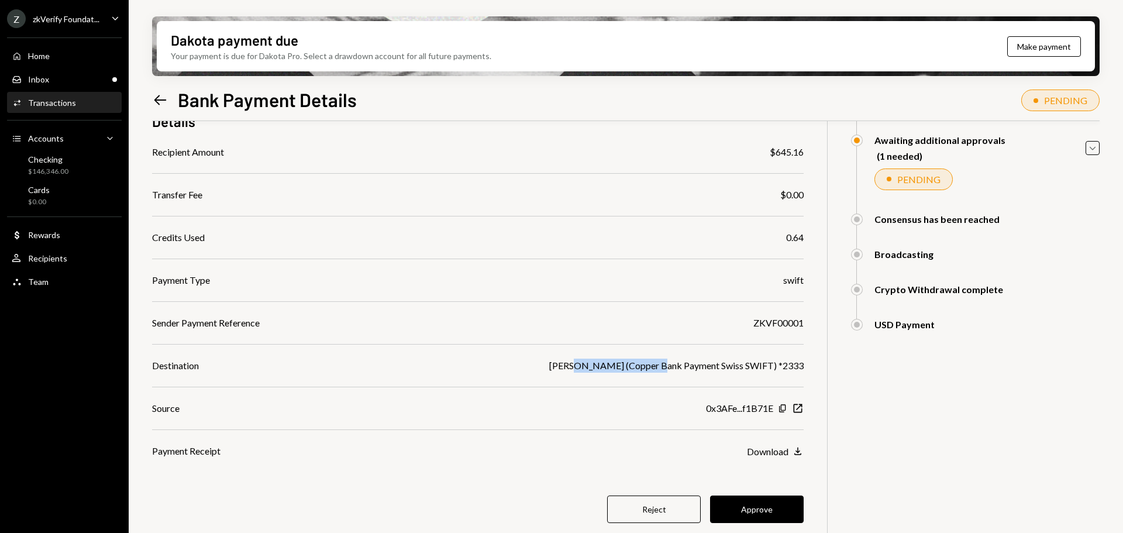
drag, startPoint x: 581, startPoint y: 369, endPoint x: 672, endPoint y: 370, distance: 90.7
click at [665, 371] on div "[PERSON_NAME] (Copper Bank Payment Swiss SWIFT) *2333" at bounding box center [676, 366] width 254 height 14
drag, startPoint x: 737, startPoint y: 370, endPoint x: 769, endPoint y: 369, distance: 31.6
click at [768, 369] on div "[PERSON_NAME] (Copper Bank Payment Swiss SWIFT) *2333" at bounding box center [676, 366] width 254 height 14
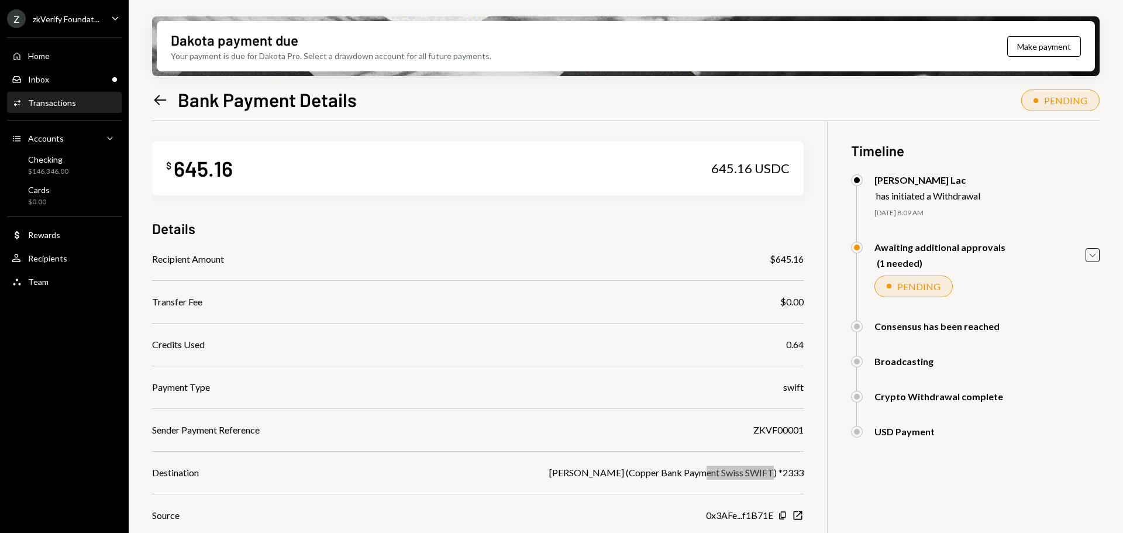
scroll to position [0, 0]
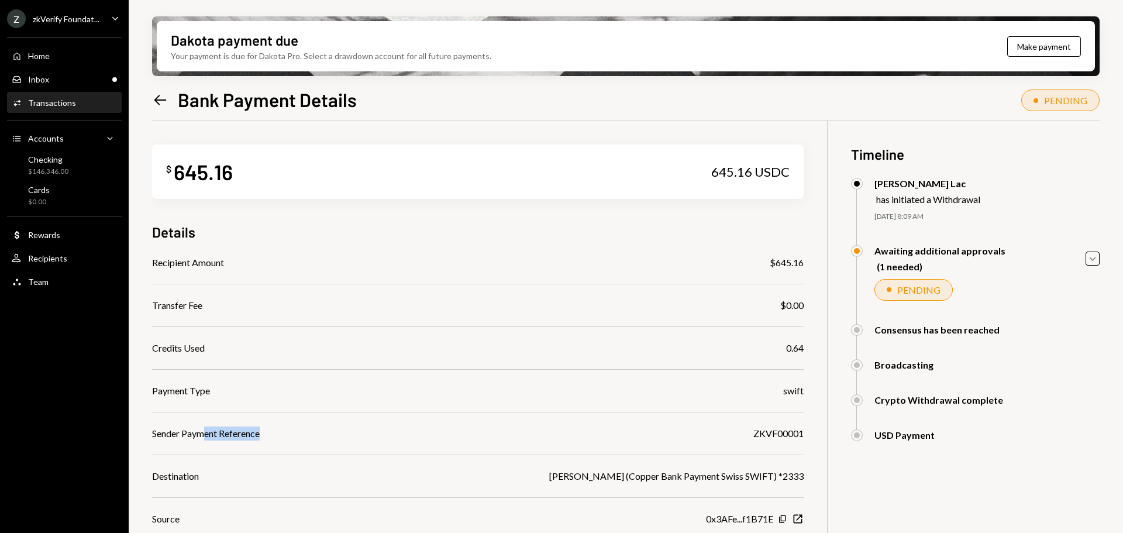
drag, startPoint x: 202, startPoint y: 436, endPoint x: 261, endPoint y: 433, distance: 59.7
click at [260, 433] on div "Sender Payment Reference" at bounding box center [206, 433] width 108 height 14
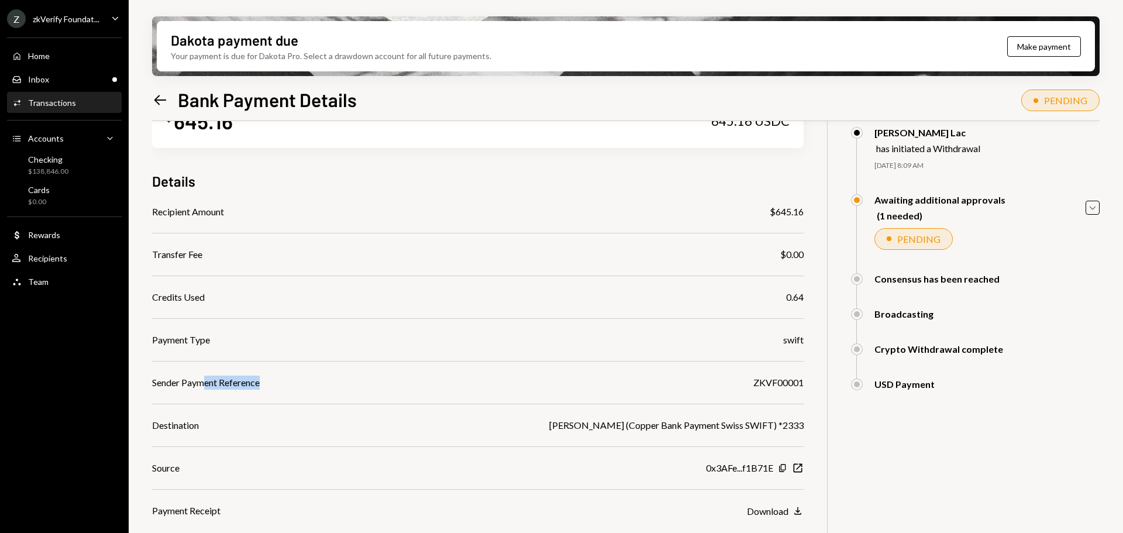
scroll to position [111, 0]
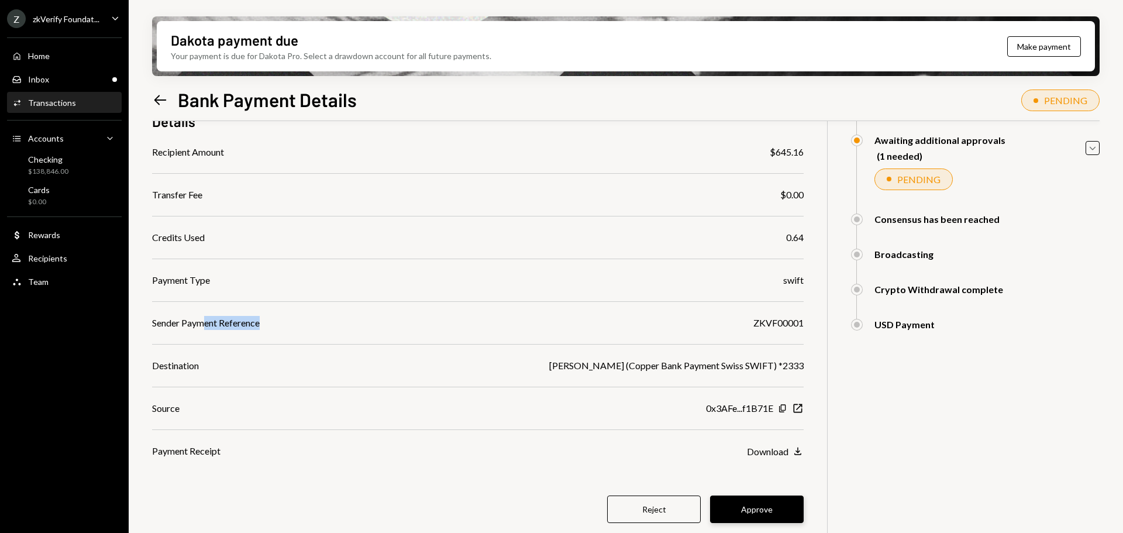
click at [751, 511] on button "Approve" at bounding box center [757, 508] width 94 height 27
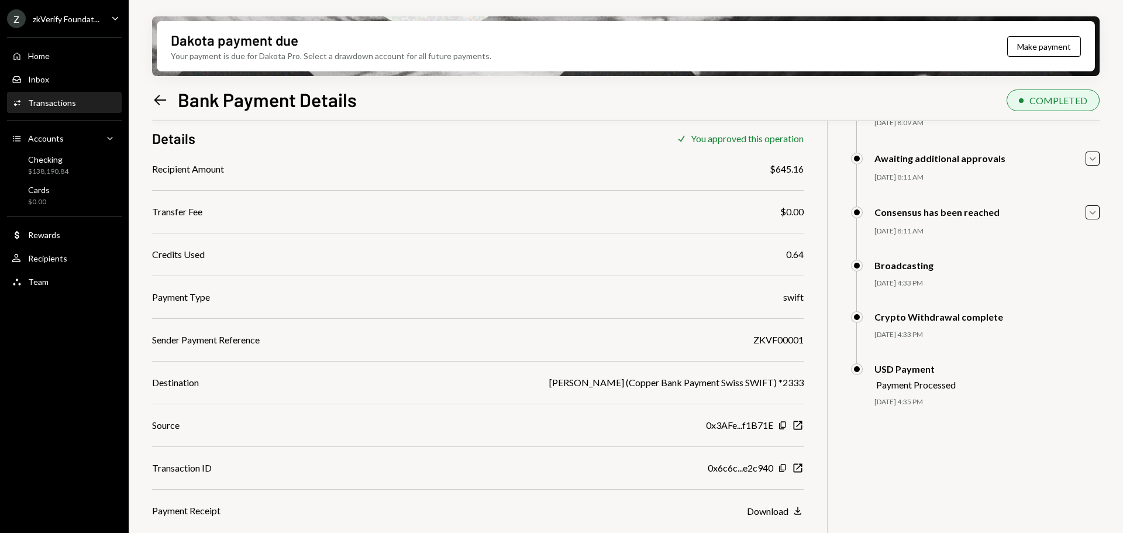
click at [76, 23] on div "zkVerify Foundat..." at bounding box center [66, 19] width 67 height 10
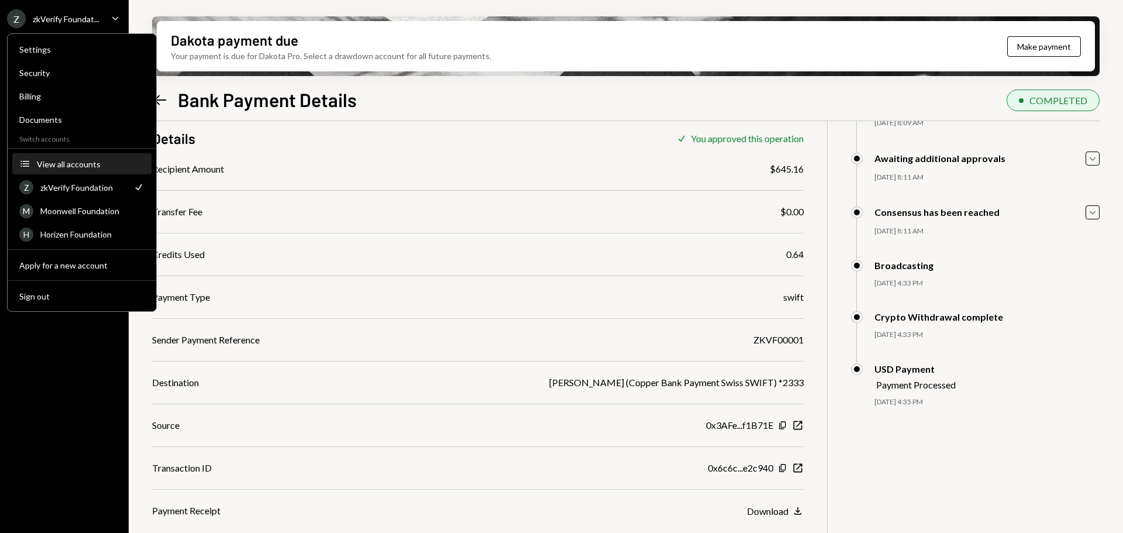
click at [67, 168] on div "View all accounts" at bounding box center [91, 164] width 108 height 10
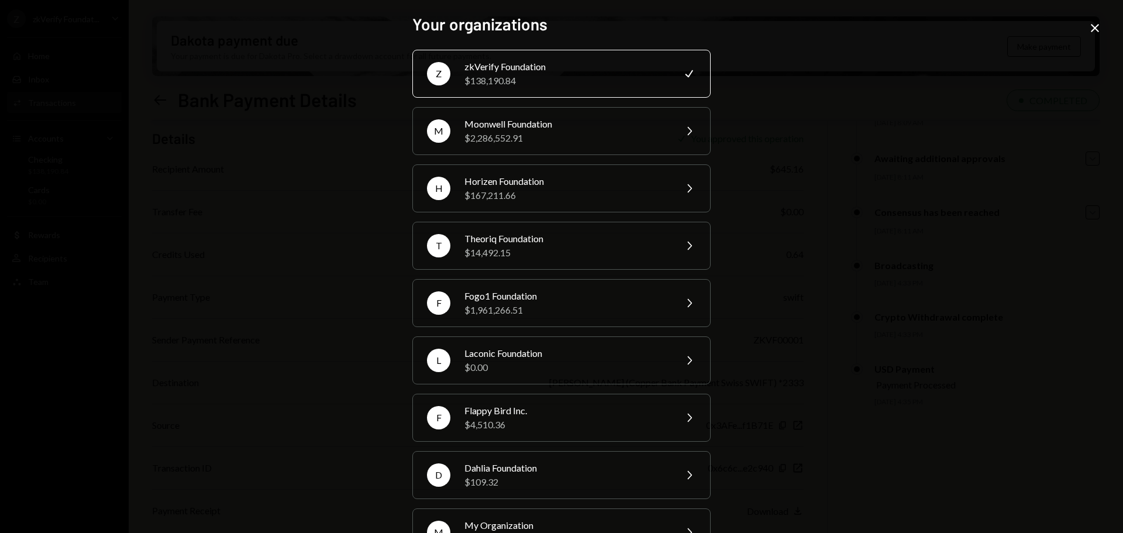
scroll to position [99, 0]
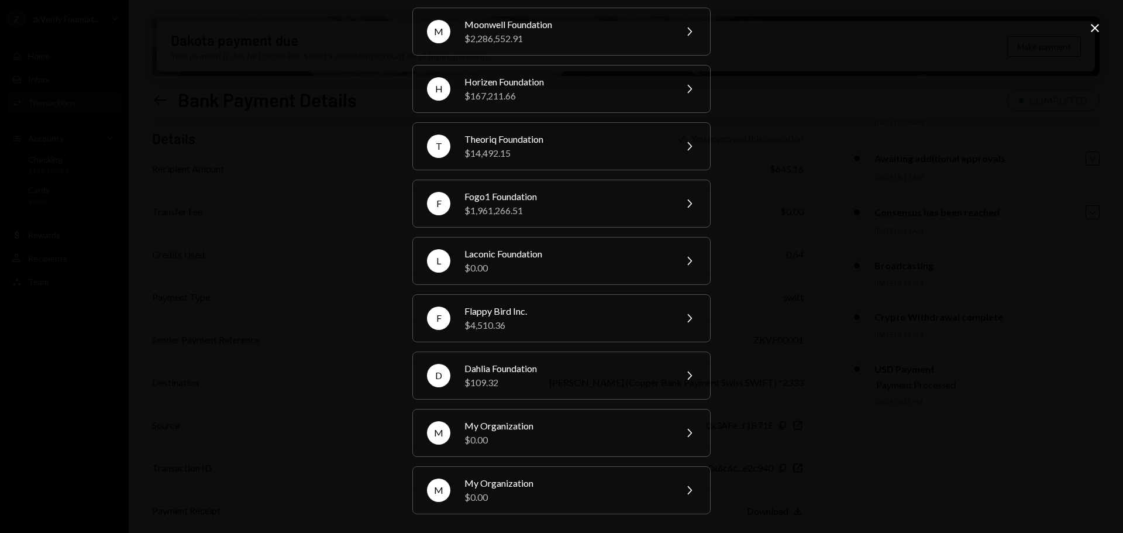
click at [327, 352] on div "Your organizations Z zkVerify Foundation $138,190.84 Check M Moonwell Foundatio…" at bounding box center [561, 266] width 1123 height 533
click at [1096, 25] on icon "Close" at bounding box center [1095, 28] width 14 height 14
